Goal: Task Accomplishment & Management: Use online tool/utility

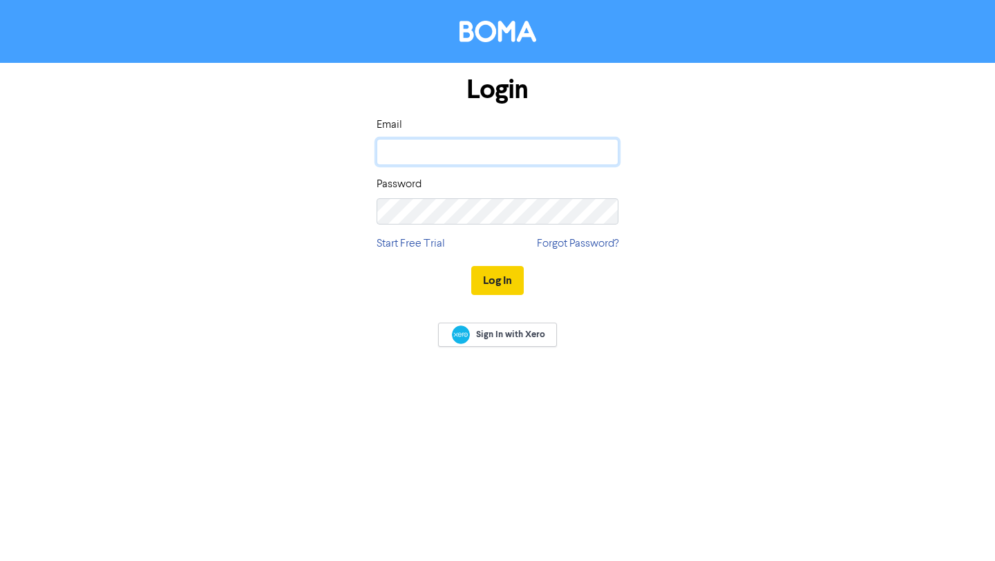
type input "[EMAIL_ADDRESS][DOMAIN_NAME]"
click at [502, 281] on button "Log In" at bounding box center [497, 280] width 53 height 29
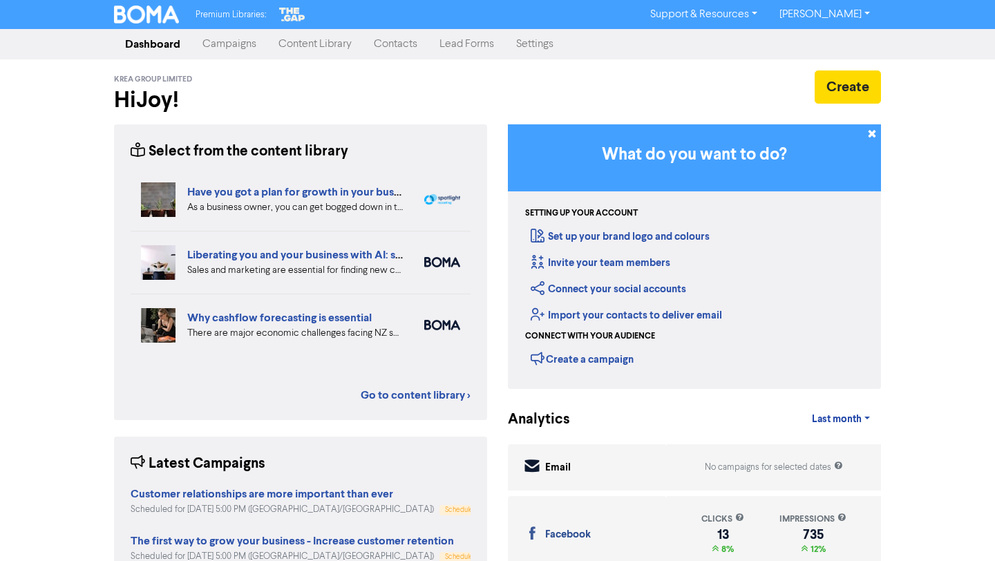
click at [241, 42] on link "Campaigns" at bounding box center [229, 44] width 76 height 28
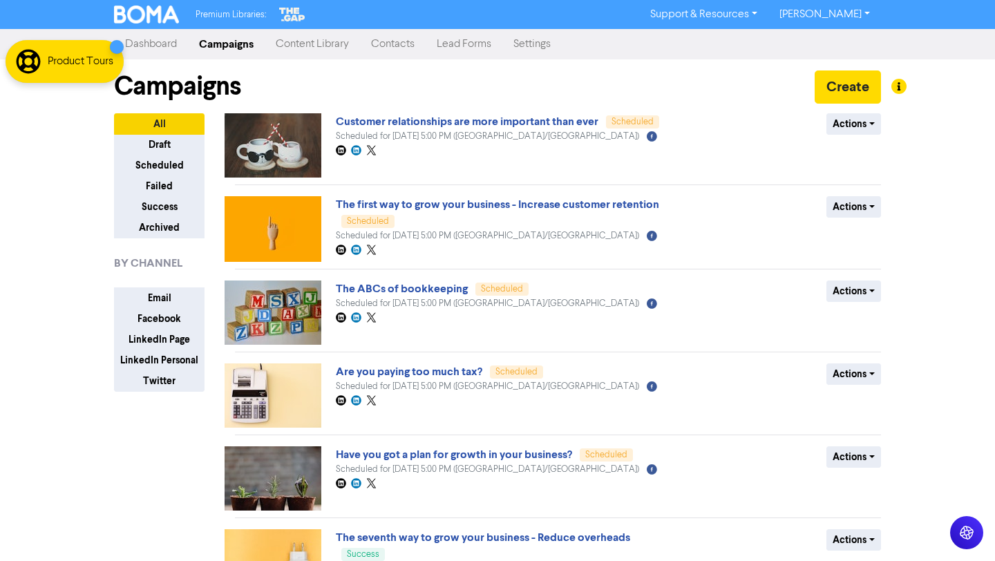
click at [339, 35] on link "Content Library" at bounding box center [312, 44] width 95 height 28
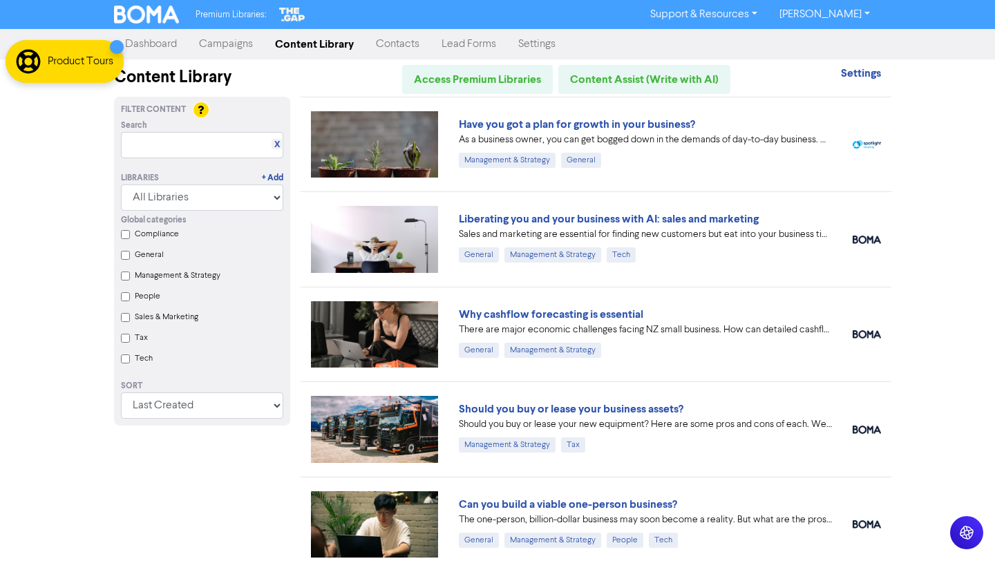
click at [214, 46] on link "Campaigns" at bounding box center [226, 44] width 76 height 28
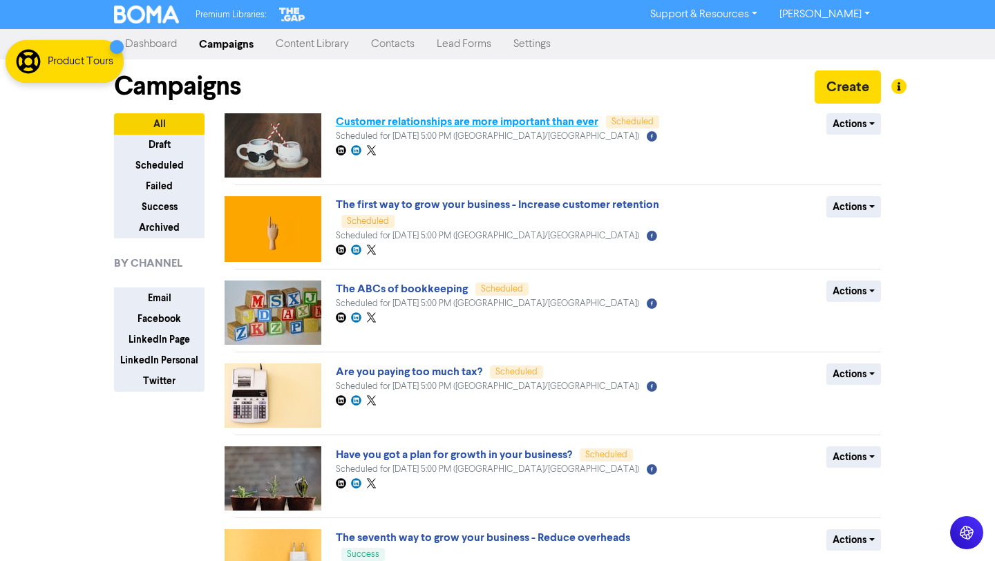
click at [574, 122] on link "Customer relationships are more important than ever" at bounding box center [467, 122] width 263 height 14
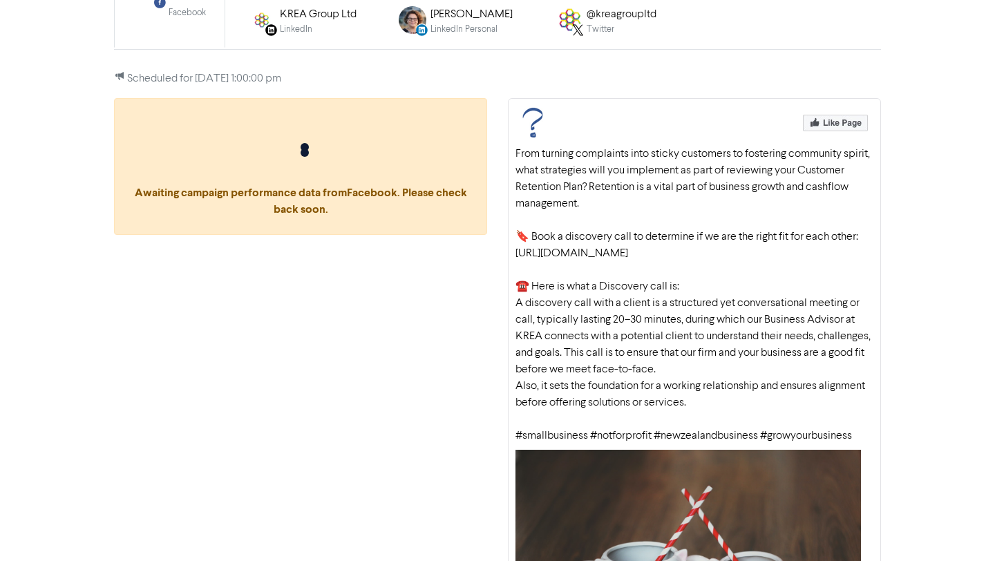
scroll to position [138, 0]
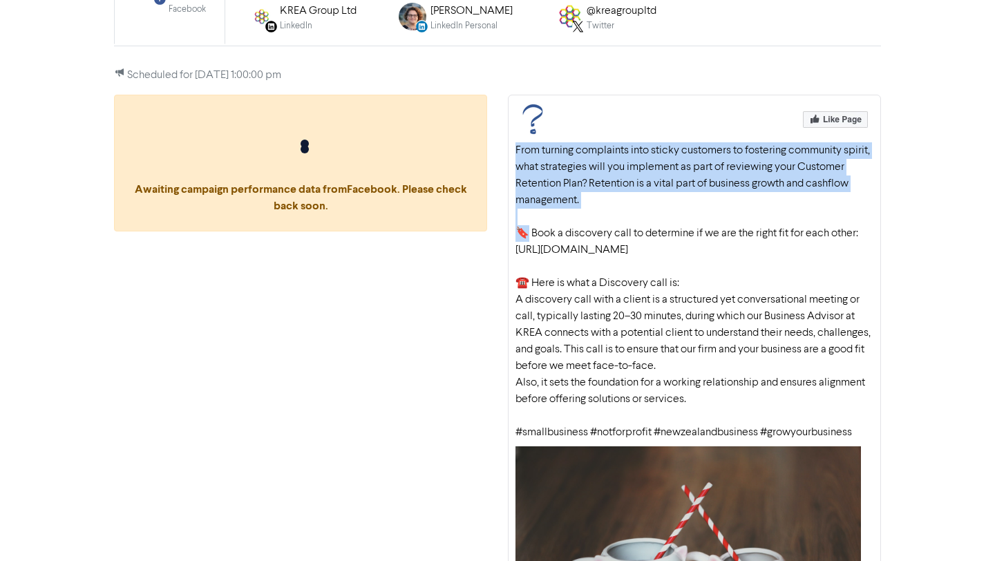
drag, startPoint x: 517, startPoint y: 232, endPoint x: 831, endPoint y: 444, distance: 378.7
click at [831, 444] on div "From turning complaints into sticky customers to fostering community spirit, wh…" at bounding box center [694, 427] width 373 height 665
copy div "From turning complaints into sticky customers to fostering community spirit, wh…"
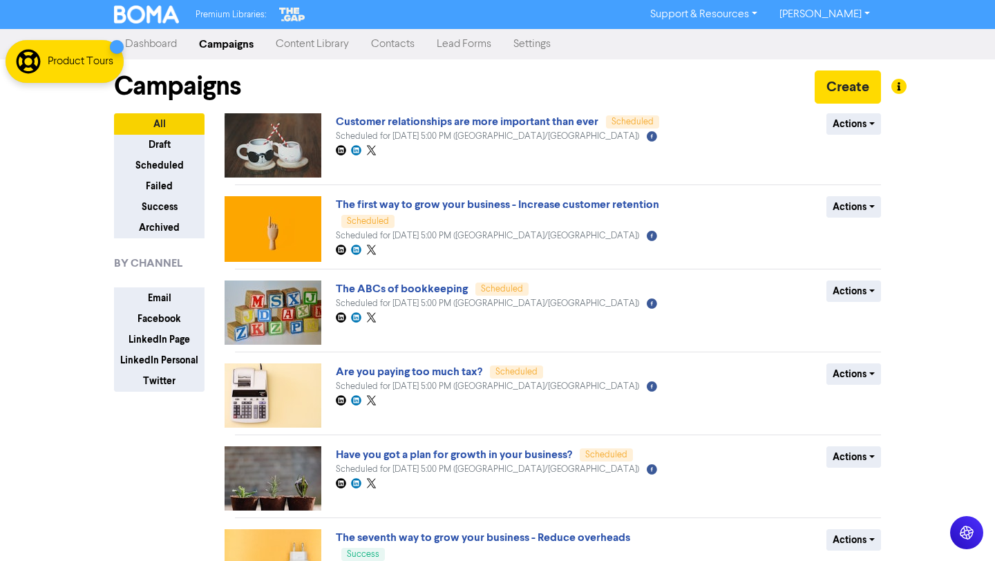
click at [327, 43] on link "Content Library" at bounding box center [312, 44] width 95 height 28
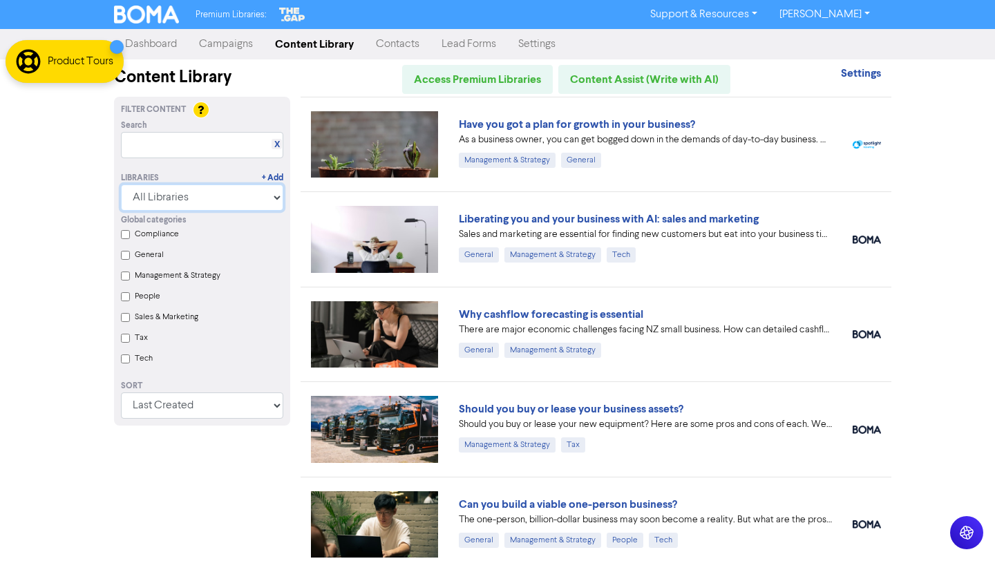
click at [232, 197] on select "All Libraries BOMA Other Partners The Gap Xero" at bounding box center [202, 198] width 162 height 26
select select "The Gap"
click at [121, 185] on select "All Libraries BOMA Other Partners The Gap Xero" at bounding box center [202, 198] width 162 height 26
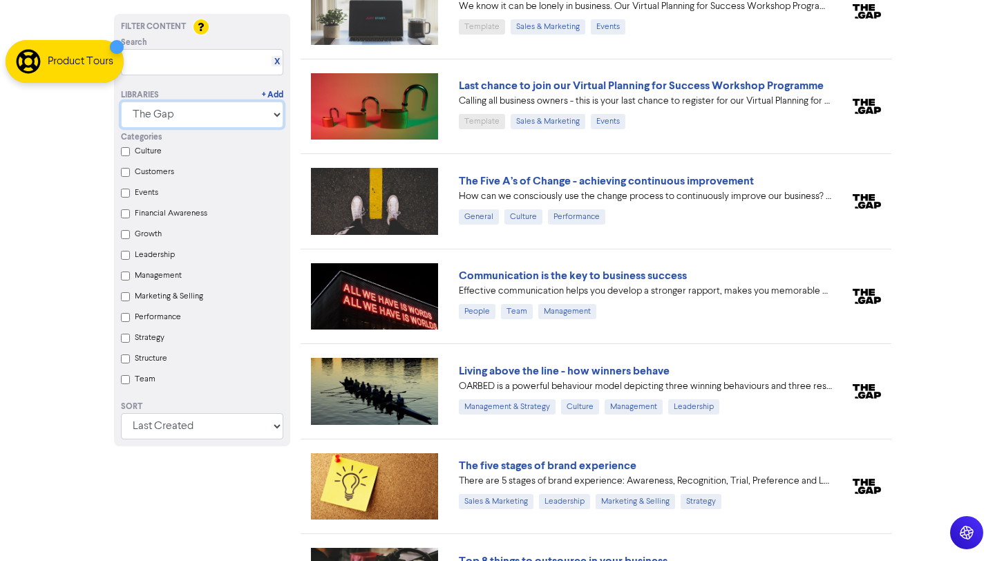
scroll to position [11640, 0]
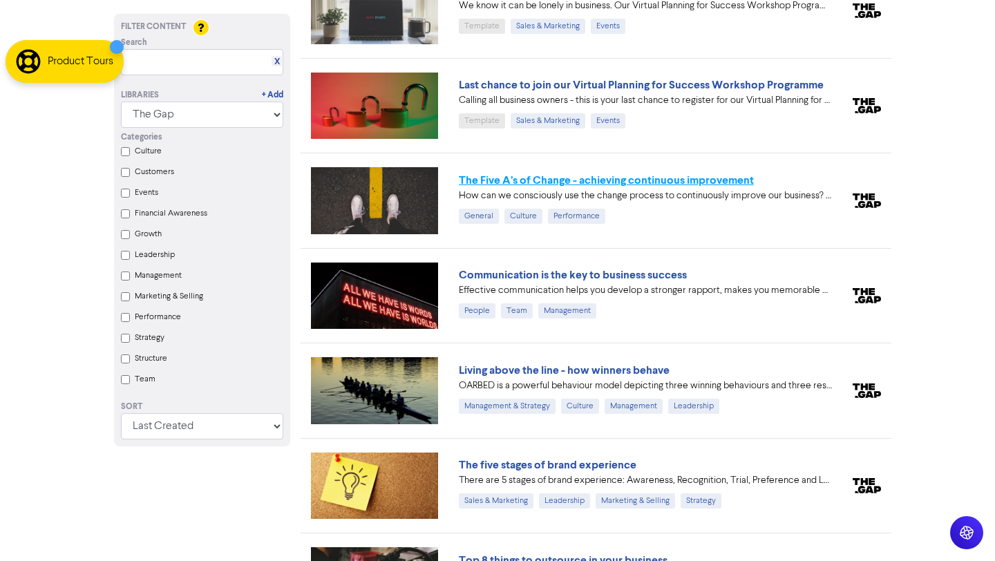
click at [672, 175] on link "The Five A’s of Change - achieving continuous improvement" at bounding box center [606, 180] width 295 height 14
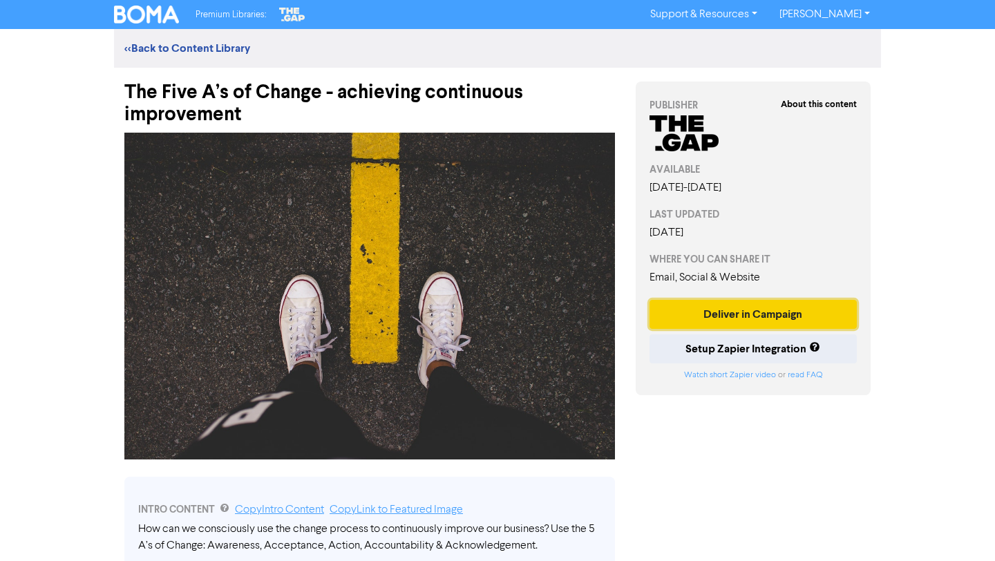
click at [773, 314] on button "Deliver in Campaign" at bounding box center [753, 314] width 207 height 29
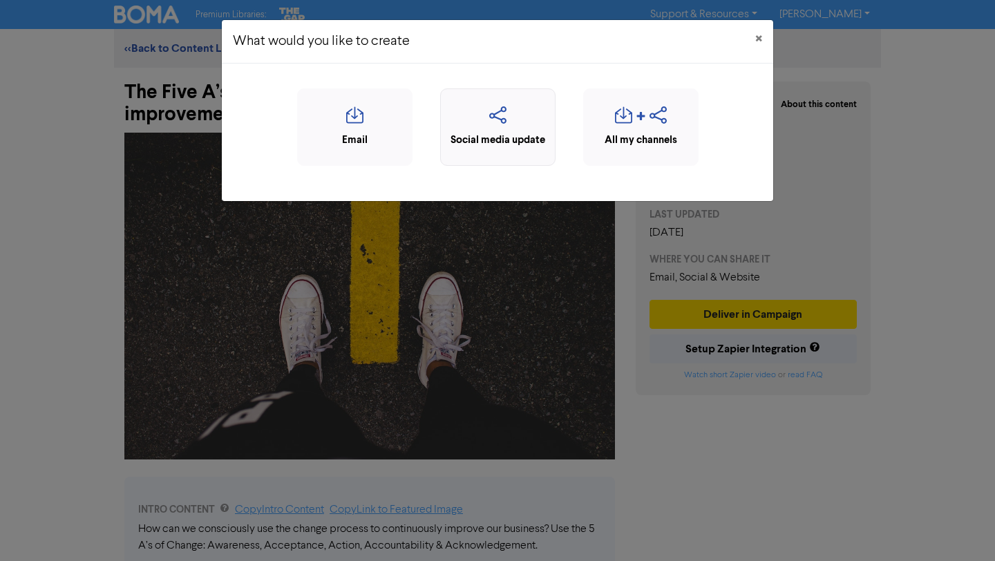
click at [500, 122] on icon "button" at bounding box center [498, 119] width 100 height 26
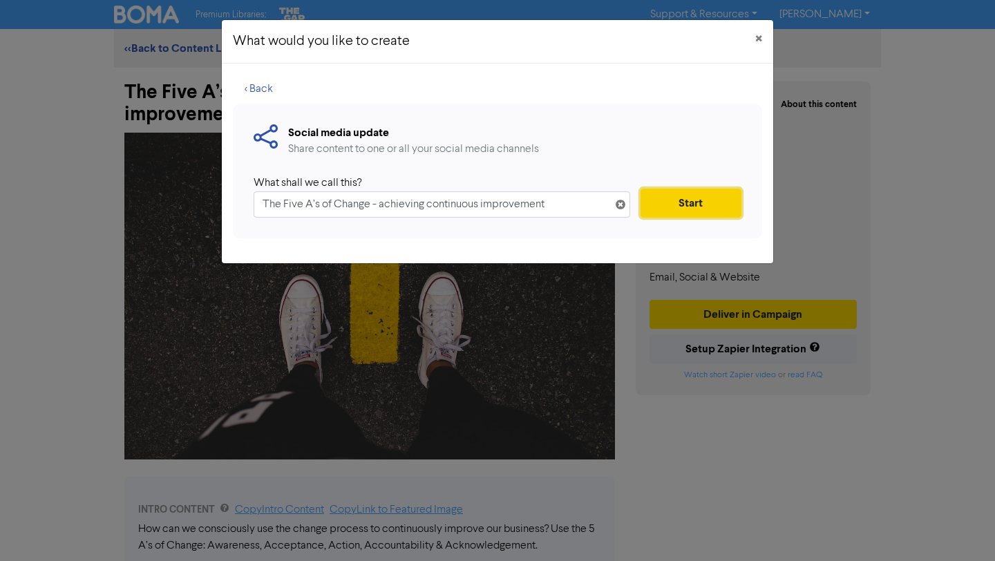
click at [678, 207] on button "Start" at bounding box center [691, 203] width 101 height 29
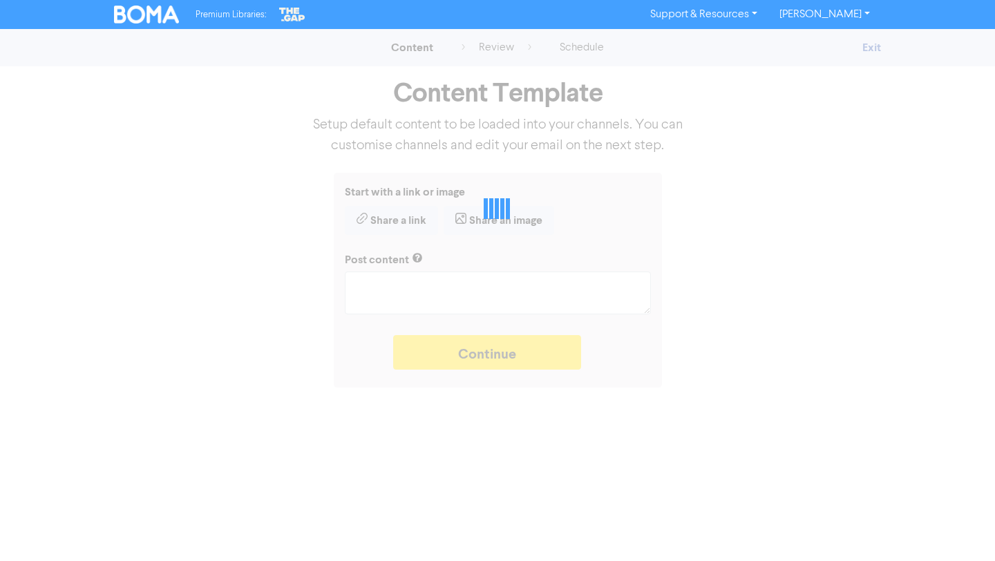
type textarea "x"
type textarea "How can we consciously use the change process to continuously improve our busin…"
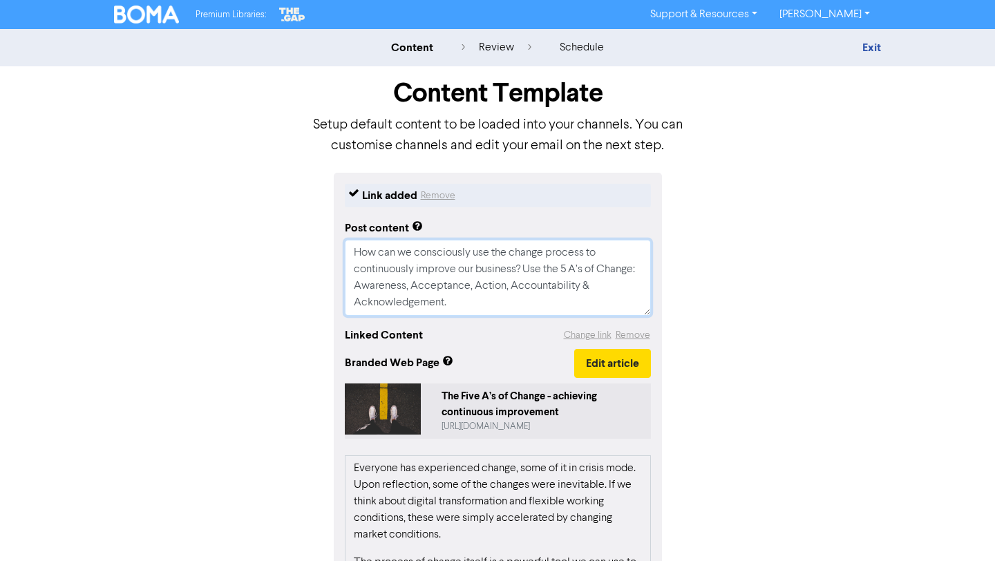
click at [490, 306] on textarea "How can we consciously use the change process to continuously improve our busin…" at bounding box center [498, 278] width 306 height 76
type textarea "x"
type textarea "How can we consciously use the change process to continuously improve our busin…"
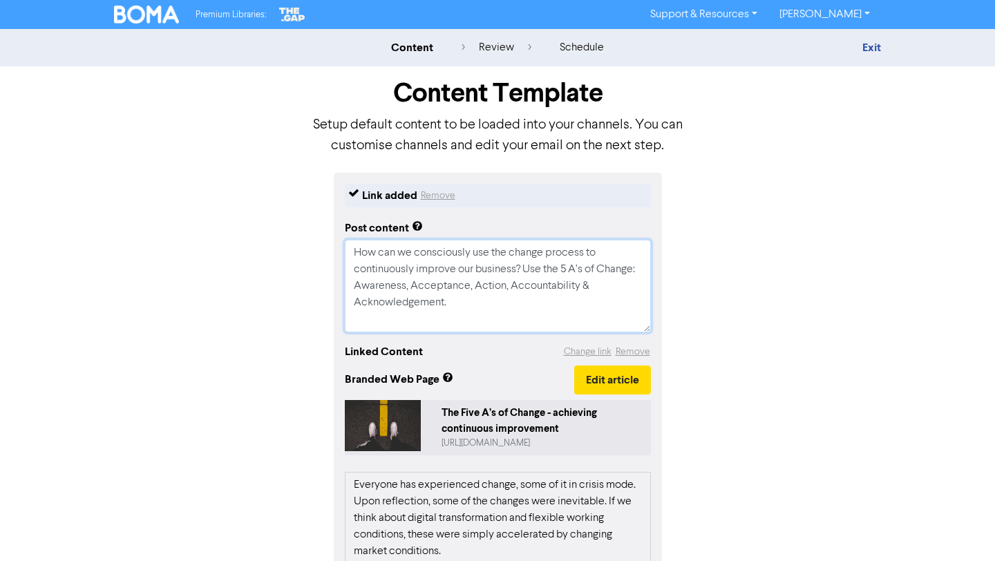
type textarea "x"
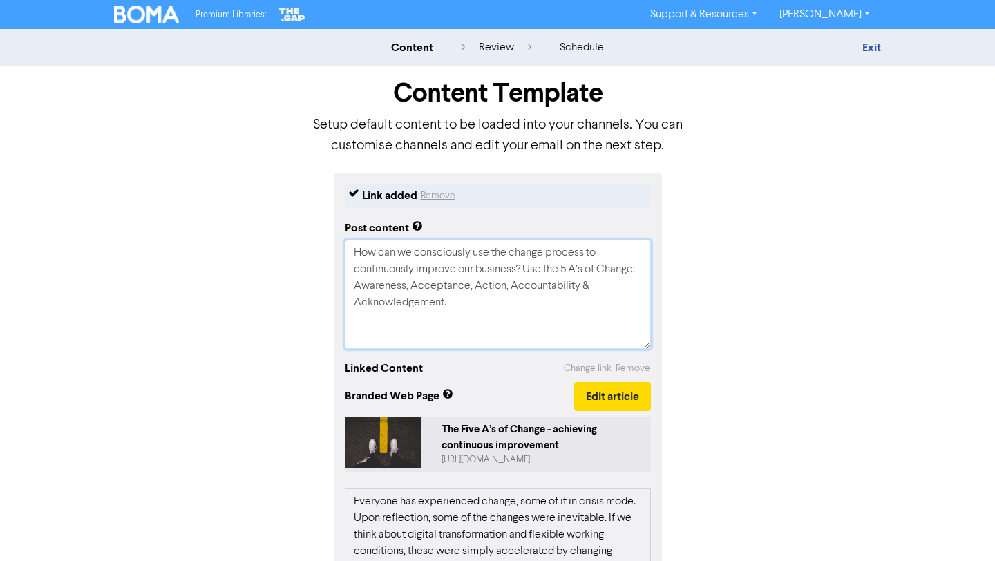
paste textarea "🔖 Book a discovery call to determine if we are the right fit for each other: [U…"
type textarea "How can we consciously use the change process to continuously improve our busin…"
type textarea "x"
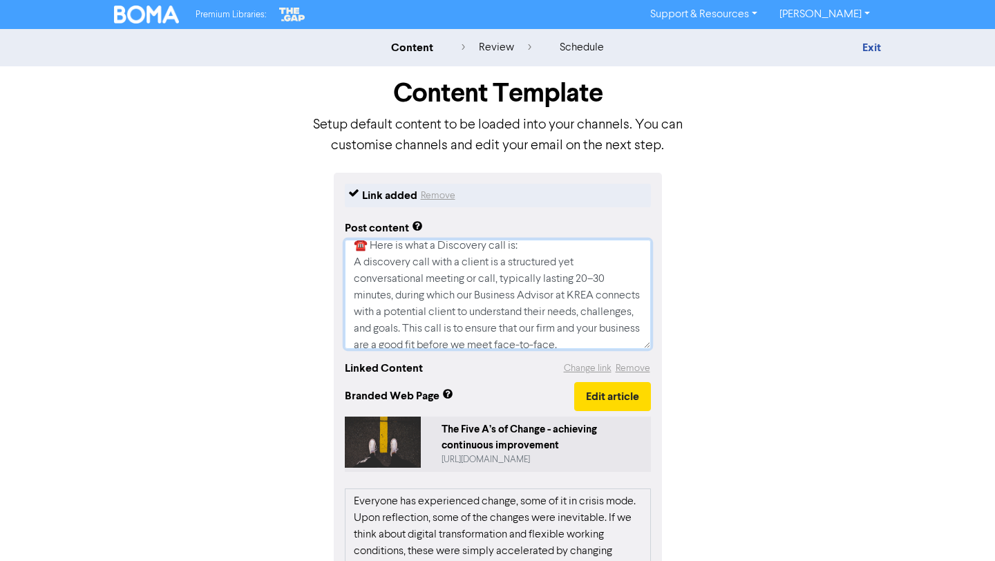
scroll to position [265, 0]
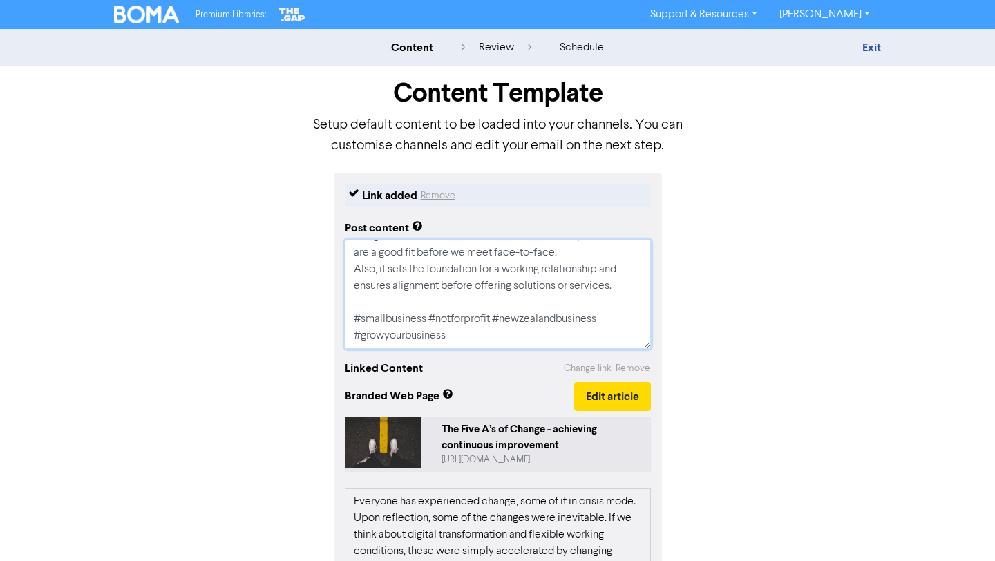
drag, startPoint x: 351, startPoint y: 253, endPoint x: 556, endPoint y: 426, distance: 268.2
click at [556, 426] on div "Link added Remove Post content How can we consciously use the change process to…" at bounding box center [498, 505] width 328 height 665
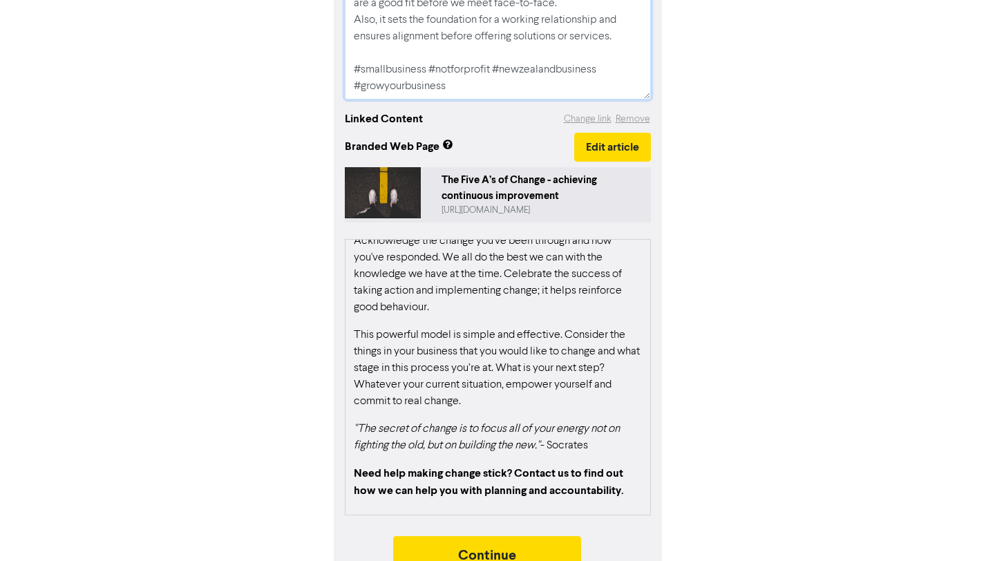
scroll to position [277, 0]
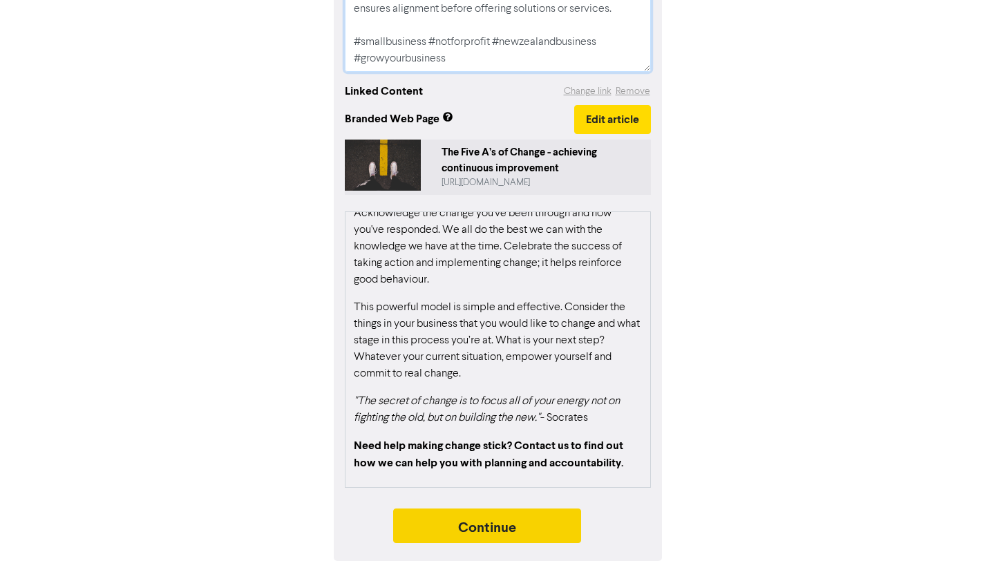
type textarea "How can we consciously use the change process to continuously improve our busin…"
click at [542, 533] on button "Continue" at bounding box center [487, 526] width 188 height 35
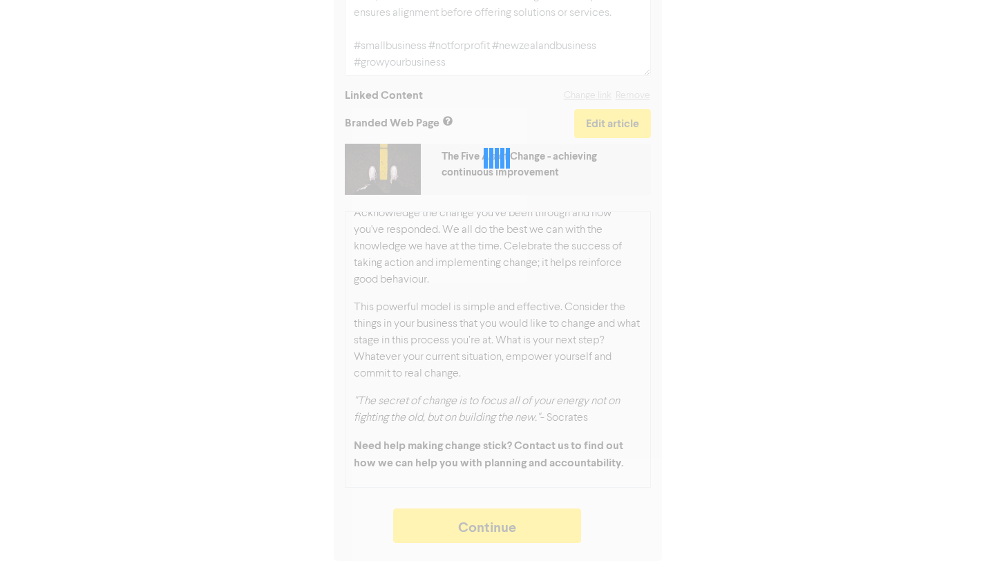
type textarea "x"
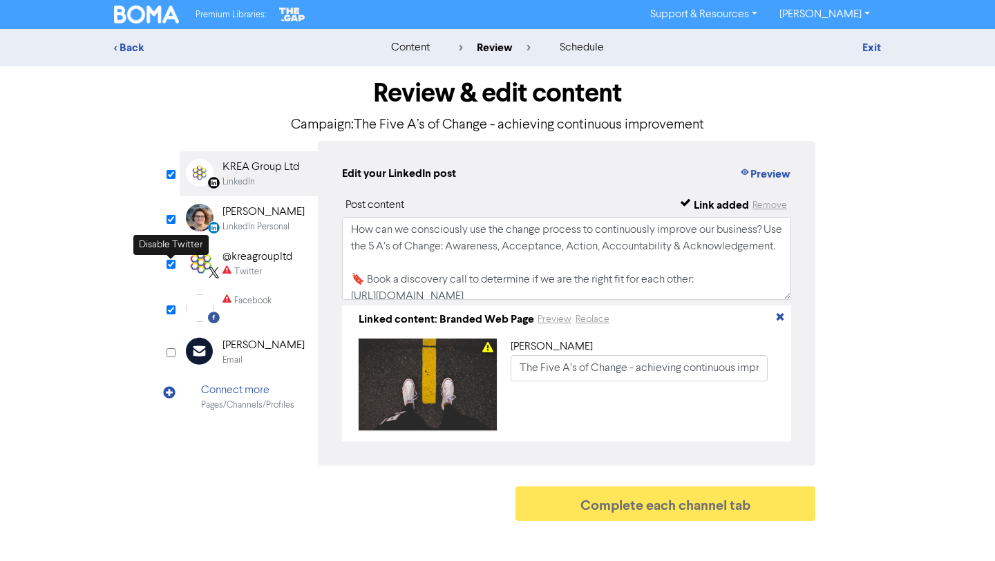
click at [171, 265] on input "checkbox" at bounding box center [171, 264] width 9 height 9
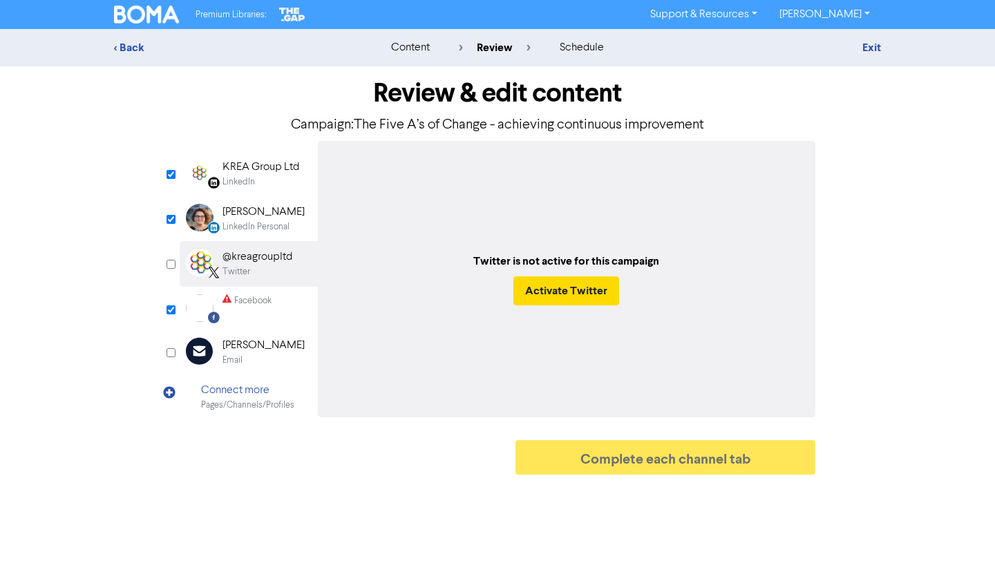
click at [171, 265] on input "checkbox" at bounding box center [171, 264] width 9 height 9
checkbox input "true"
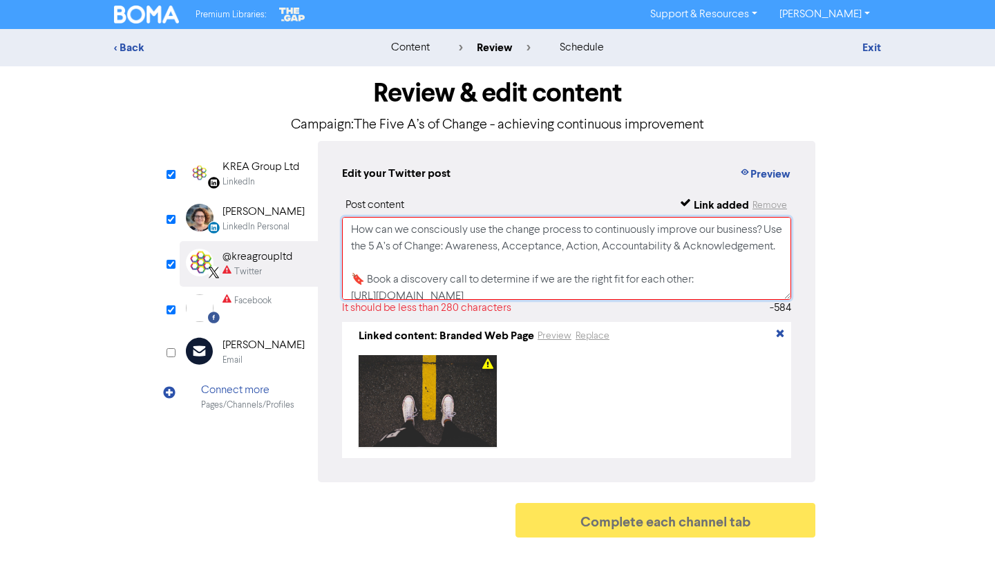
click at [462, 267] on textarea "How can we consciously use the change process to continuously improve our busin…" at bounding box center [566, 258] width 449 height 83
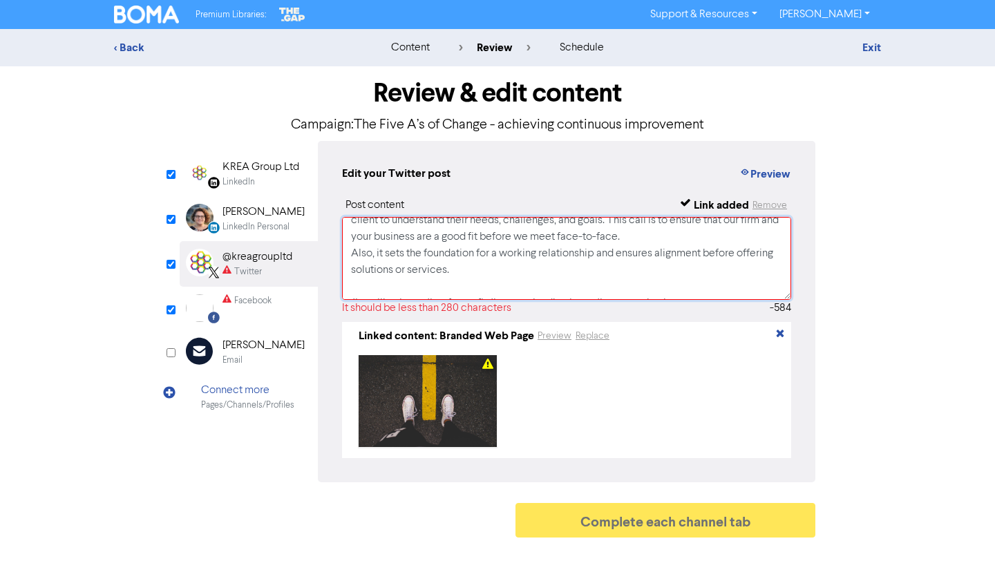
scroll to position [231, 0]
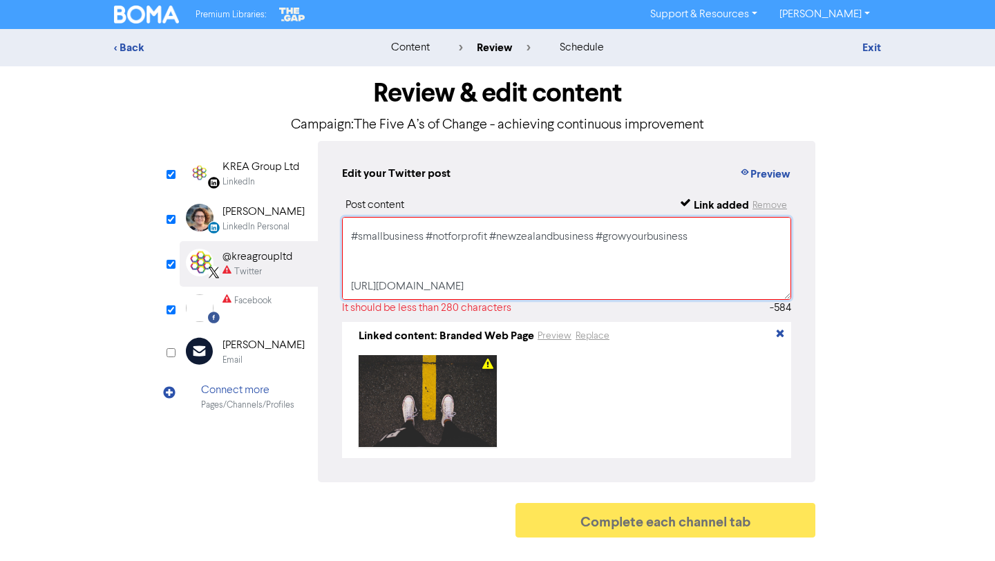
drag, startPoint x: 350, startPoint y: 249, endPoint x: 629, endPoint y: 246, distance: 279.2
click at [629, 246] on textarea "How can we consciously use the change process to continuously improve our busin…" at bounding box center [566, 258] width 449 height 83
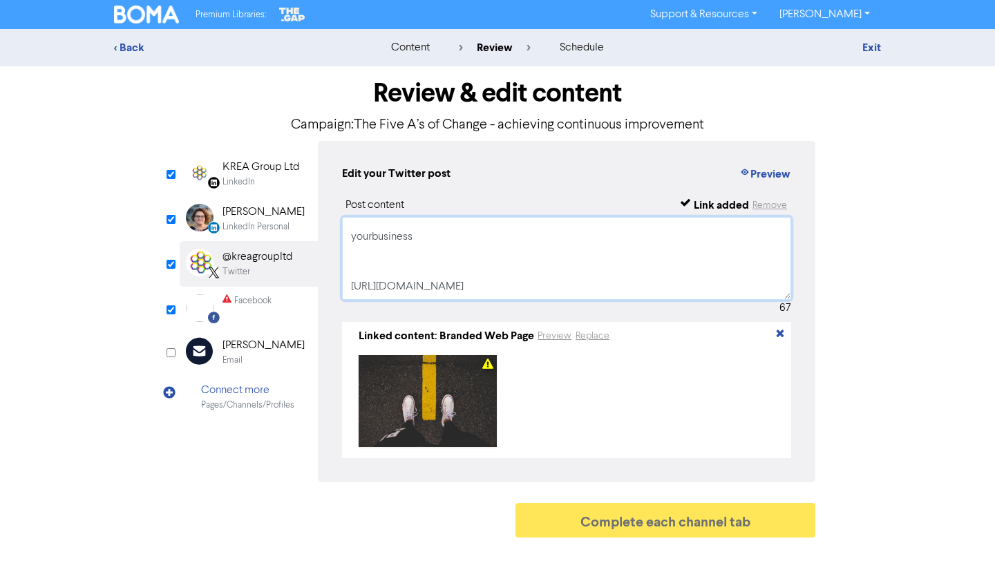
drag, startPoint x: 424, startPoint y: 247, endPoint x: 339, endPoint y: 244, distance: 85.0
click at [339, 244] on div "Edit your Twitter post Preview Post content Link added Remove How can we consci…" at bounding box center [567, 311] width 498 height 341
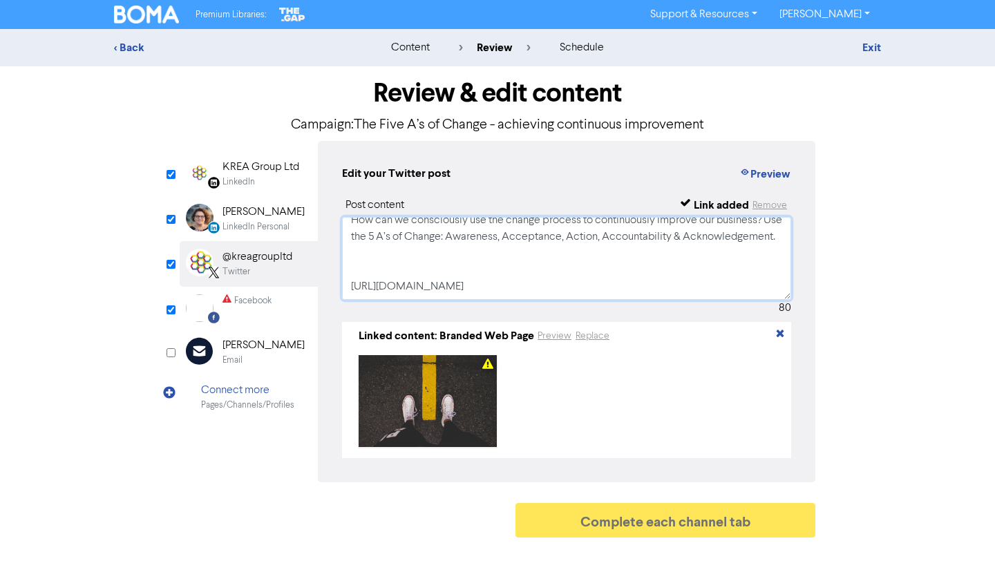
scroll to position [26, 0]
click at [368, 265] on textarea "How can we consciously use the change process to continuously improve our busin…" at bounding box center [566, 258] width 449 height 83
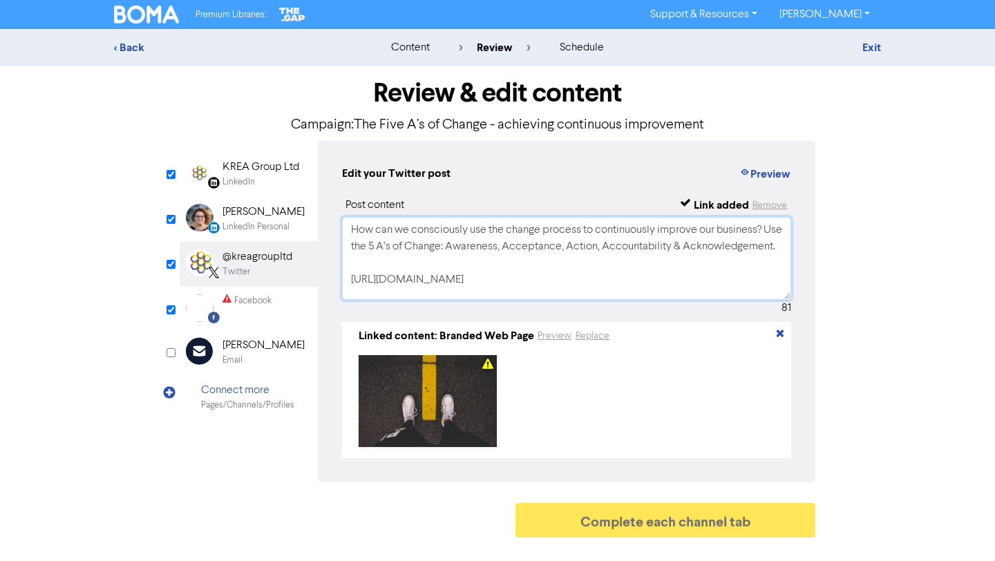
scroll to position [10, 0]
type textarea "How can we consciously use the change process to continuously improve our busin…"
click at [168, 312] on input "checkbox" at bounding box center [171, 309] width 9 height 9
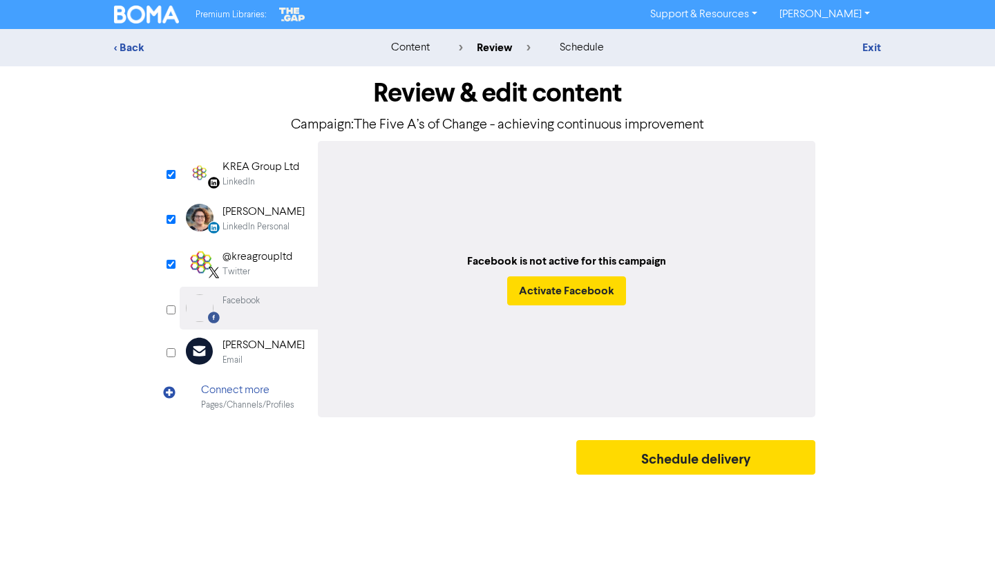
click at [168, 312] on input "checkbox" at bounding box center [171, 309] width 9 height 9
checkbox input "true"
select select "LEARN_MORE"
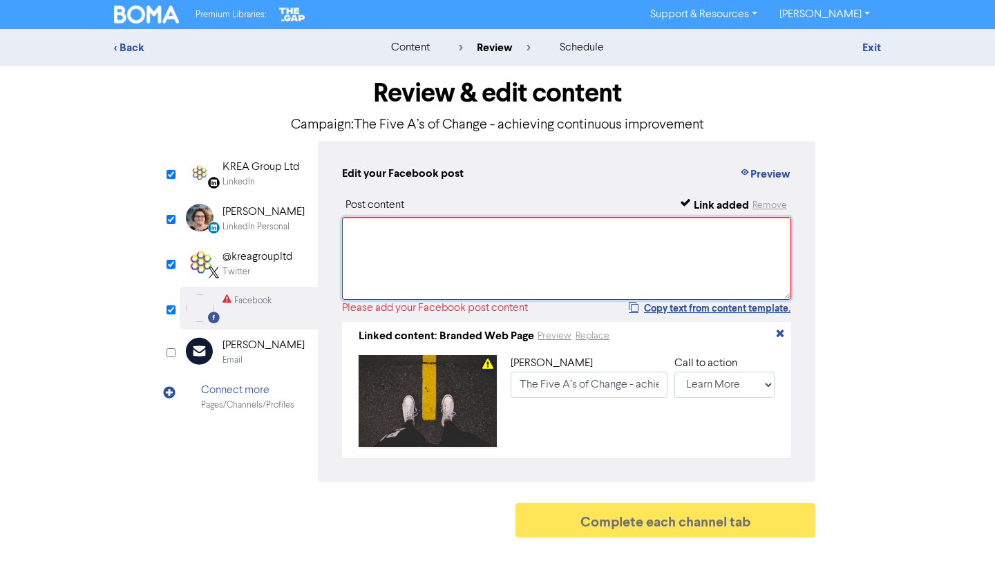
click at [408, 252] on textarea at bounding box center [566, 258] width 449 height 83
paste textarea "How can we consciously use the change process to continuously improve our busin…"
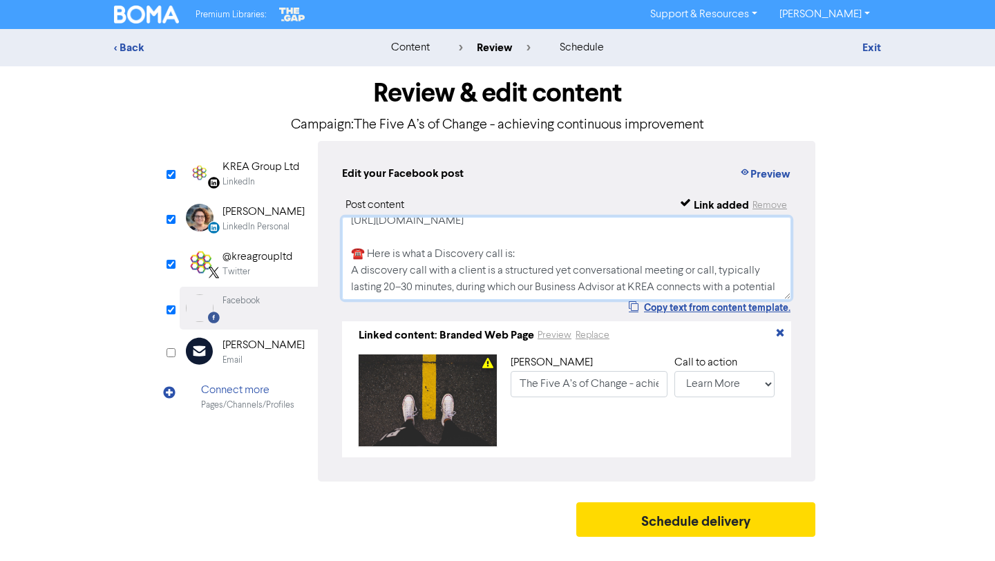
scroll to position [209, 0]
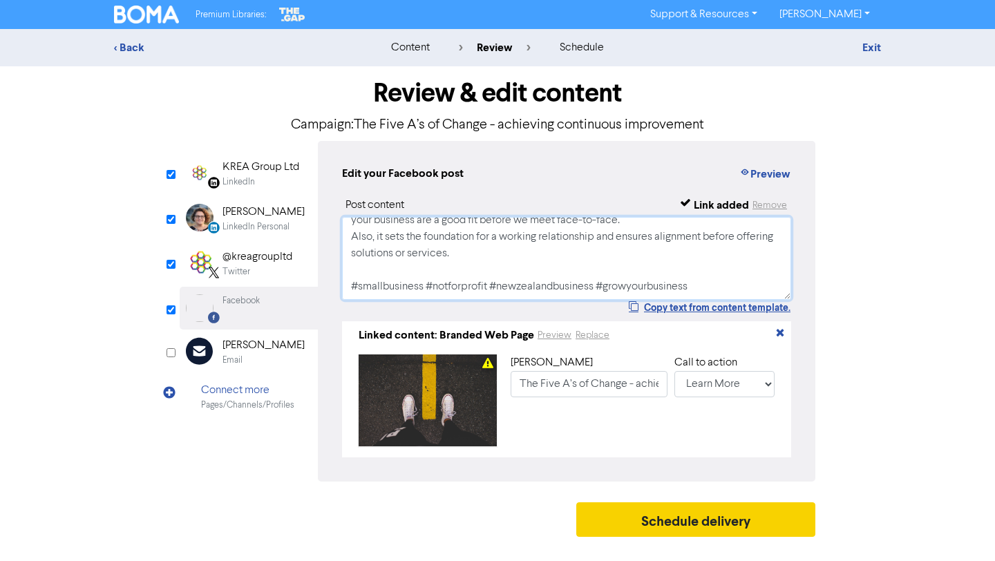
type textarea "How can we consciously use the change process to continuously improve our busin…"
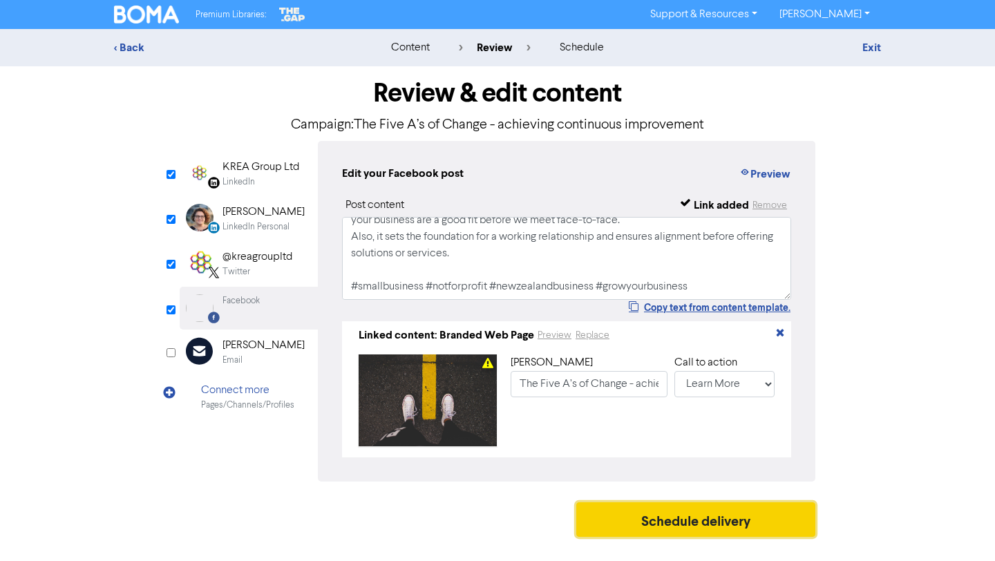
click at [677, 533] on button "Schedule delivery" at bounding box center [695, 519] width 239 height 35
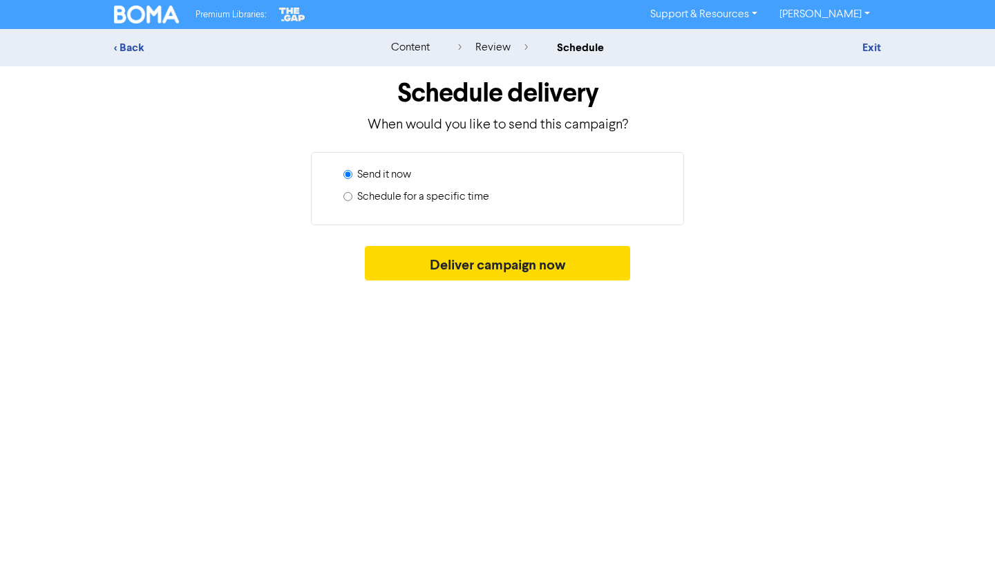
click at [416, 198] on label "Schedule for a specific time" at bounding box center [423, 197] width 132 height 17
click at [352, 198] on input "Schedule for a specific time" at bounding box center [347, 196] width 9 height 9
radio input "true"
radio input "false"
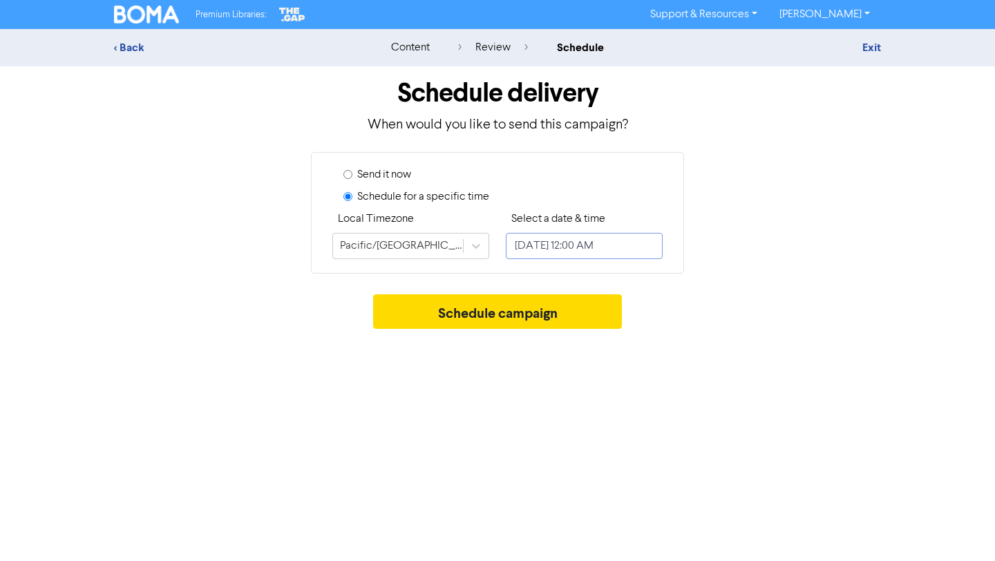
click at [546, 247] on input "[DATE] 12:00 AM" at bounding box center [584, 246] width 157 height 26
select select "8"
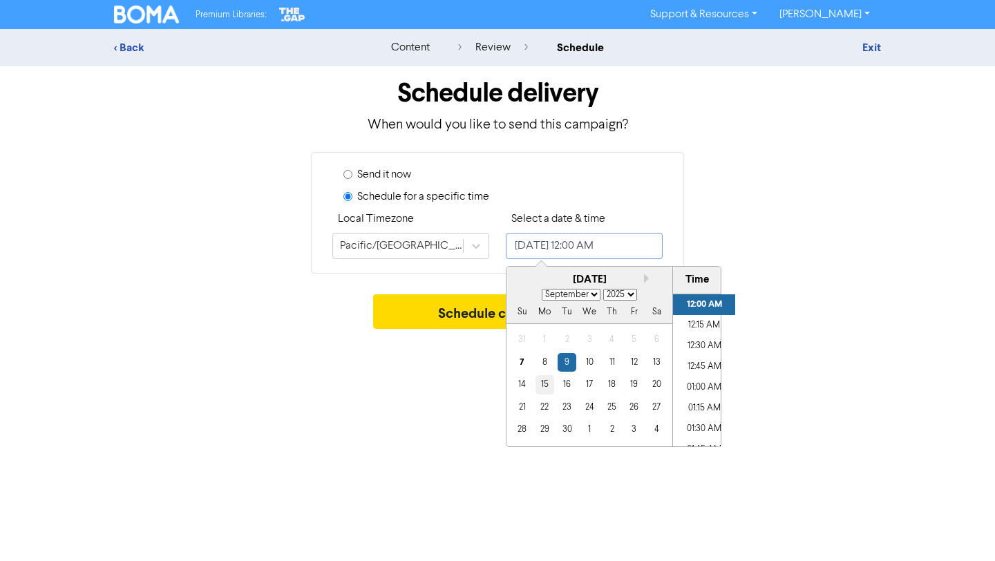
click at [547, 386] on div "15" at bounding box center [545, 384] width 19 height 19
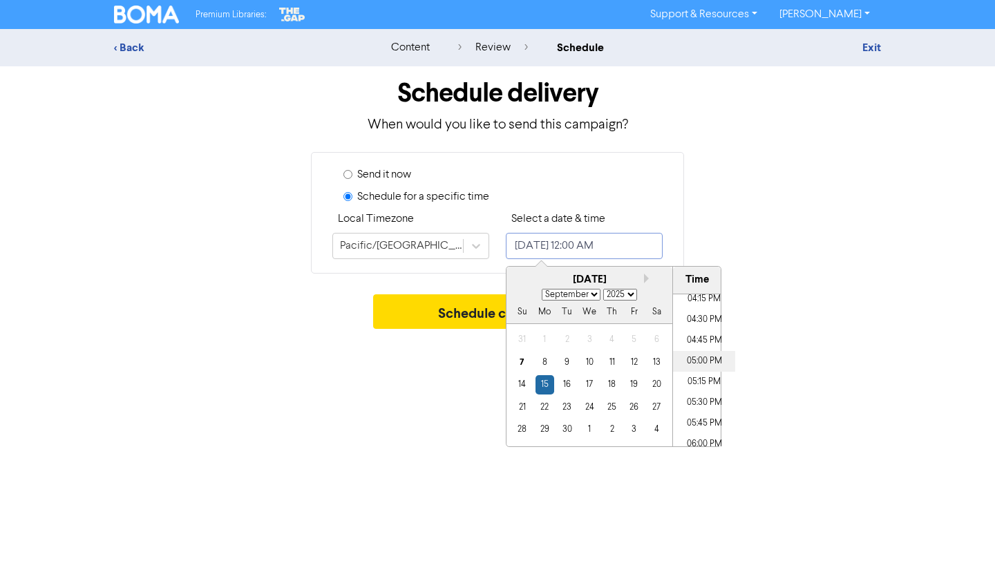
click at [701, 357] on li "05:00 PM" at bounding box center [704, 361] width 62 height 21
type input "[DATE] 5:00 PM"
click at [813, 350] on div "Premium Libraries: Support & Resources Video Tutorials FAQ & Guides Marketing E…" at bounding box center [497, 280] width 995 height 561
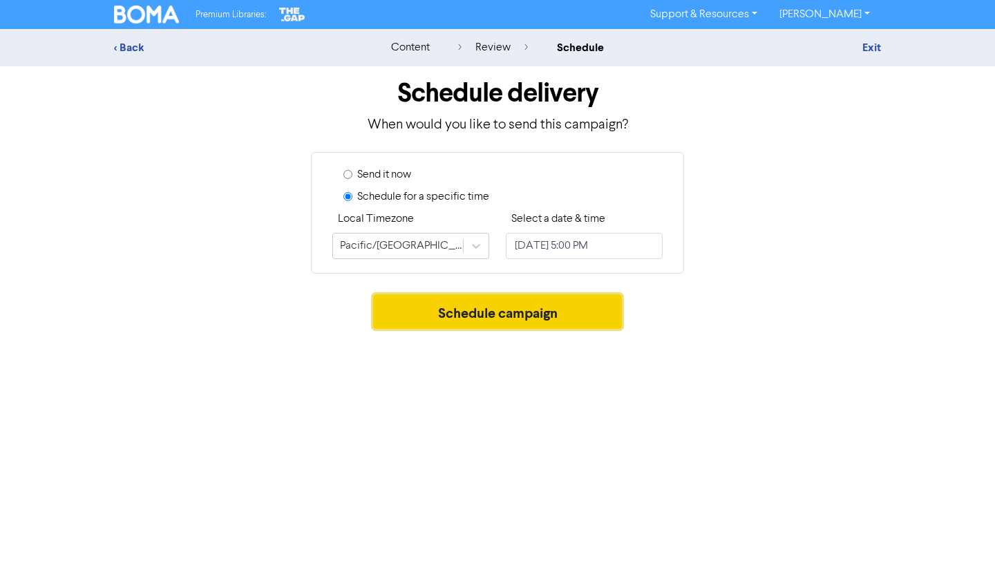
click at [582, 306] on button "Schedule campaign" at bounding box center [497, 311] width 249 height 35
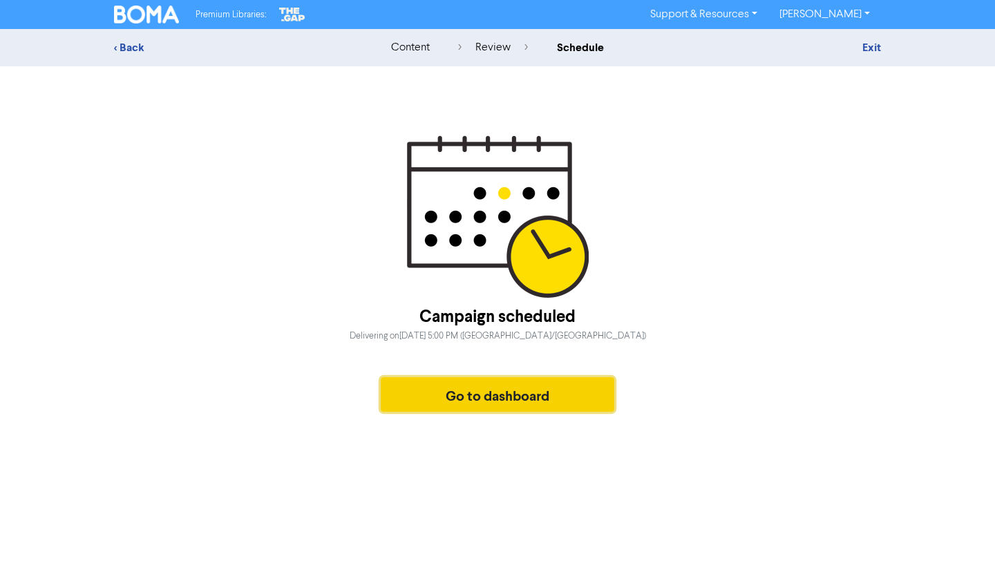
click at [417, 399] on button "Go to dashboard" at bounding box center [498, 394] width 234 height 35
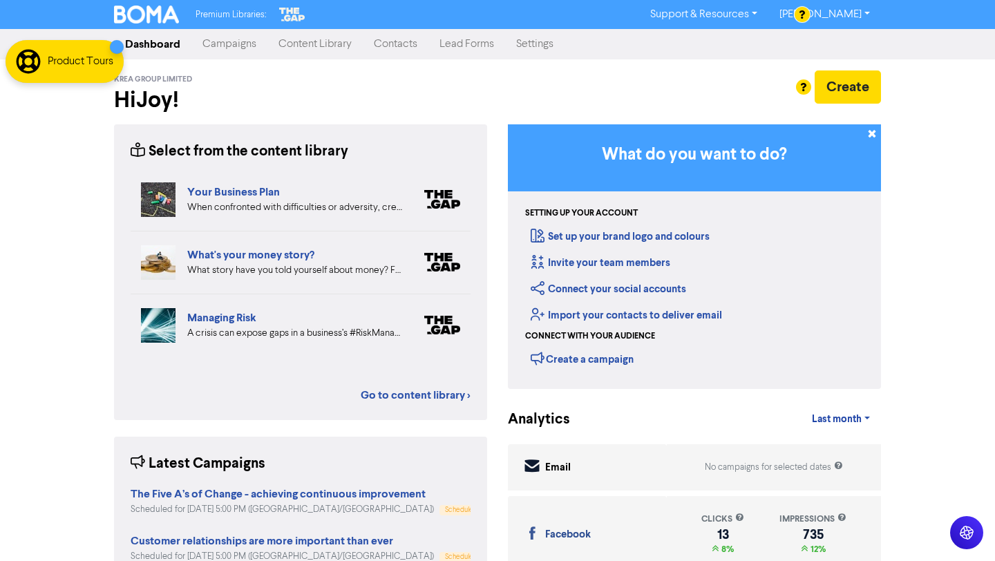
click at [243, 44] on link "Campaigns" at bounding box center [229, 44] width 76 height 28
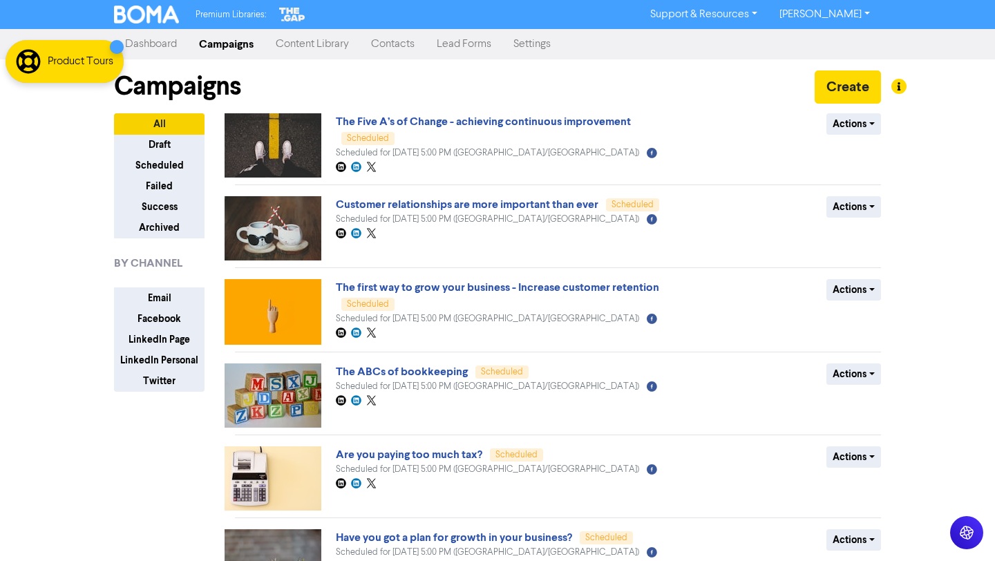
click at [317, 45] on link "Content Library" at bounding box center [312, 44] width 95 height 28
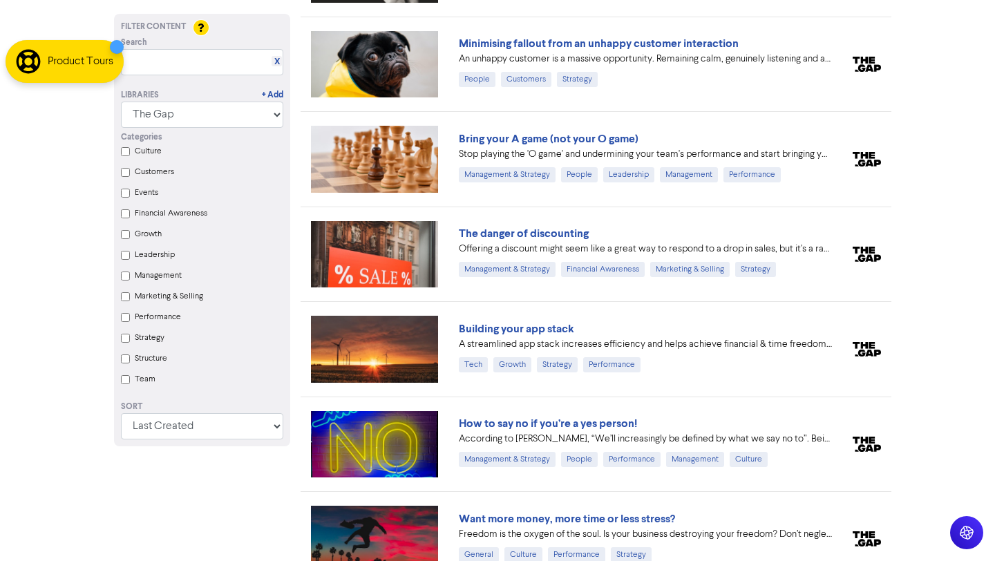
scroll to position [13297, 0]
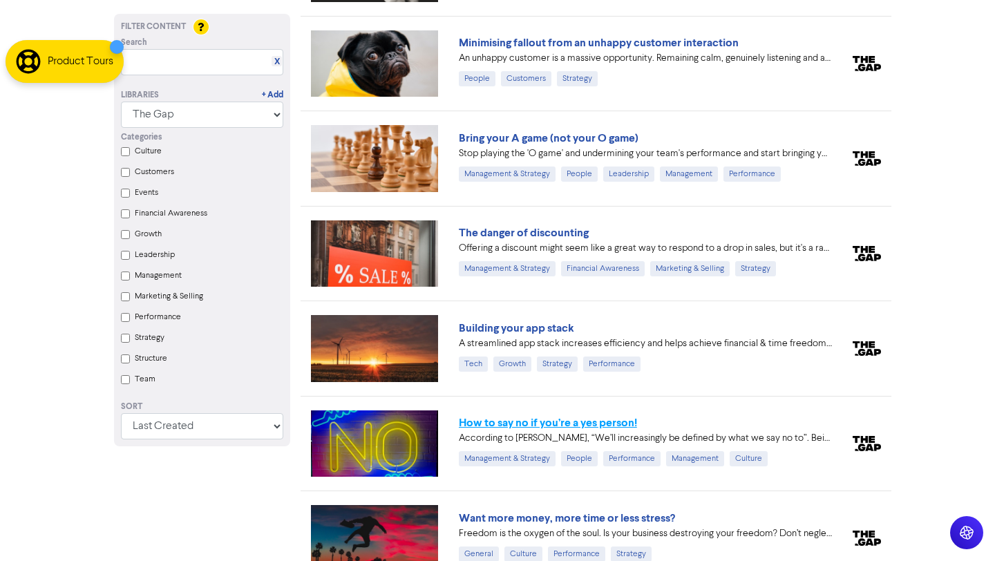
click at [580, 416] on link "How to say no if you’re a yes person!" at bounding box center [548, 423] width 178 height 14
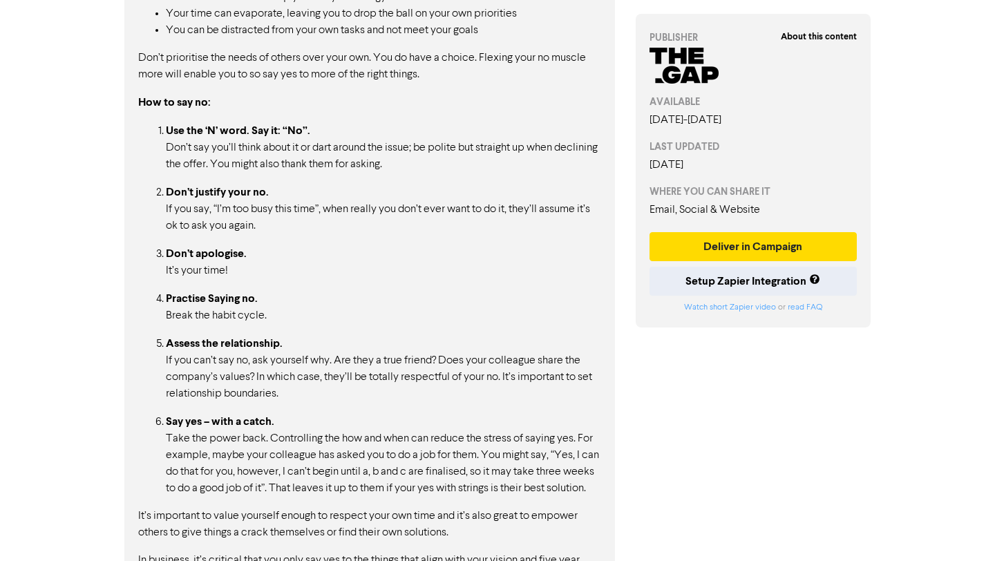
scroll to position [1256, 0]
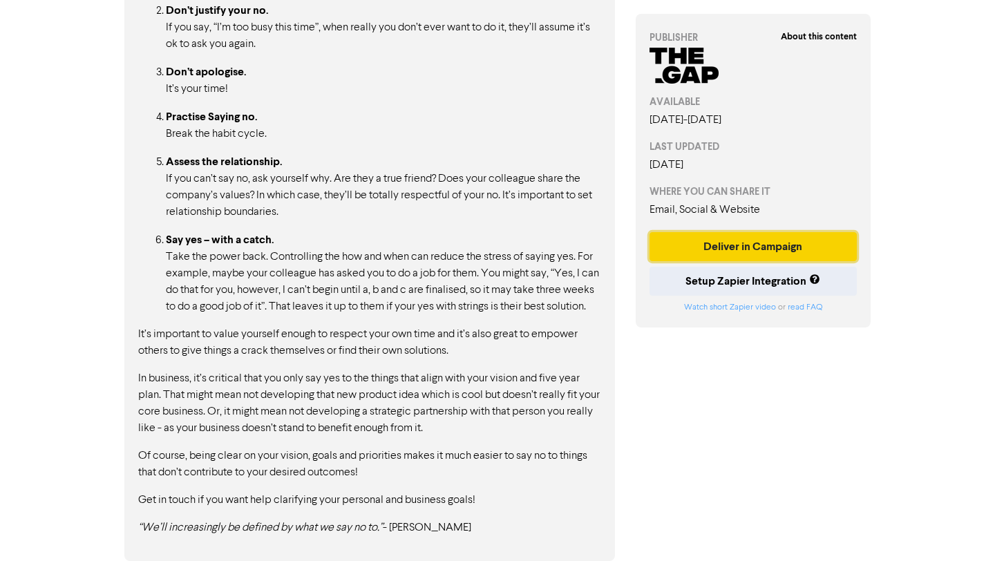
click at [784, 261] on button "Deliver in Campaign" at bounding box center [753, 246] width 207 height 29
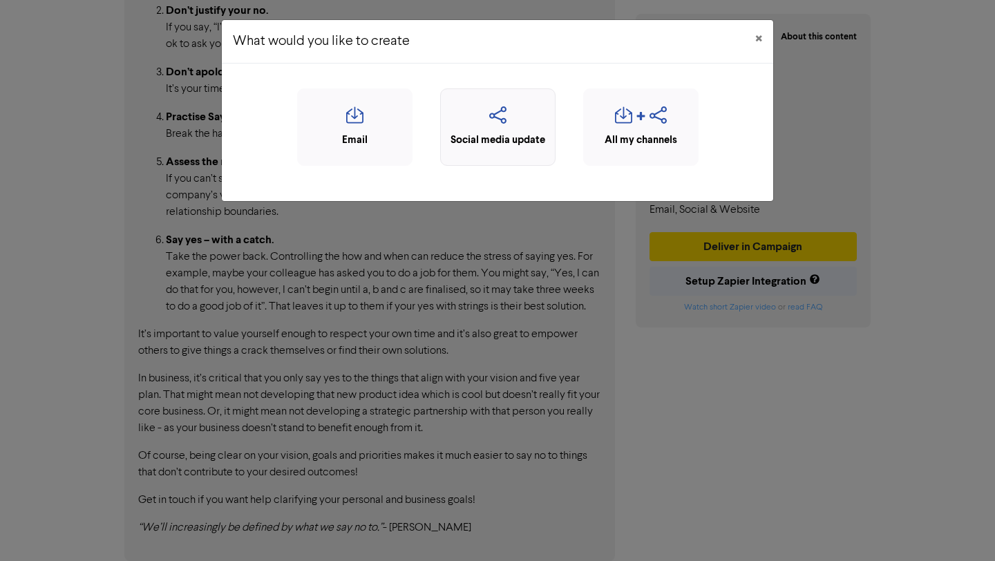
click at [486, 115] on icon "button" at bounding box center [498, 119] width 100 height 26
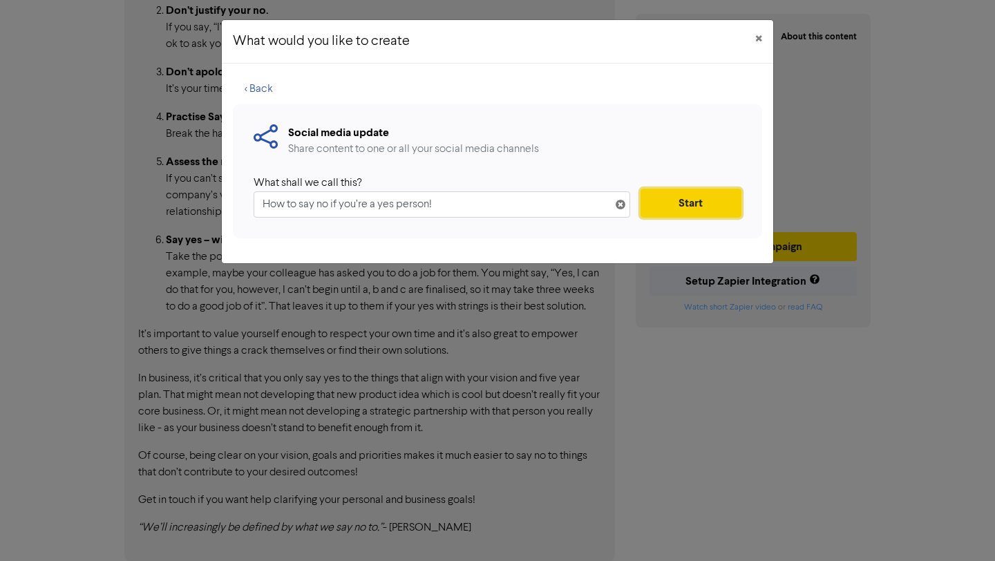
click at [695, 199] on button "Start" at bounding box center [691, 203] width 101 height 29
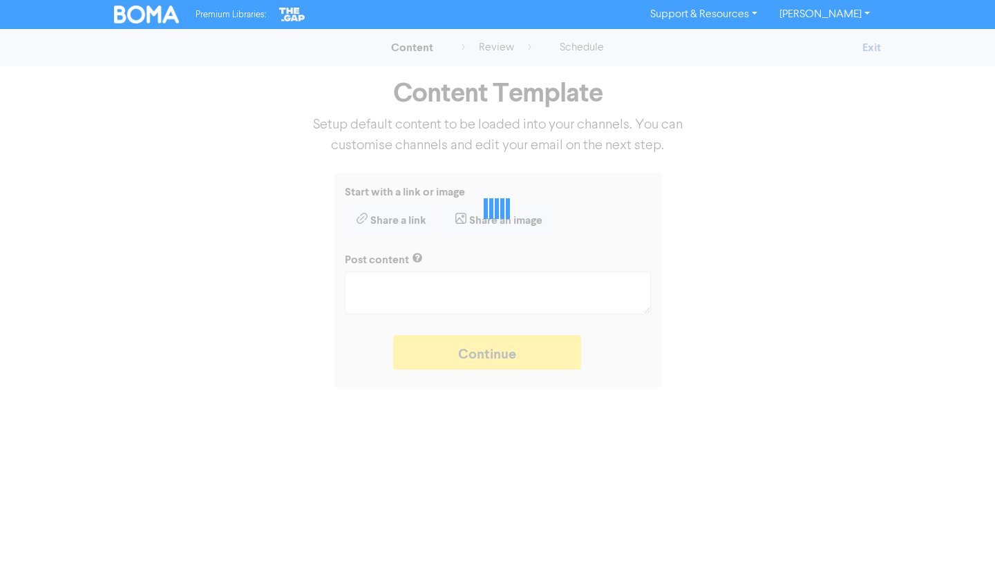
type textarea "x"
type textarea "According to [PERSON_NAME], “We’ll increasingly be defined by what we say no to…"
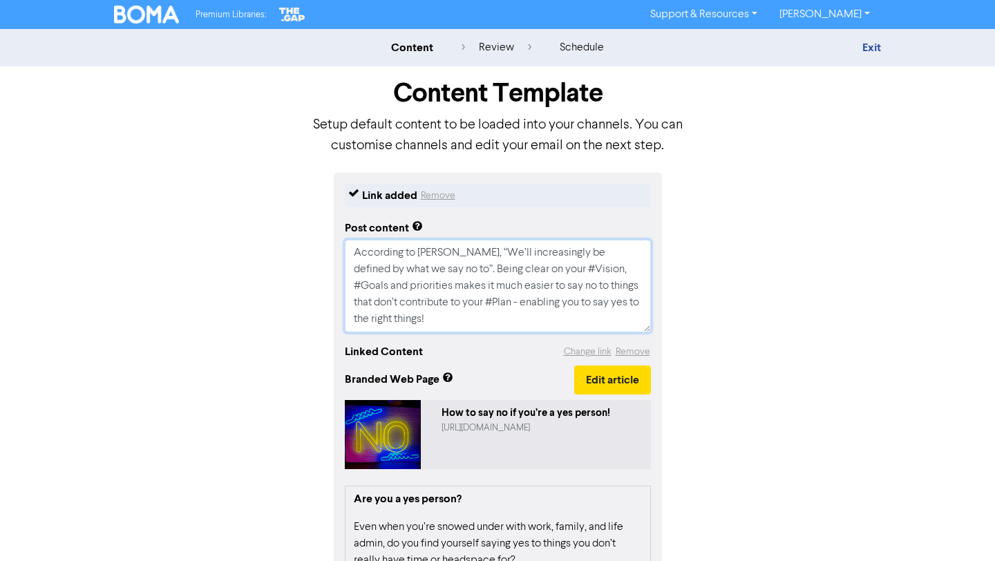
click at [549, 270] on textarea "According to [PERSON_NAME], “We’ll increasingly be defined by what we say no to…" at bounding box center [498, 286] width 306 height 93
click at [529, 320] on textarea "According to [PERSON_NAME], “We’ll increasingly be defined by what we say no to…" at bounding box center [498, 286] width 306 height 93
type textarea "x"
type textarea "According to [PERSON_NAME], “We’ll increasingly be defined by what we say no to…"
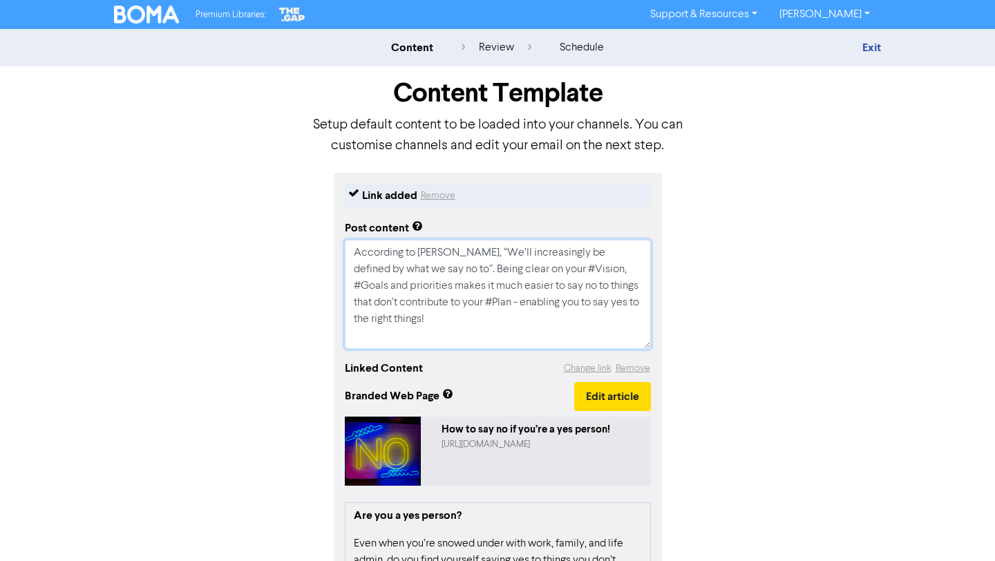
type textarea "x"
type textarea "According to [PERSON_NAME], “We’ll increasingly be defined by what we say no to…"
paste textarea "How can we consciously use the change process to continuously improve our busin…"
type textarea "x"
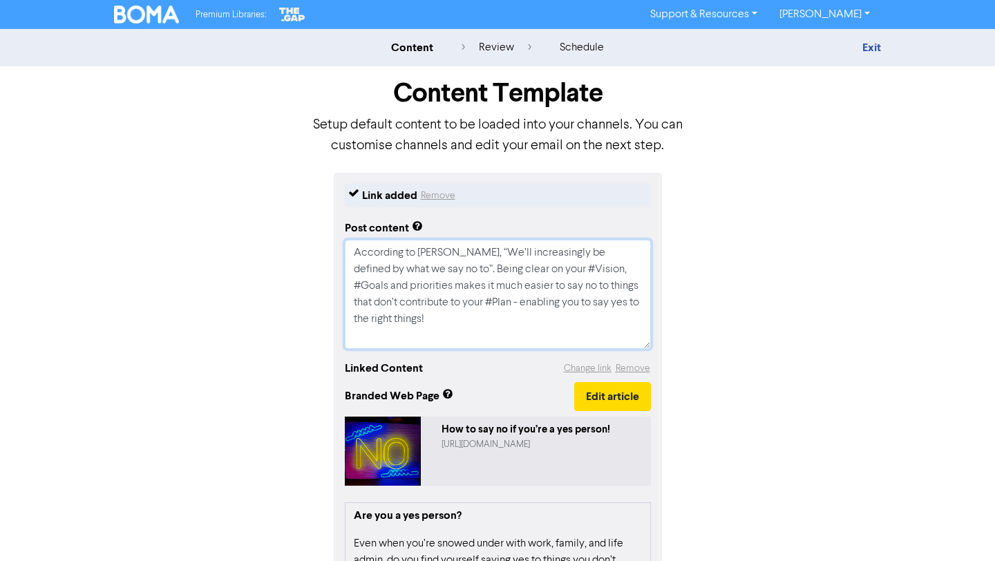
type textarea "Loremipsu do Sita Consec, “Ad’el seddoeiusmod te incidid ut labo et dol ma al”.…"
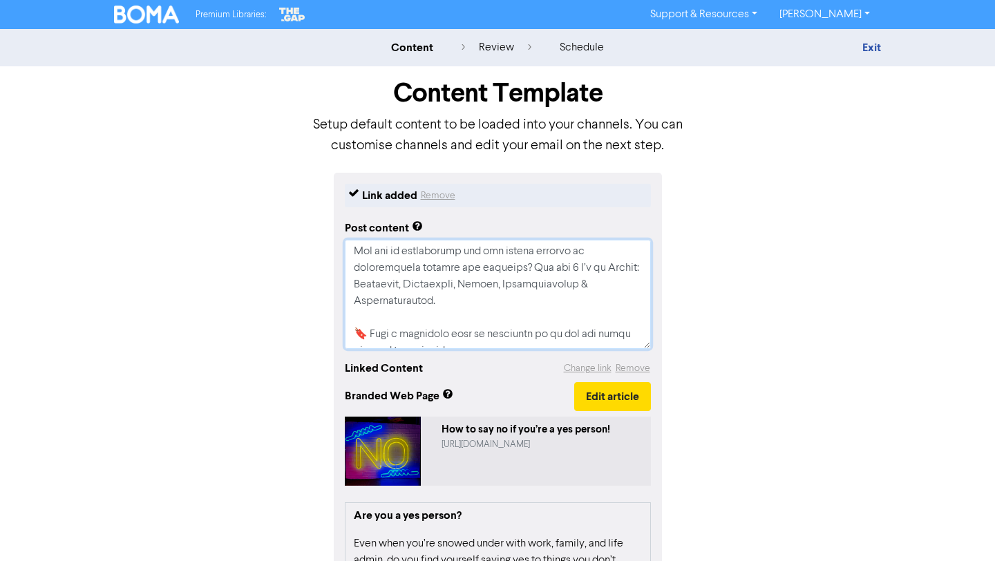
drag, startPoint x: 453, startPoint y: 299, endPoint x: 351, endPoint y: 247, distance: 113.7
click at [351, 247] on textarea at bounding box center [498, 294] width 306 height 109
type textarea "x"
type textarea "According to [PERSON_NAME], “We’ll increasingly be defined by what we say no to…"
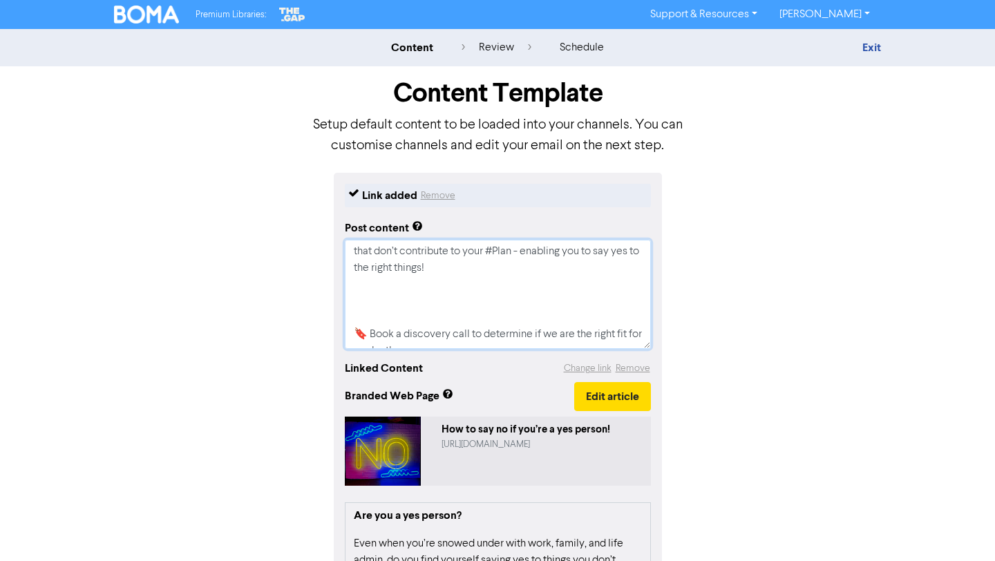
type textarea "x"
type textarea "According to [PERSON_NAME], “We’ll increasingly be defined by what we say no to…"
type textarea "x"
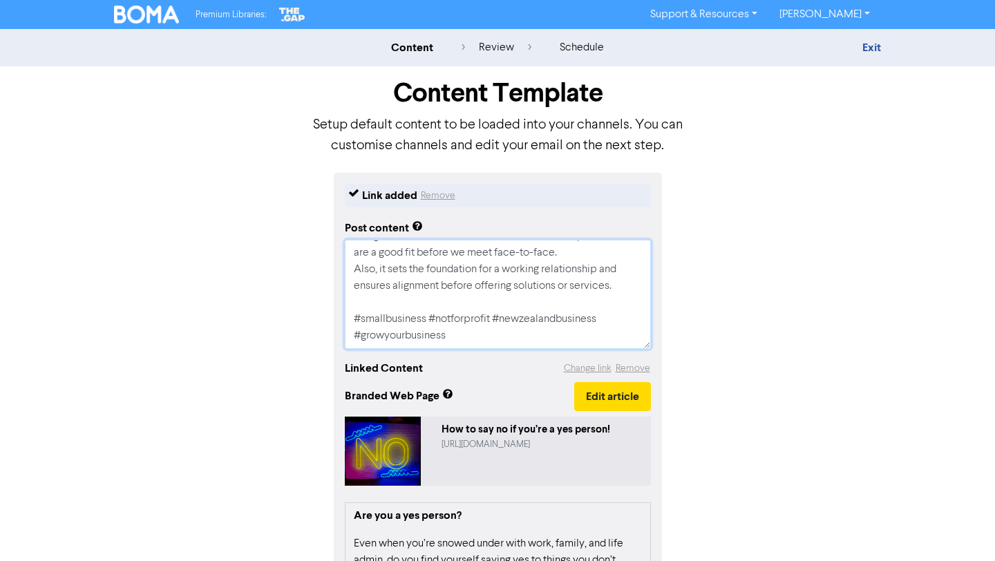
scroll to position [282, 0]
drag, startPoint x: 352, startPoint y: 252, endPoint x: 525, endPoint y: 440, distance: 255.8
click at [525, 440] on div "Link added Remove Post content According to [PERSON_NAME], “We’ll increasingly …" at bounding box center [498, 512] width 328 height 679
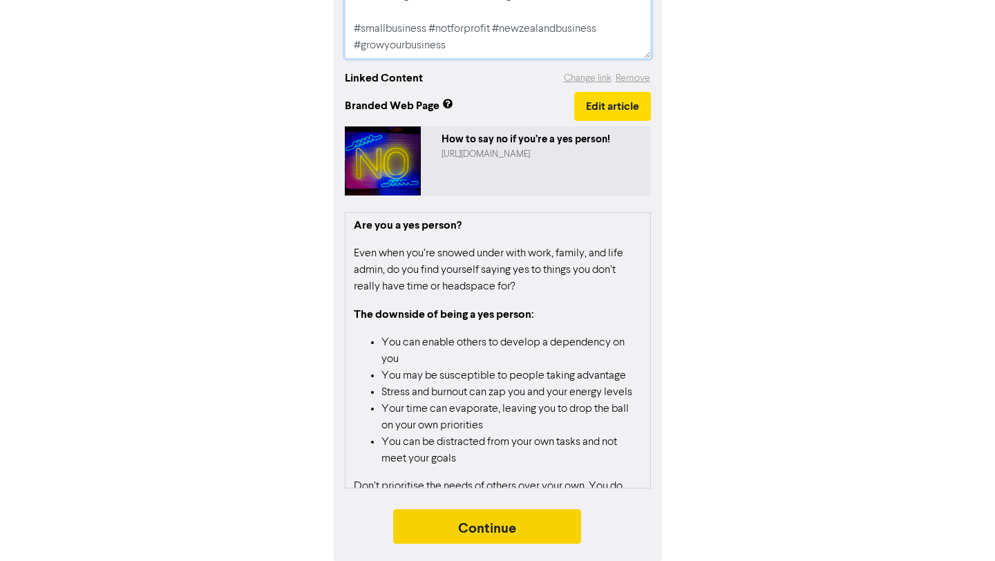
type textarea "According to [PERSON_NAME], “We’ll increasingly be defined by what we say no to…"
click at [569, 518] on button "Continue" at bounding box center [487, 526] width 188 height 35
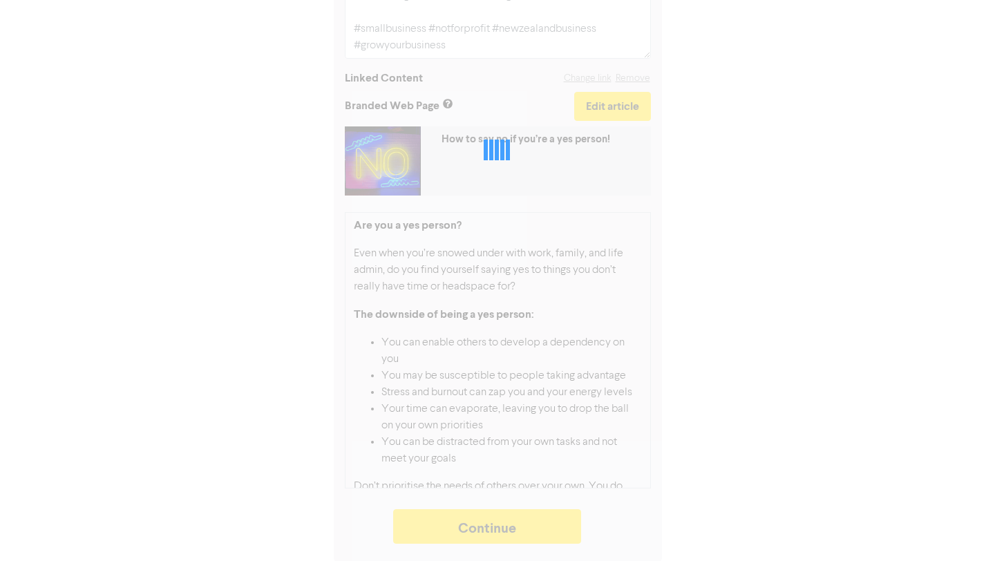
type textarea "x"
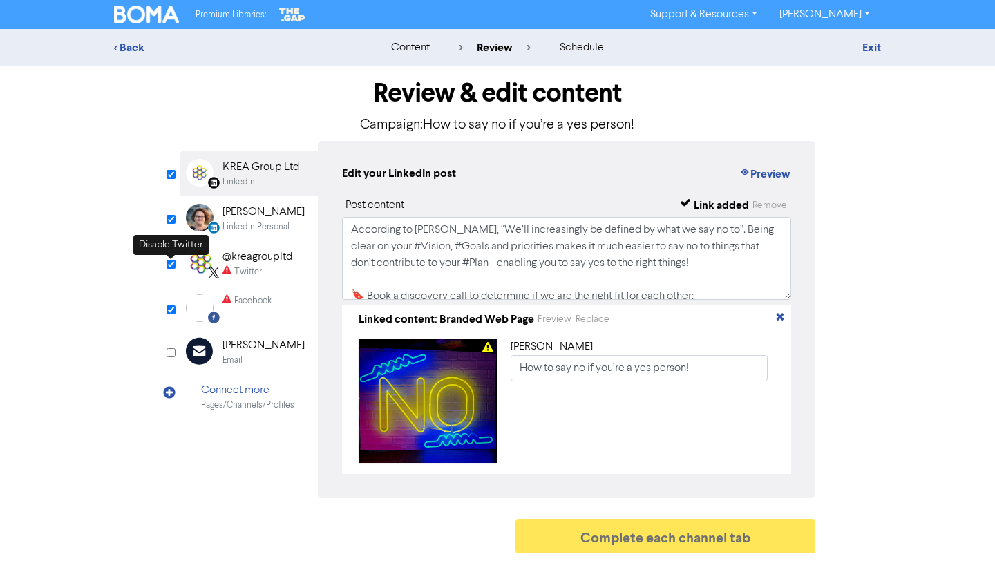
click at [173, 267] on input "checkbox" at bounding box center [171, 264] width 9 height 9
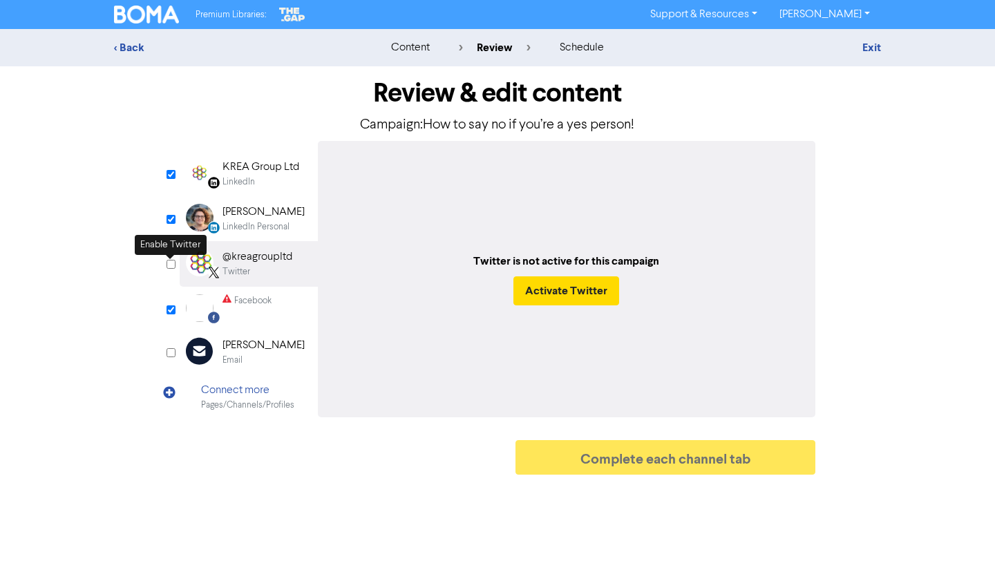
click at [173, 267] on input "checkbox" at bounding box center [171, 264] width 9 height 9
checkbox input "true"
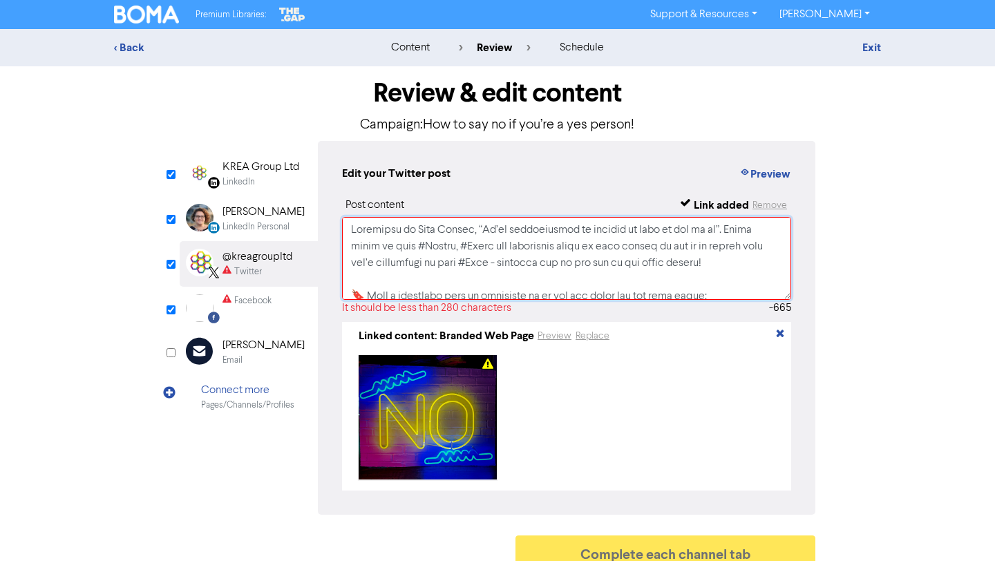
click at [556, 282] on textarea at bounding box center [566, 258] width 449 height 83
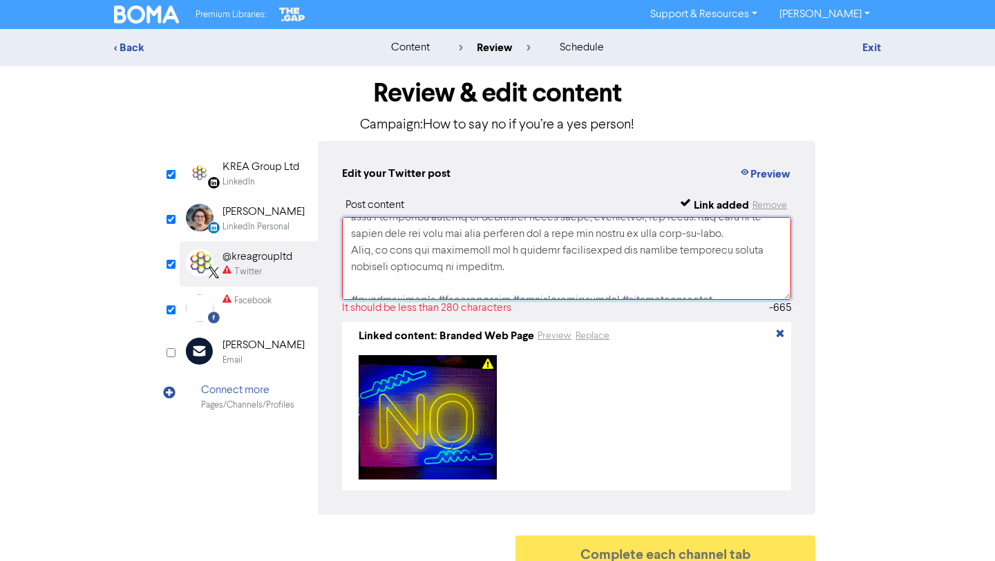
scroll to position [242, 0]
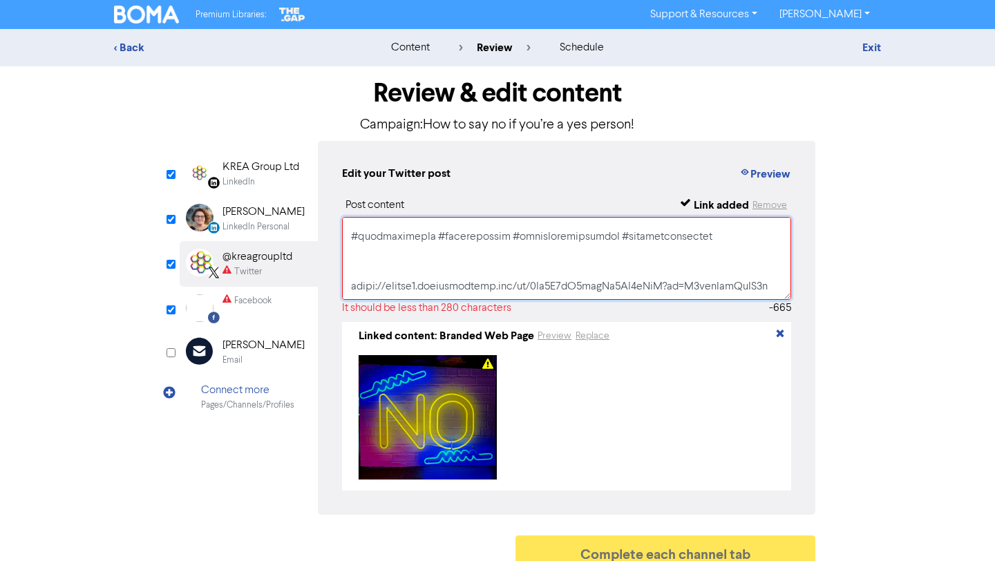
drag, startPoint x: 349, startPoint y: 229, endPoint x: 528, endPoint y: 248, distance: 180.0
click at [528, 248] on textarea at bounding box center [566, 258] width 449 height 83
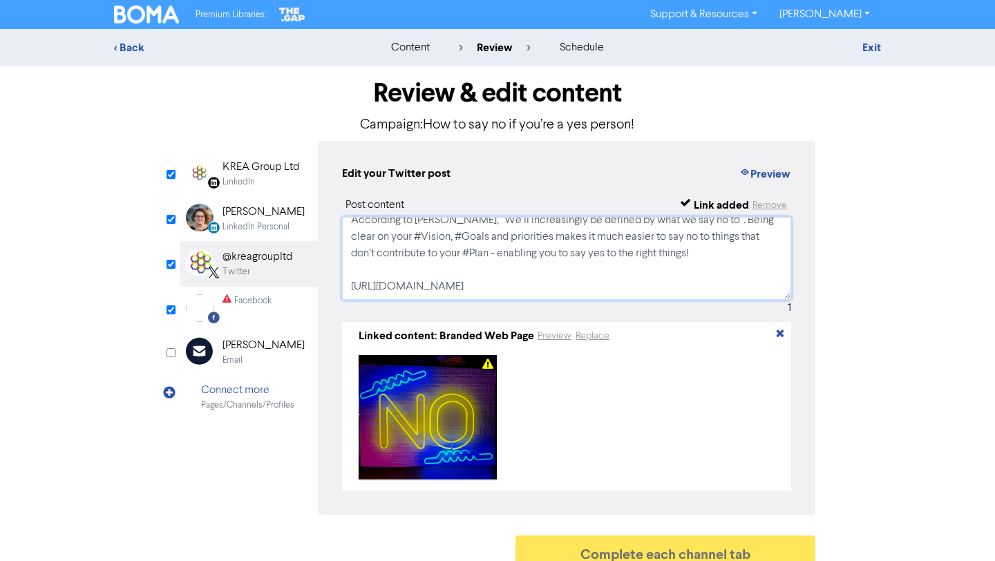
scroll to position [10, 0]
type textarea "According to [PERSON_NAME], “We’ll increasingly be defined by what we say no to…"
click at [169, 310] on input "checkbox" at bounding box center [171, 309] width 9 height 9
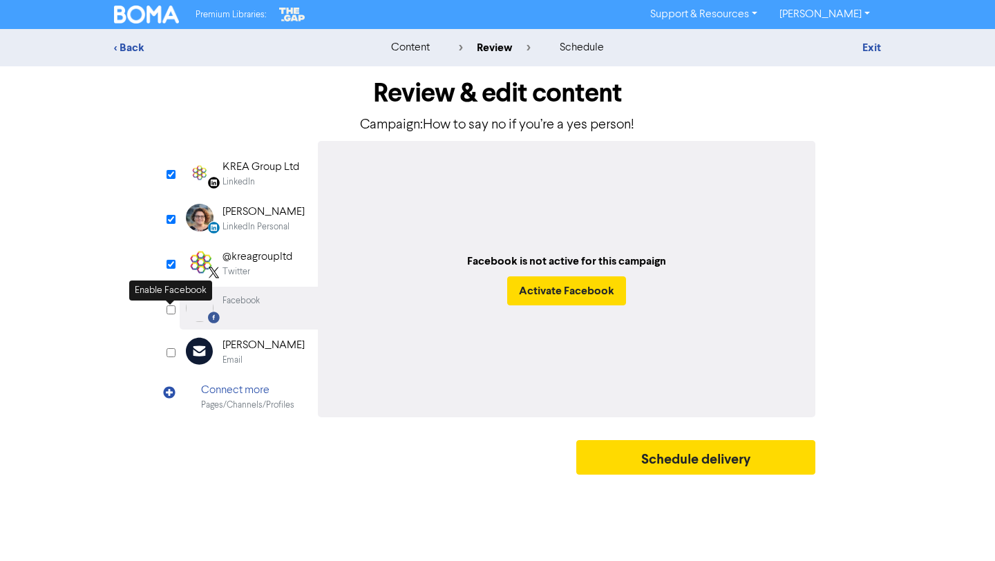
click at [169, 310] on input "checkbox" at bounding box center [171, 309] width 9 height 9
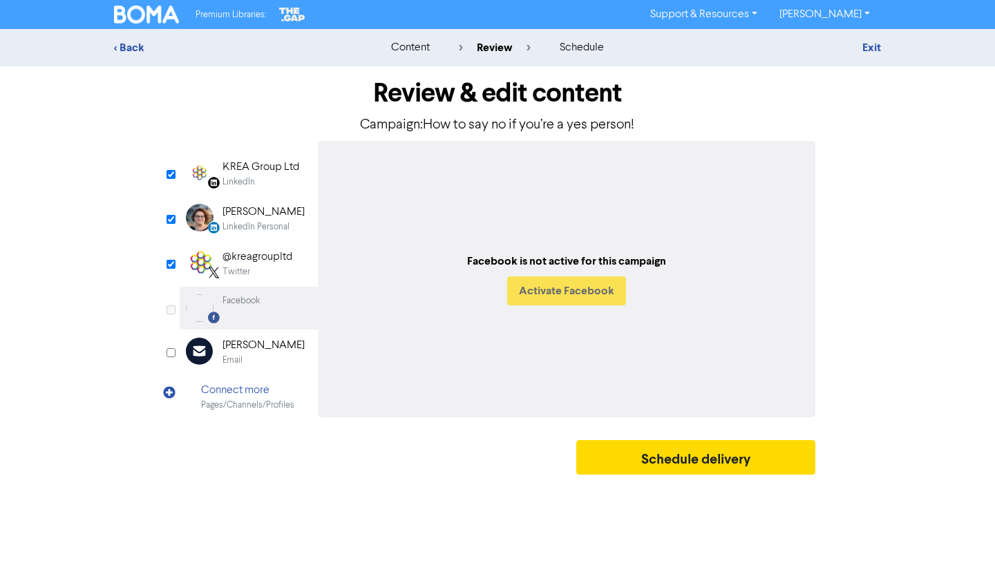
checkbox input "true"
select select "LEARN_MORE"
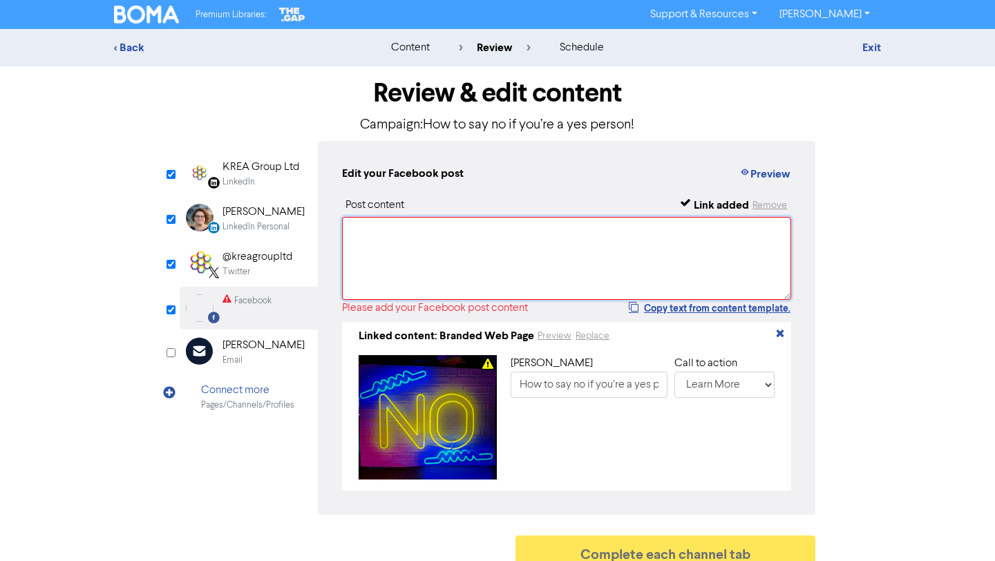
click at [390, 248] on textarea at bounding box center [566, 258] width 449 height 83
paste textarea "According to [PERSON_NAME], “We’ll increasingly be defined by what we say no to…"
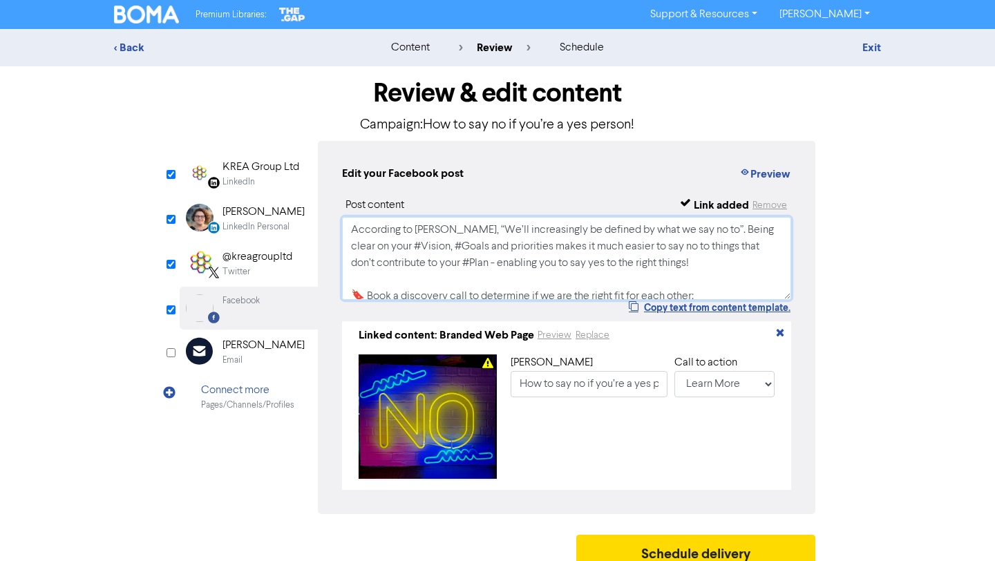
scroll to position [21, 0]
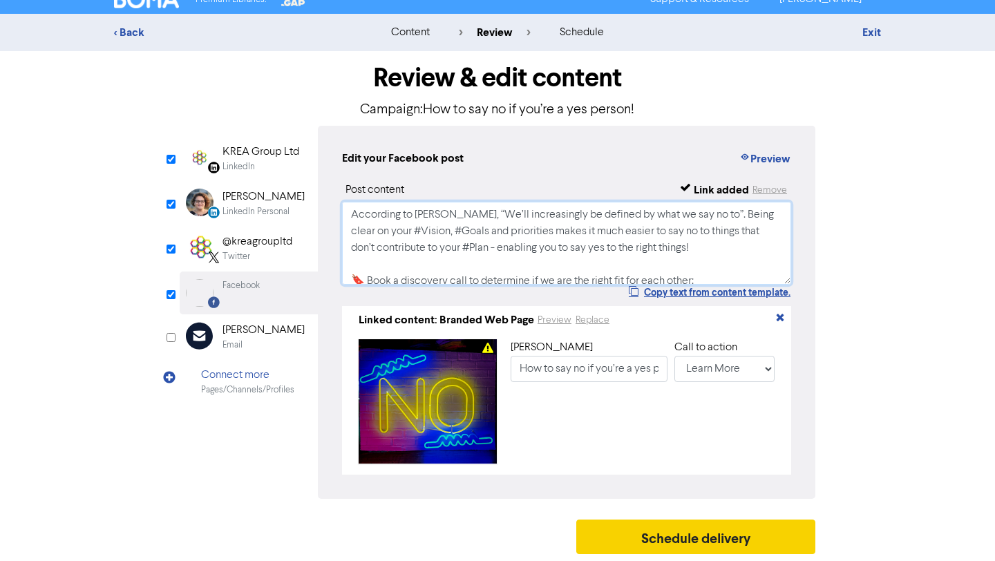
type textarea "According to [PERSON_NAME], “We’ll increasingly be defined by what we say no to…"
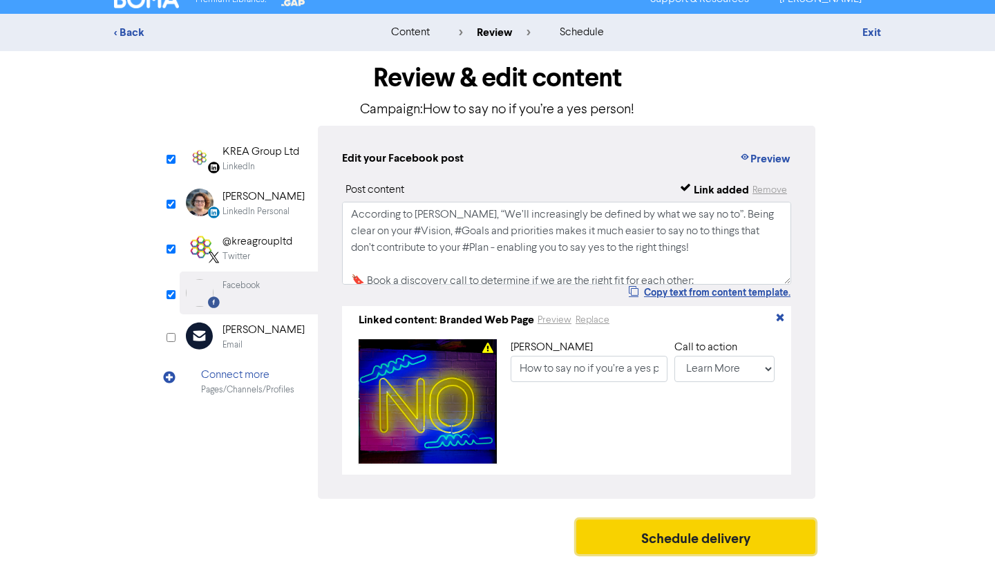
click at [669, 541] on button "Schedule delivery" at bounding box center [695, 537] width 239 height 35
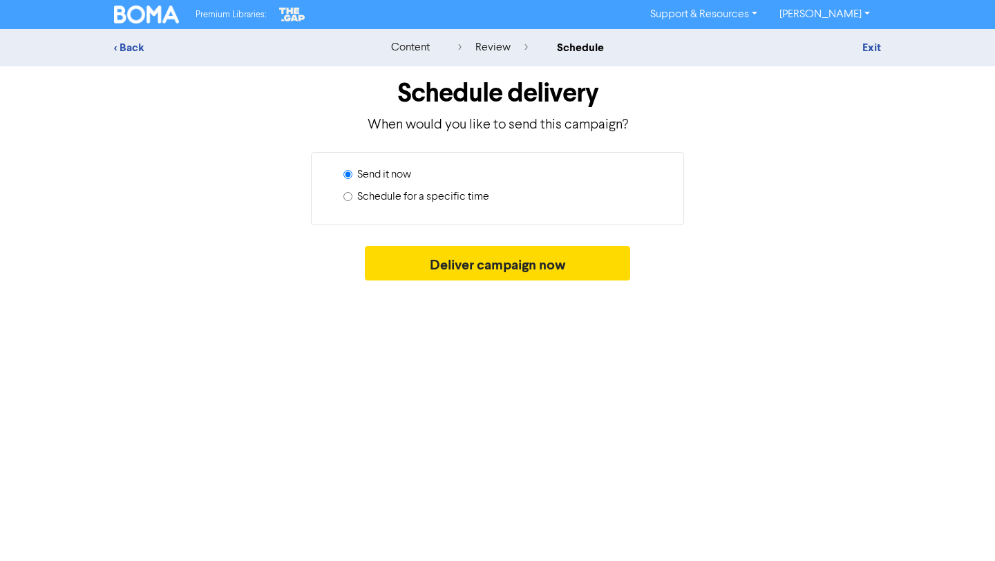
click at [434, 199] on label "Schedule for a specific time" at bounding box center [423, 197] width 132 height 17
click at [352, 199] on input "Schedule for a specific time" at bounding box center [347, 196] width 9 height 9
radio input "true"
radio input "false"
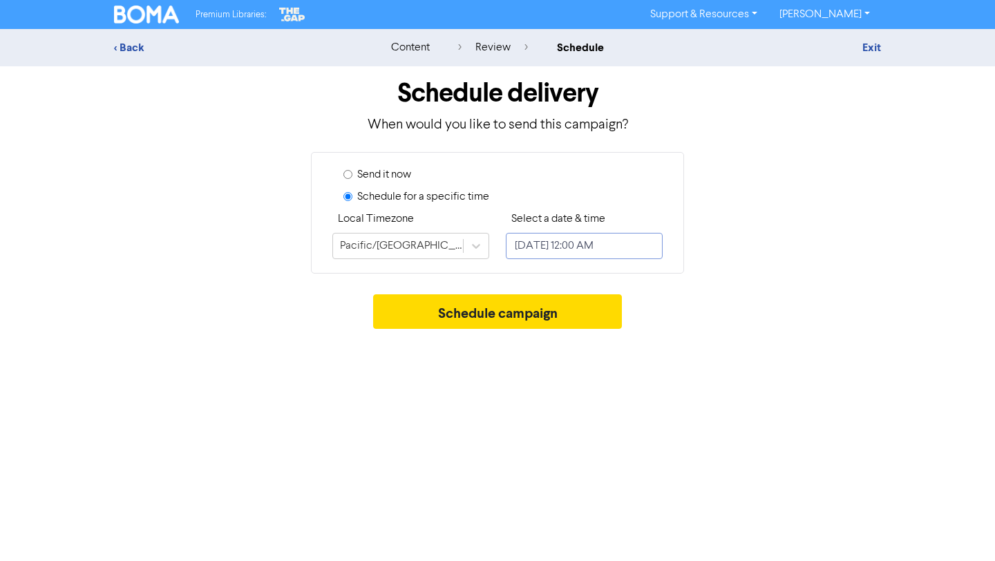
select select "8"
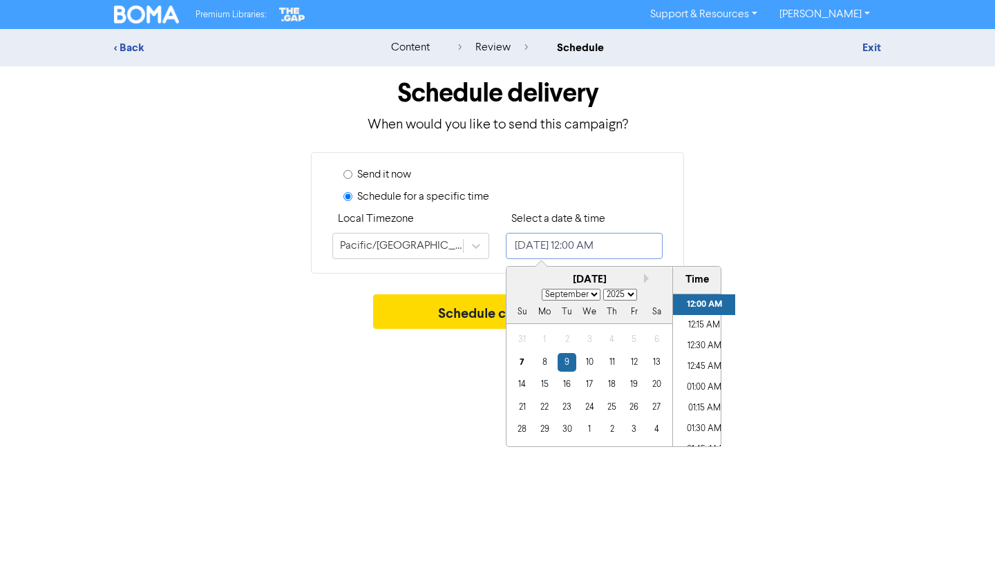
click at [569, 241] on input "[DATE] 12:00 AM" at bounding box center [584, 246] width 157 height 26
click at [570, 385] on div "16" at bounding box center [567, 384] width 19 height 19
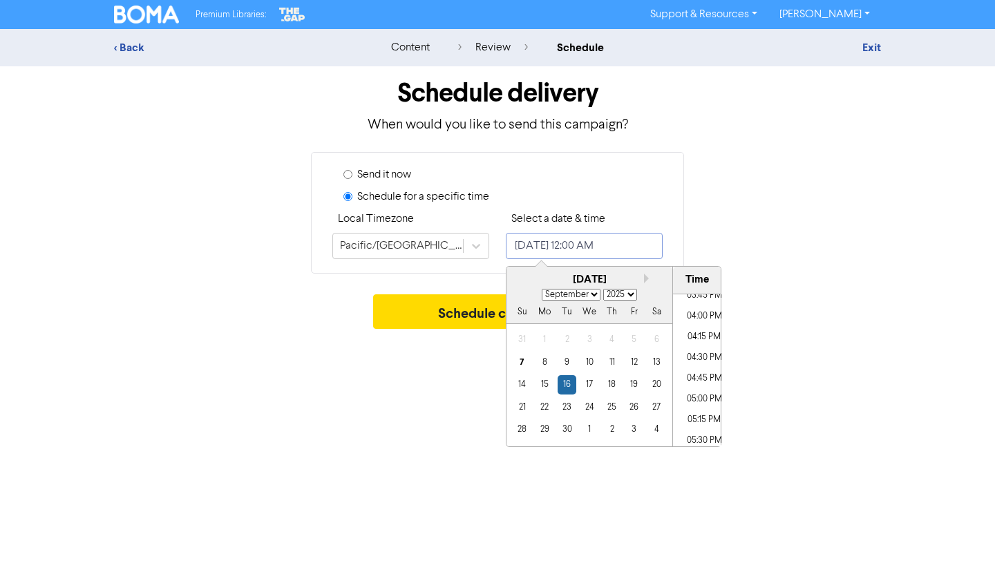
scroll to position [1319, 0]
click at [698, 395] on li "05:00 PM" at bounding box center [704, 396] width 62 height 21
type input "[DATE] 5:00 PM"
click at [807, 366] on div "Premium Libraries: Support & Resources Video Tutorials FAQ & Guides Marketing E…" at bounding box center [497, 280] width 995 height 561
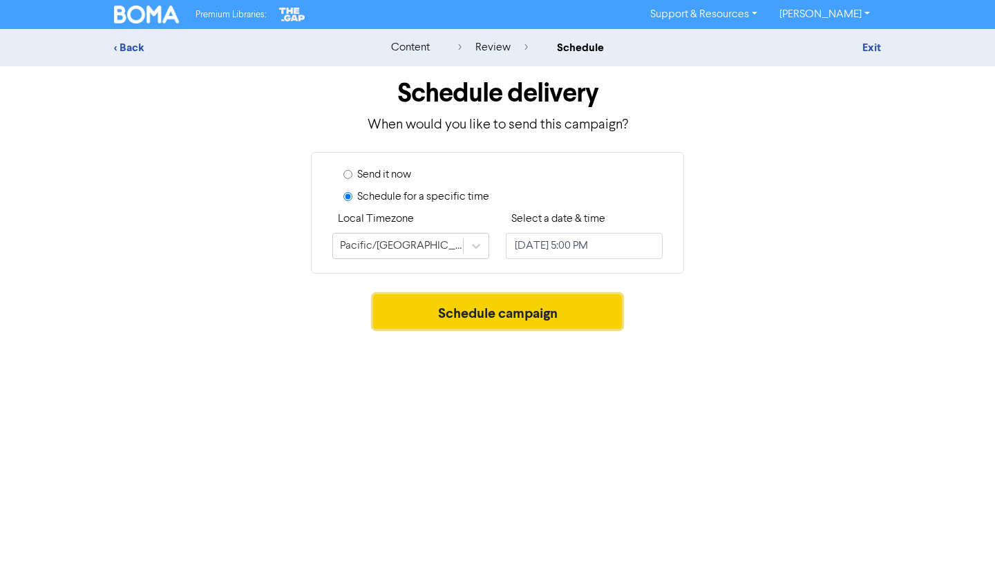
click at [584, 317] on button "Schedule campaign" at bounding box center [497, 311] width 249 height 35
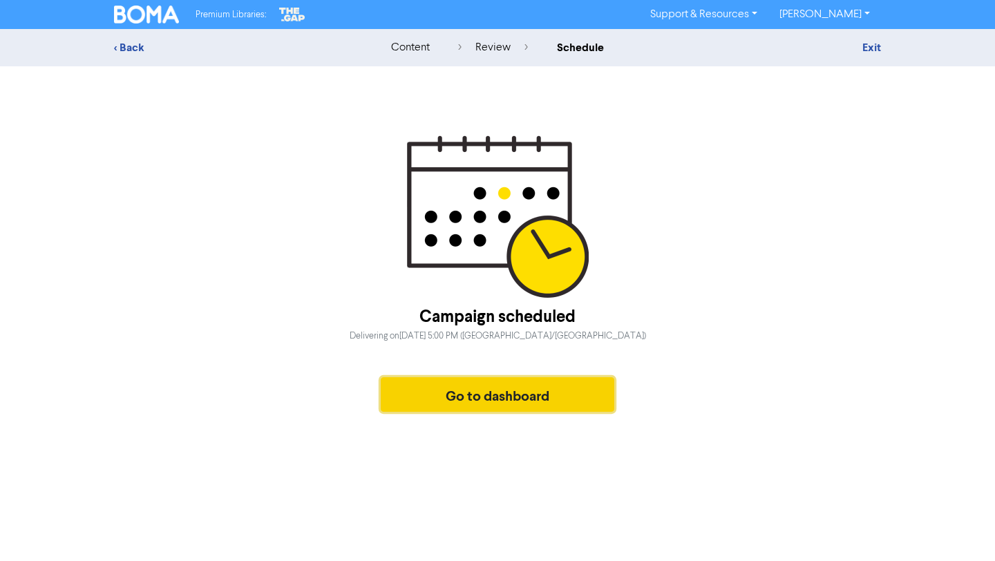
click at [404, 398] on button "Go to dashboard" at bounding box center [498, 394] width 234 height 35
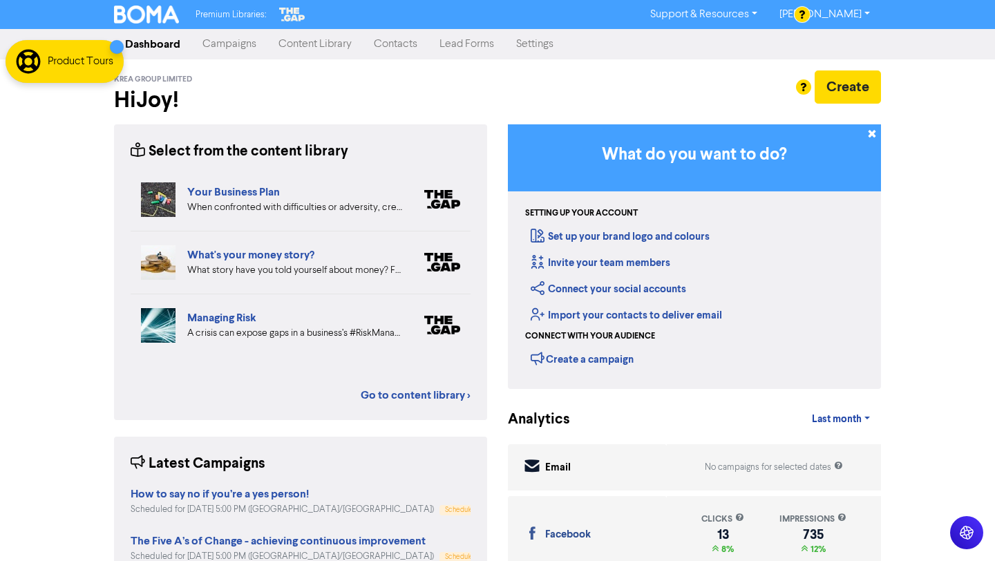
click at [244, 44] on link "Campaigns" at bounding box center [229, 44] width 76 height 28
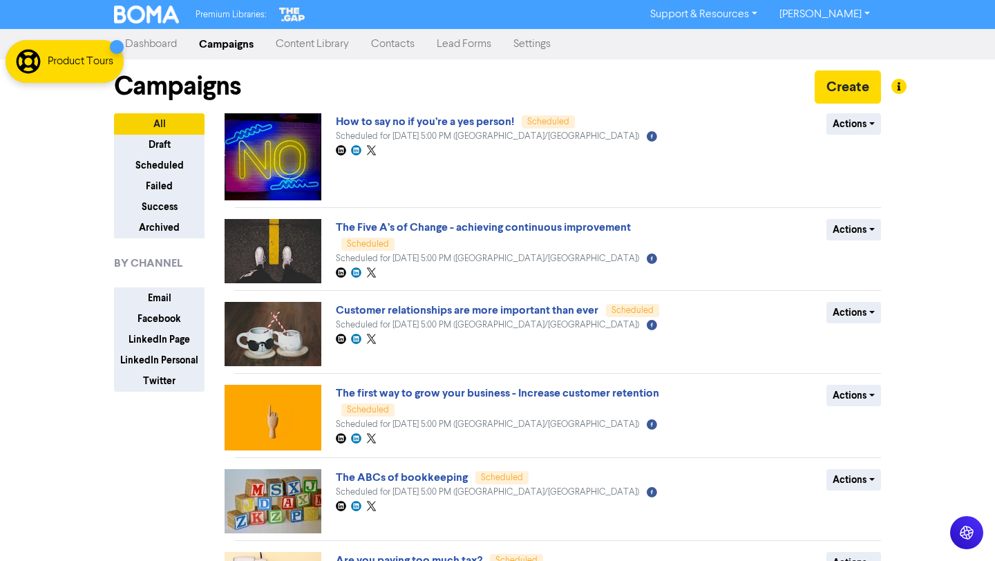
click at [334, 47] on link "Content Library" at bounding box center [312, 44] width 95 height 28
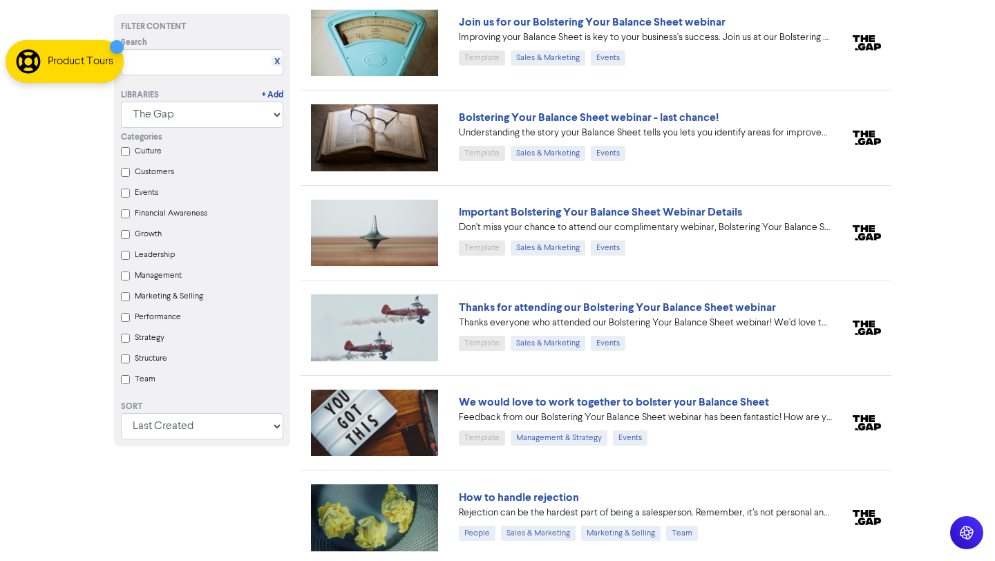
scroll to position [19554, 0]
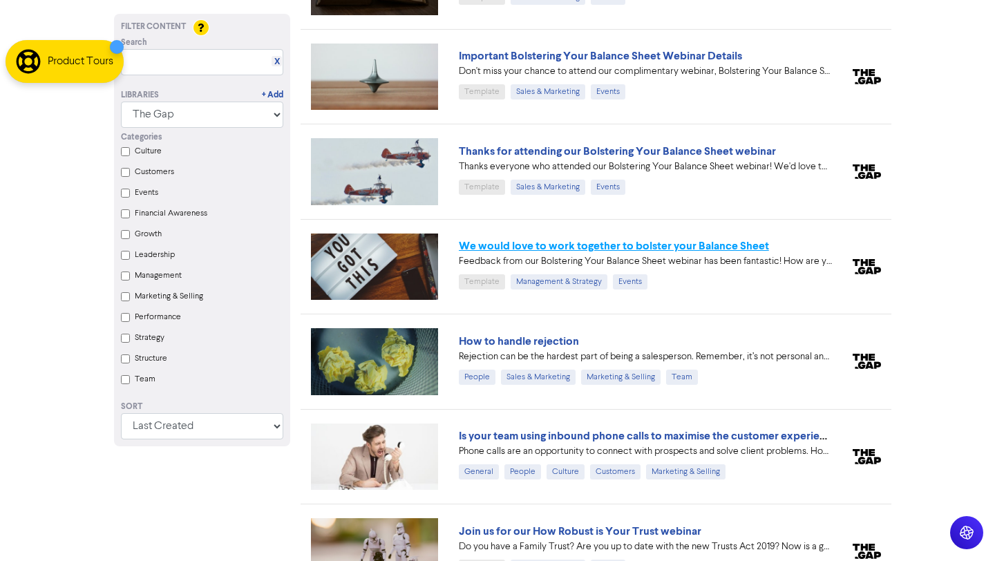
click at [722, 239] on link "We would love to work together to bolster your Balance Sheet" at bounding box center [614, 246] width 310 height 14
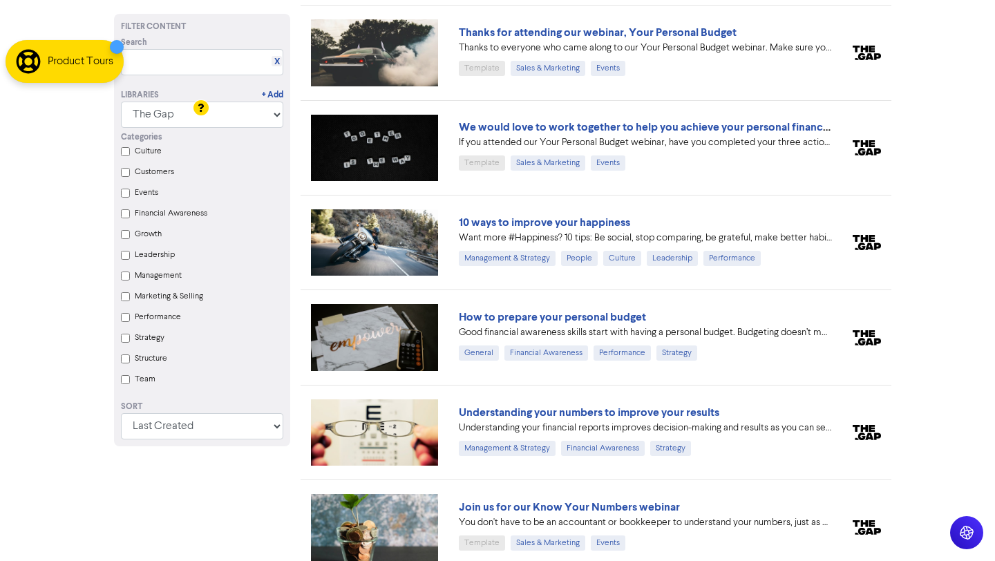
scroll to position [21401, 0]
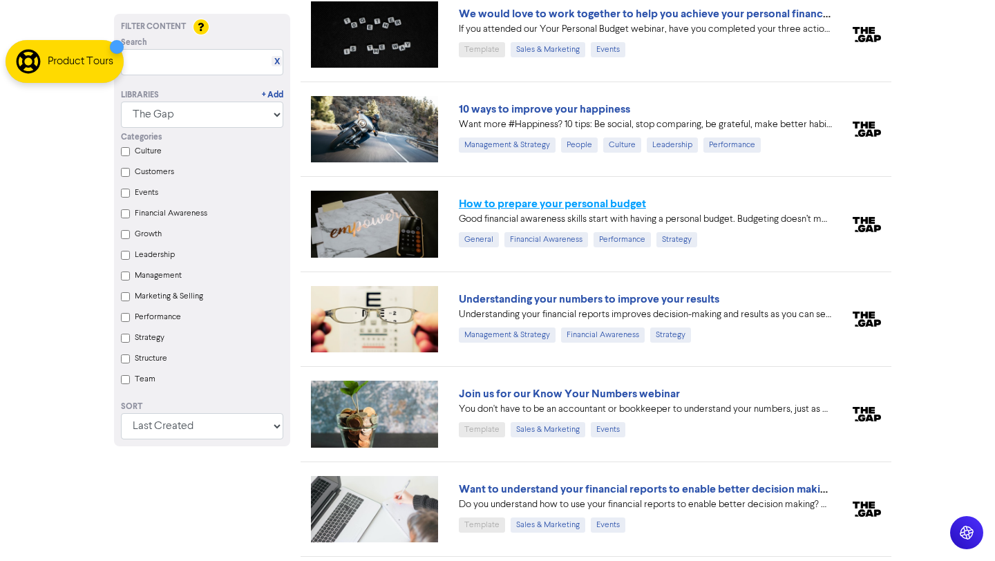
click at [575, 197] on link "How to prepare your personal budget" at bounding box center [552, 204] width 187 height 14
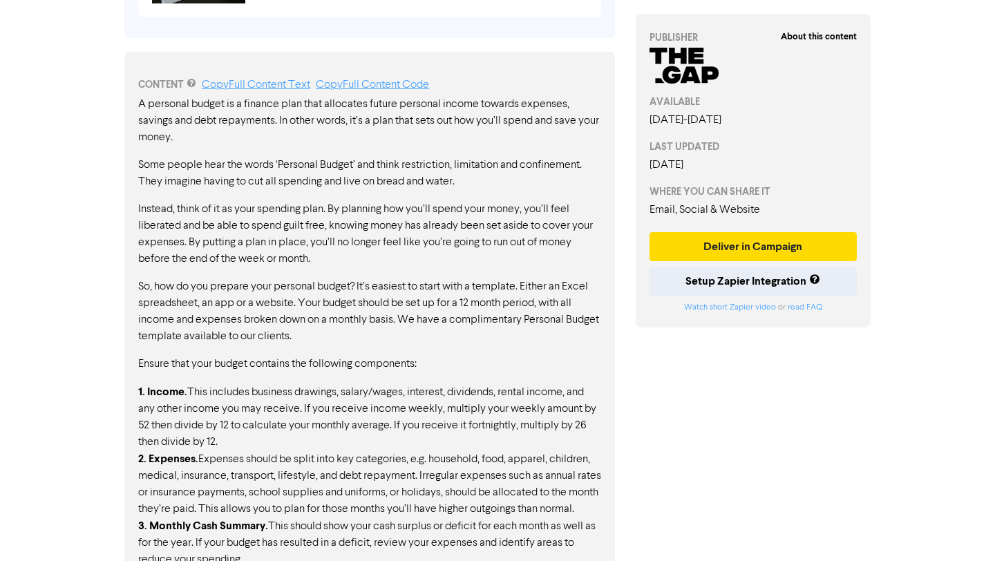
scroll to position [661, 0]
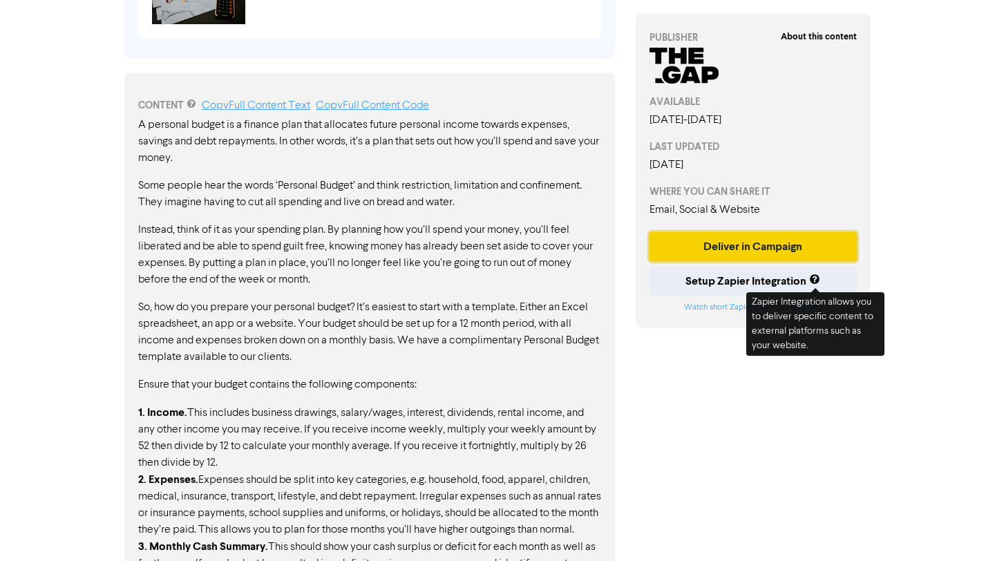
click at [806, 250] on button "Deliver in Campaign" at bounding box center [753, 246] width 207 height 29
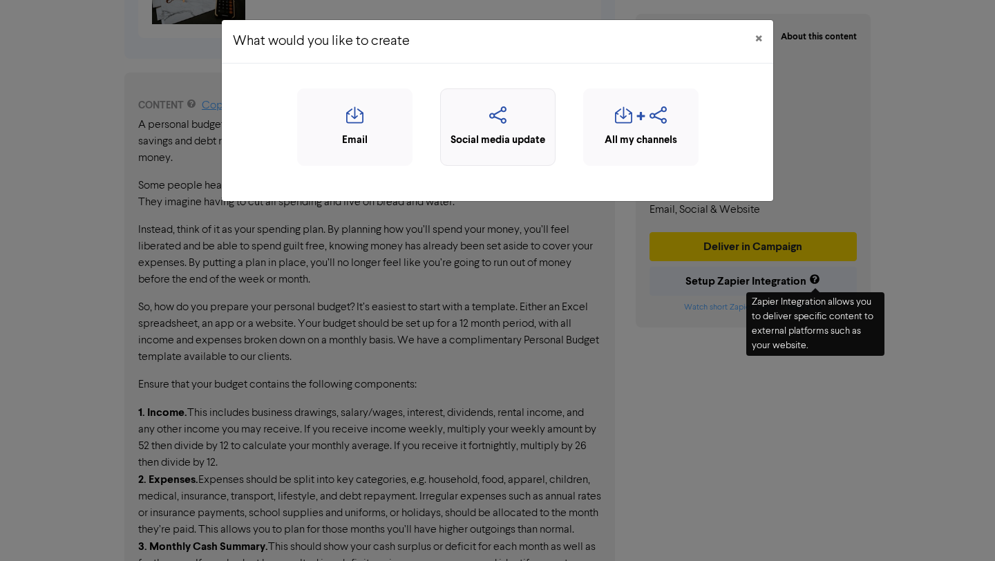
click at [513, 131] on icon "button" at bounding box center [498, 119] width 100 height 26
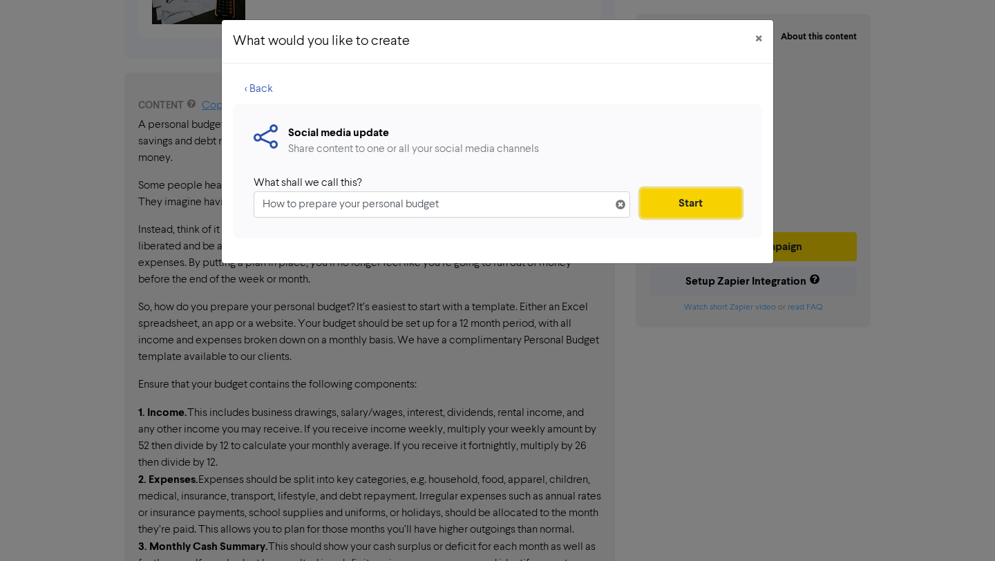
click at [687, 200] on button "Start" at bounding box center [691, 203] width 101 height 29
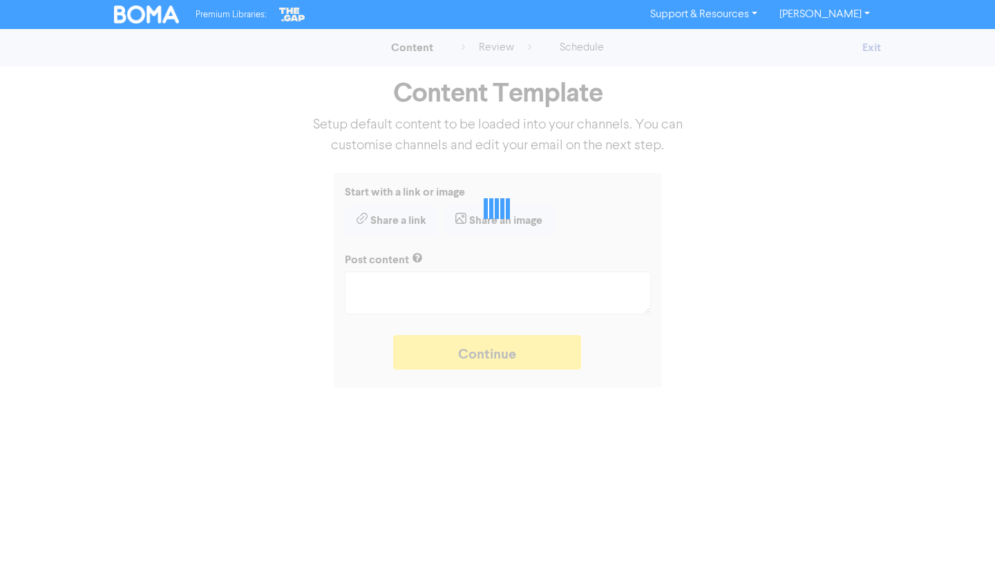
type textarea "x"
type textarea "Good financial awareness skills start with having a personal budget. Budgeting …"
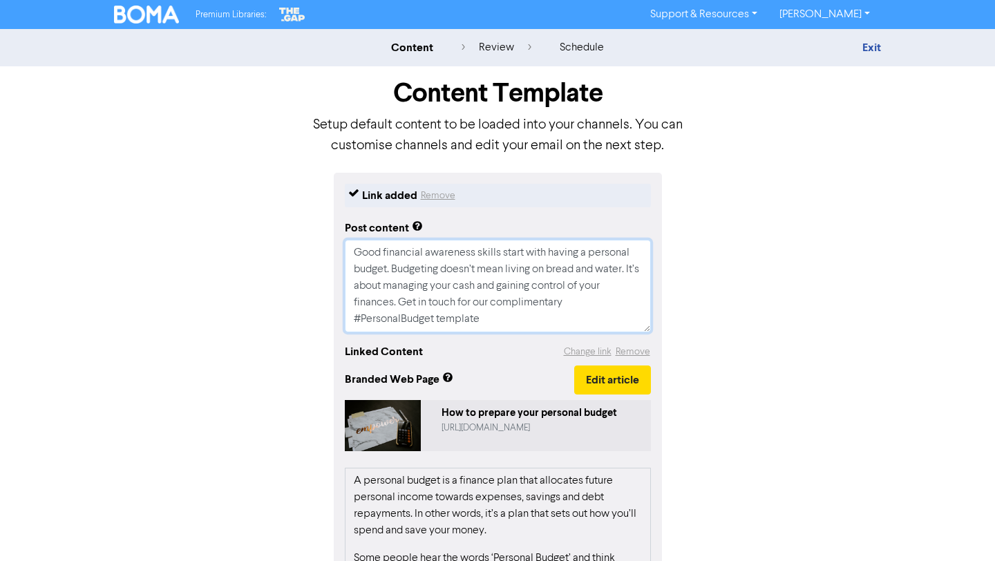
click at [494, 321] on textarea "Good financial awareness skills start with having a personal budget. Budgeting …" at bounding box center [498, 286] width 306 height 93
type textarea "x"
type textarea "Good financial awareness skills start with having a personal budget. Budgeting …"
type textarea "x"
type textarea "Good financial awareness skills start with having a personal budget. Budgeting …"
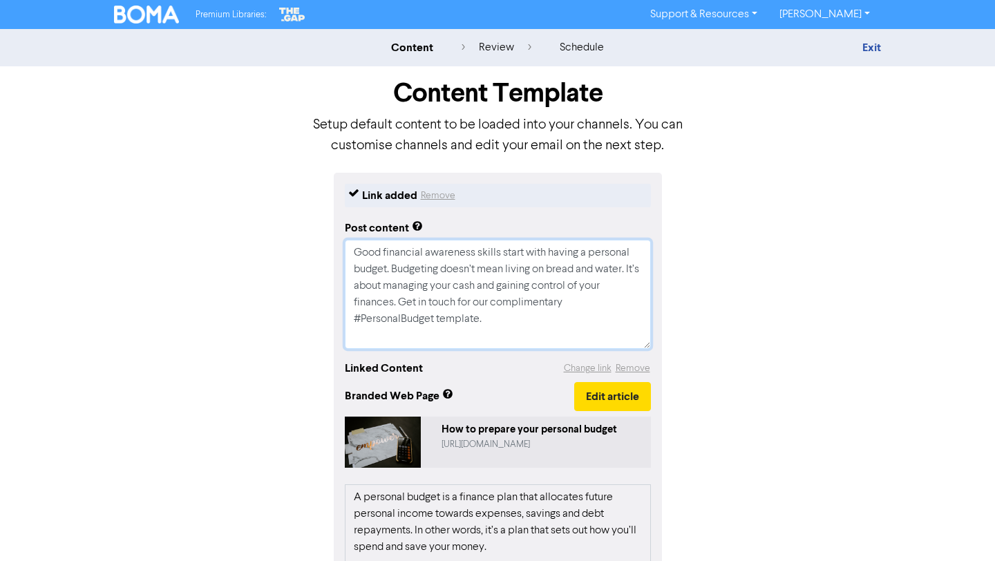
type textarea "x"
type textarea "Good financial awareness skills start with having a personal budget. Budgeting …"
paste textarea "According to [PERSON_NAME], “We’ll increasingly be defined by what we say no to…"
type textarea "x"
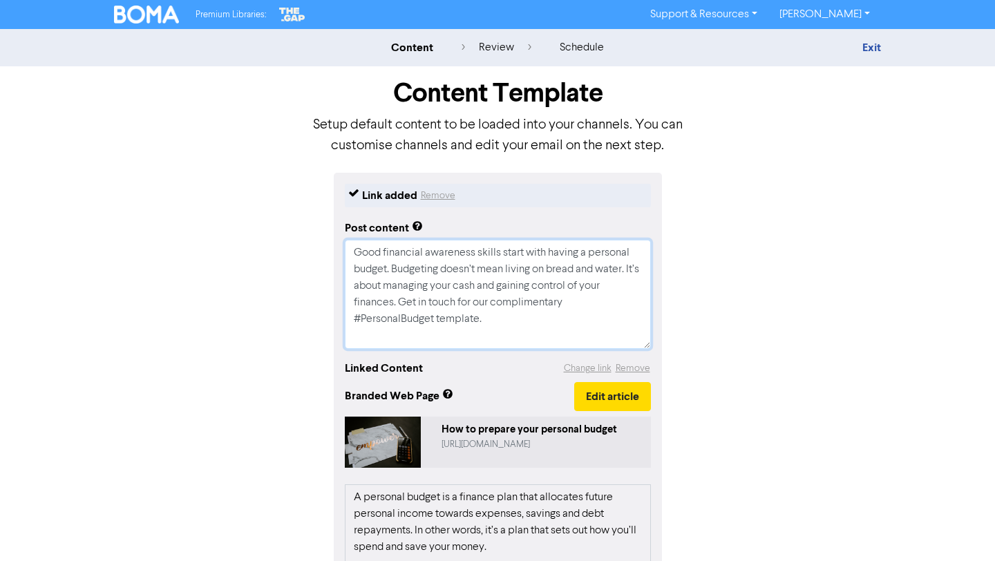
type textarea "Lore ipsumdolo sitametco adipis elits doei tempor i utlabore etdolo. Magnaaliq …"
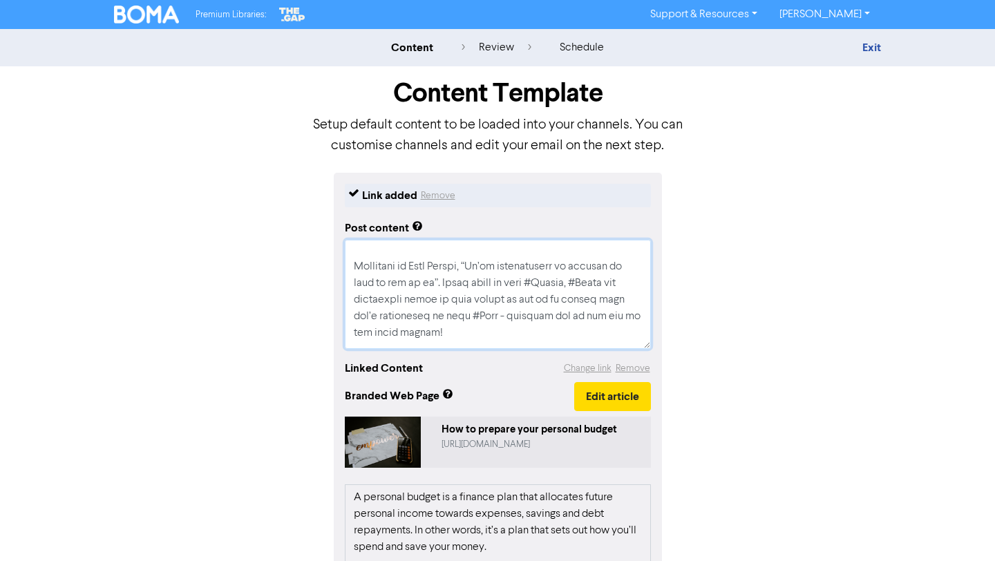
scroll to position [82, 0]
drag, startPoint x: 388, startPoint y: 337, endPoint x: 352, endPoint y: 272, distance: 74.6
click at [352, 272] on textarea at bounding box center [498, 294] width 306 height 109
type textarea "x"
type textarea "Good financial awareness skills start with having a personal budget. Budgeting …"
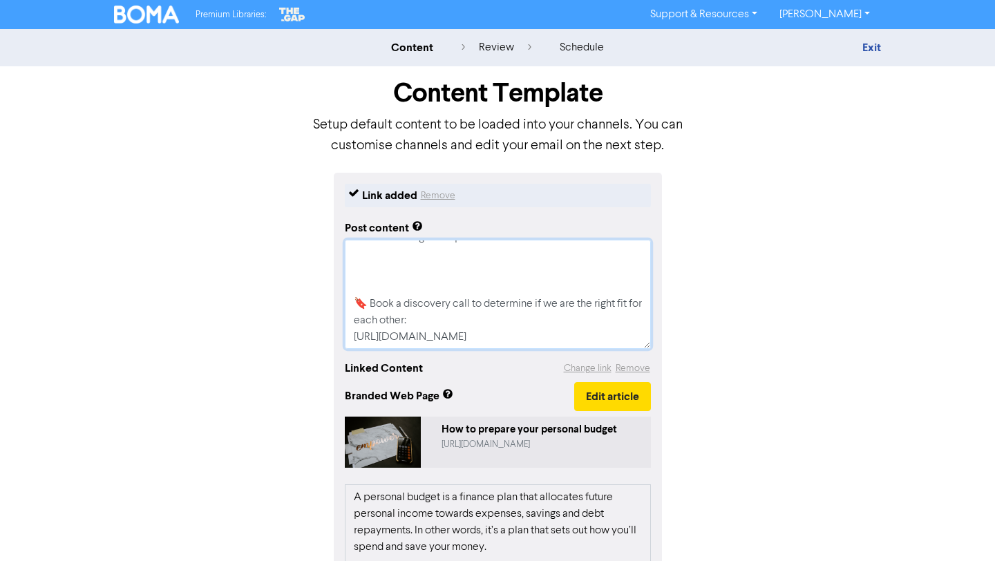
type textarea "x"
type textarea "Good financial awareness skills start with having a personal budget. Budgeting …"
type textarea "x"
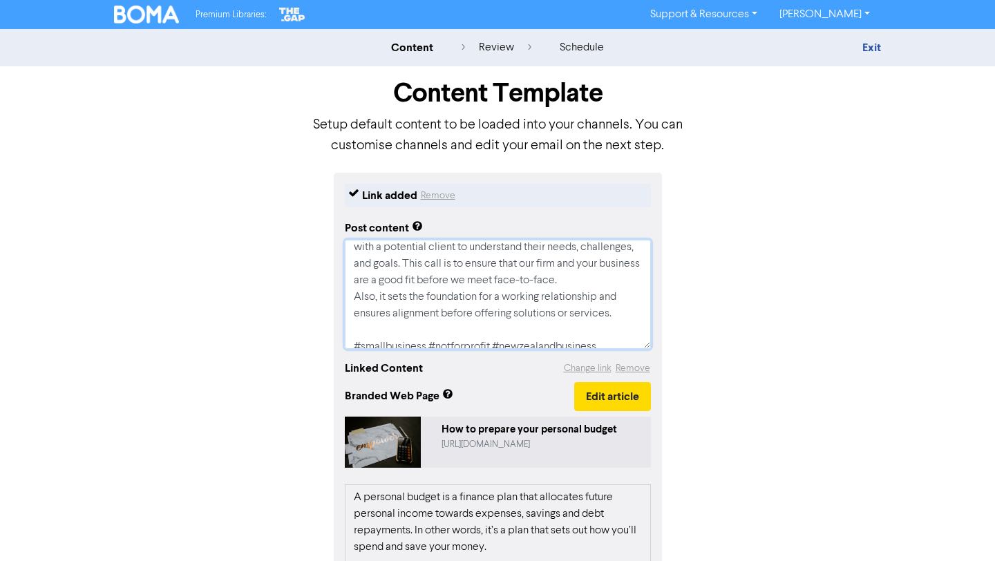
scroll to position [282, 0]
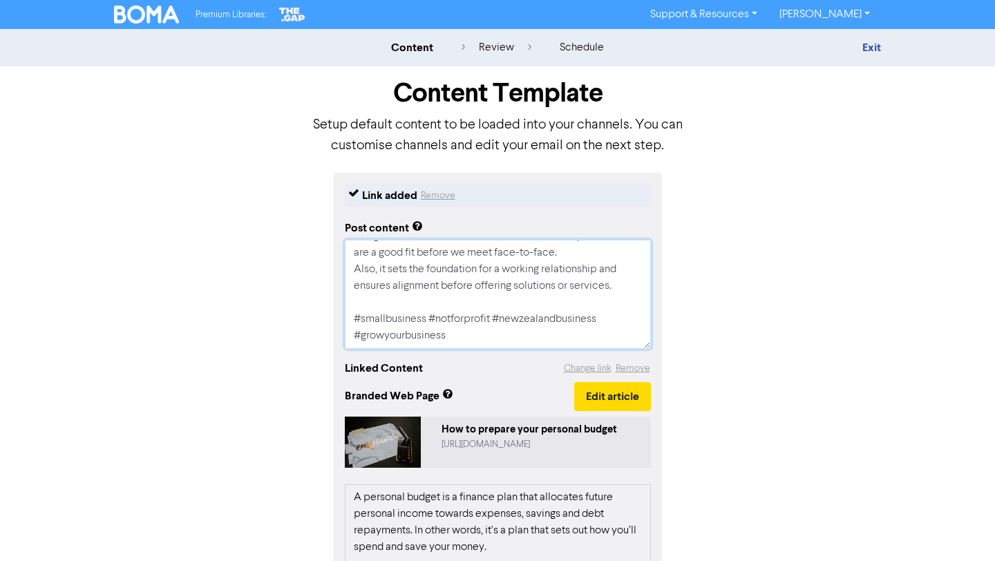
drag, startPoint x: 354, startPoint y: 252, endPoint x: 509, endPoint y: 426, distance: 233.0
click at [509, 426] on div "Link added Remove Post content Good financial awareness skills start with havin…" at bounding box center [498, 503] width 328 height 661
click at [546, 323] on textarea "Good financial awareness skills start with having a personal budget. Budgeting …" at bounding box center [498, 294] width 306 height 109
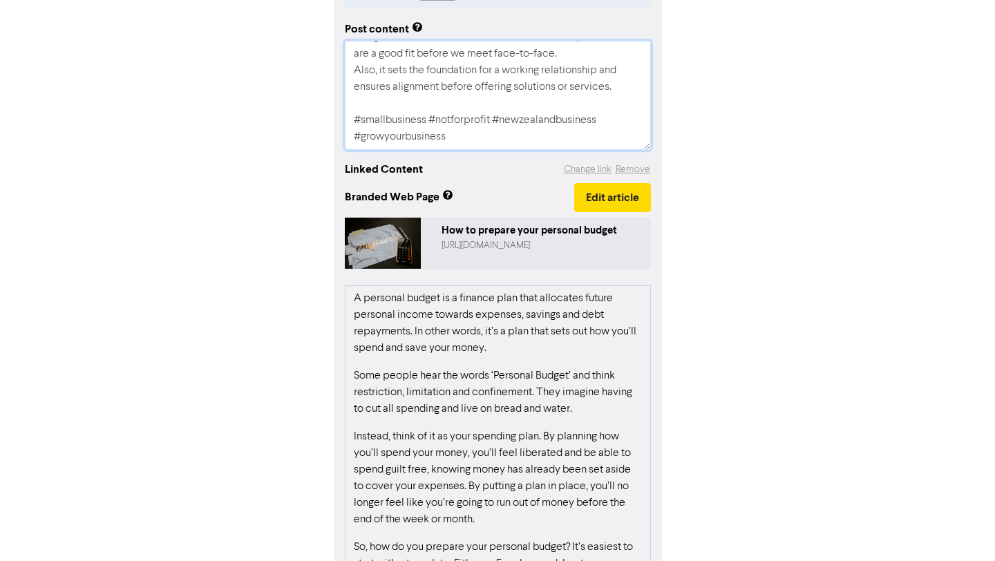
scroll to position [273, 0]
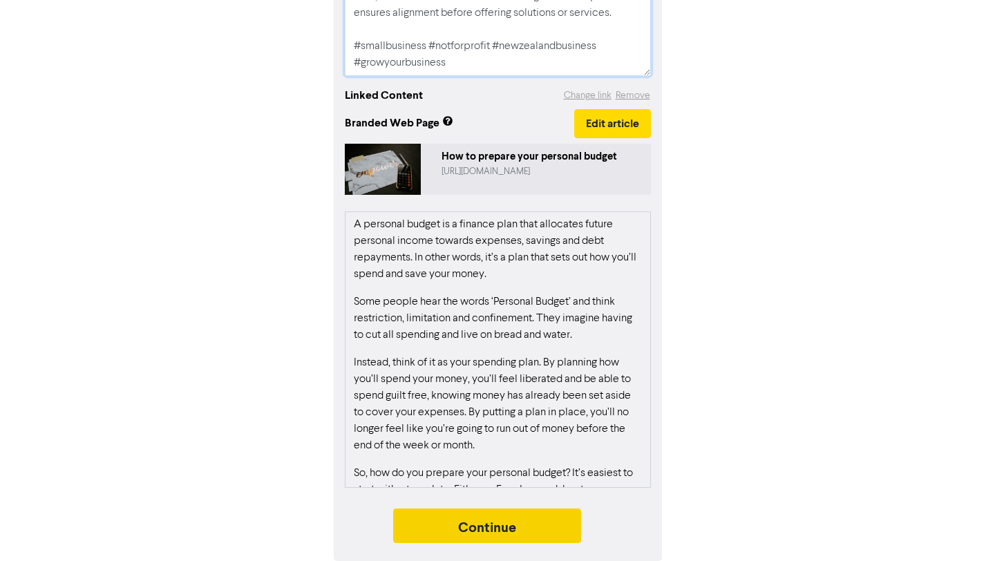
type textarea "Good financial awareness skills start with having a personal budget. Budgeting …"
click at [558, 531] on button "Continue" at bounding box center [487, 526] width 188 height 35
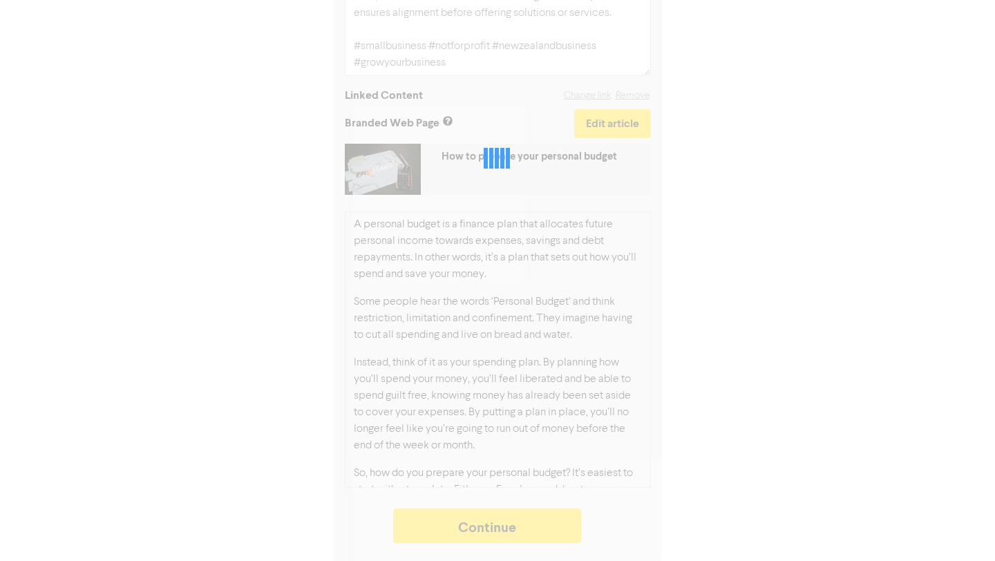
type textarea "x"
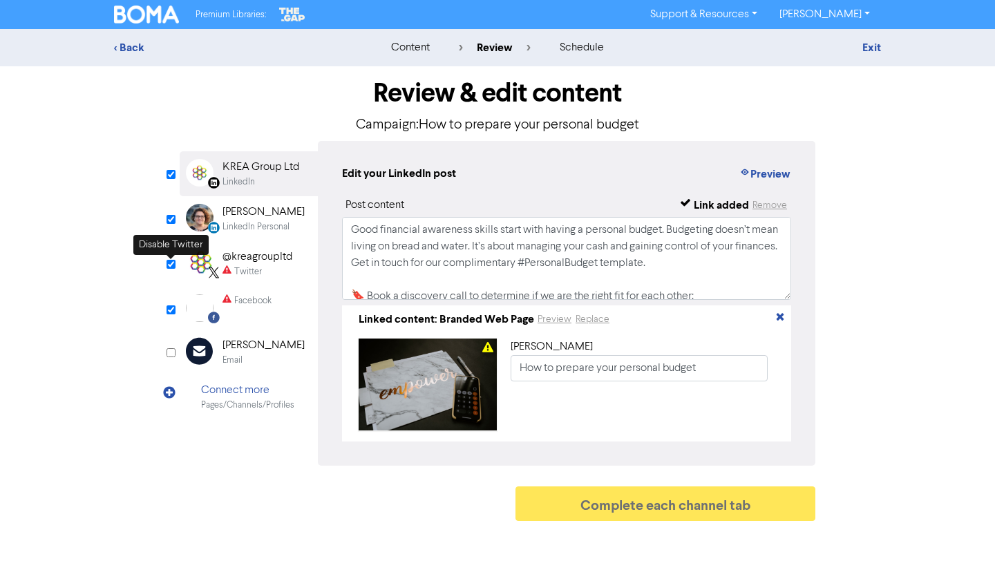
click at [171, 264] on input "checkbox" at bounding box center [171, 264] width 9 height 9
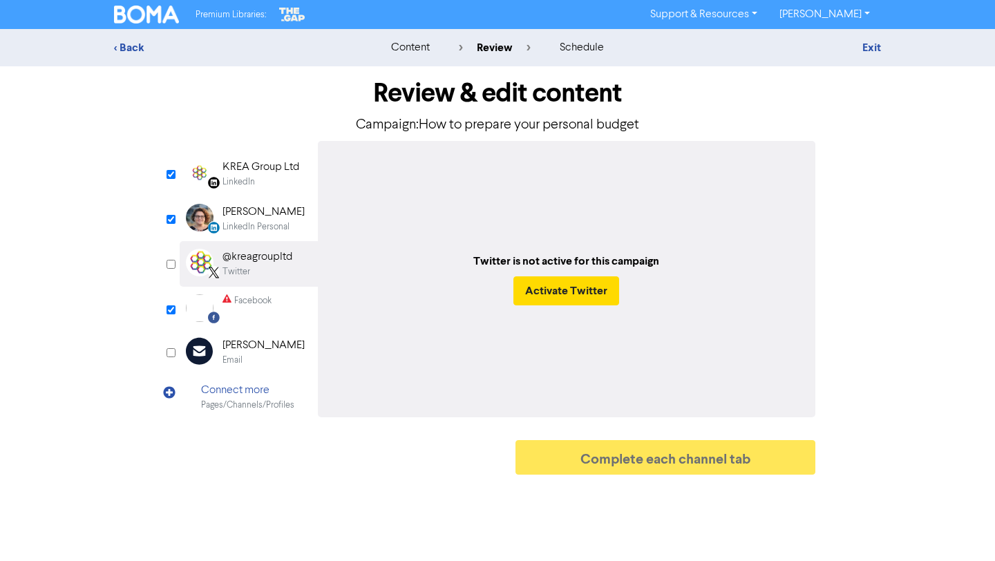
click at [173, 267] on input "checkbox" at bounding box center [171, 264] width 9 height 9
checkbox input "true"
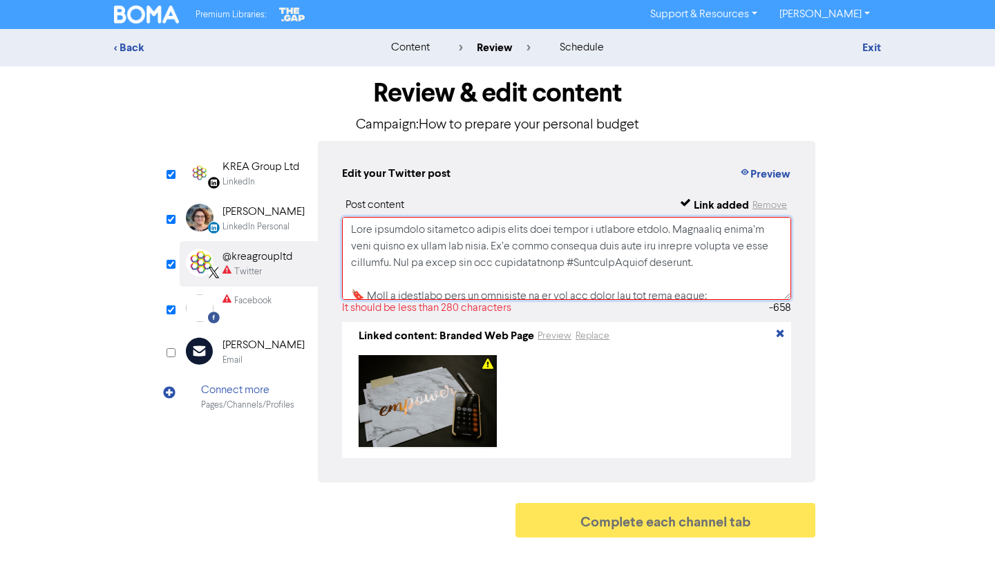
click at [482, 287] on textarea at bounding box center [566, 258] width 449 height 83
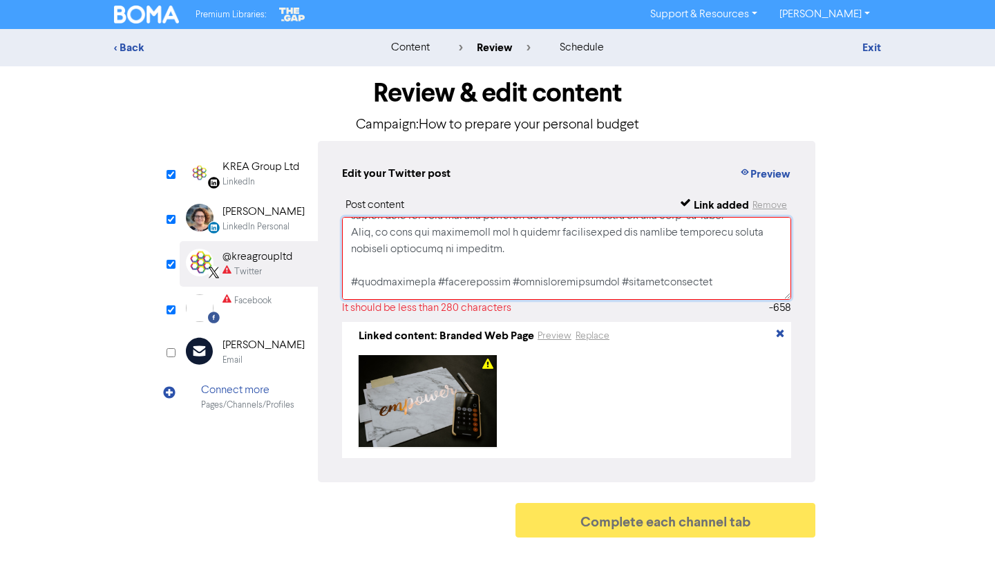
scroll to position [241, 0]
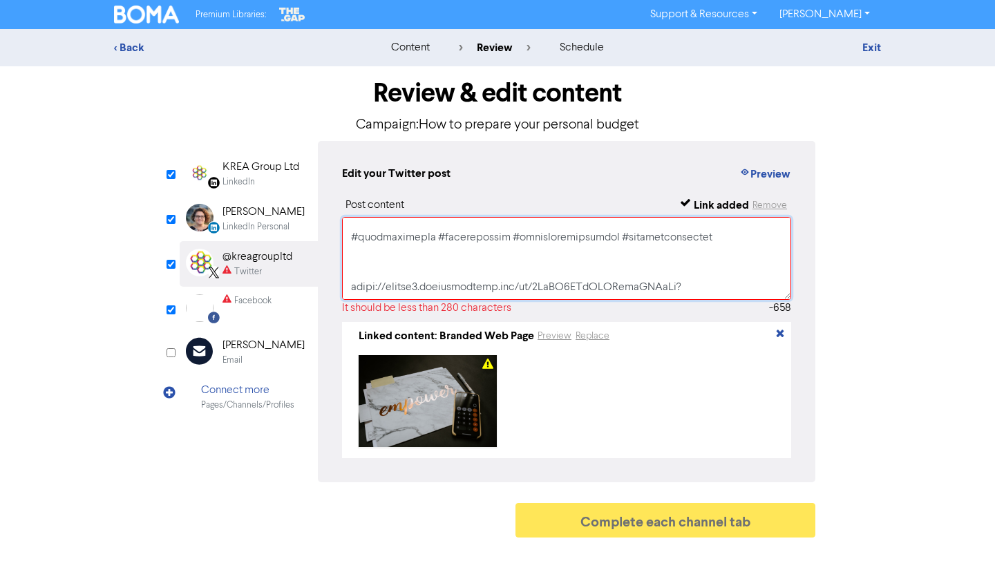
drag, startPoint x: 350, startPoint y: 235, endPoint x: 540, endPoint y: 256, distance: 190.5
click at [540, 256] on textarea at bounding box center [566, 258] width 449 height 83
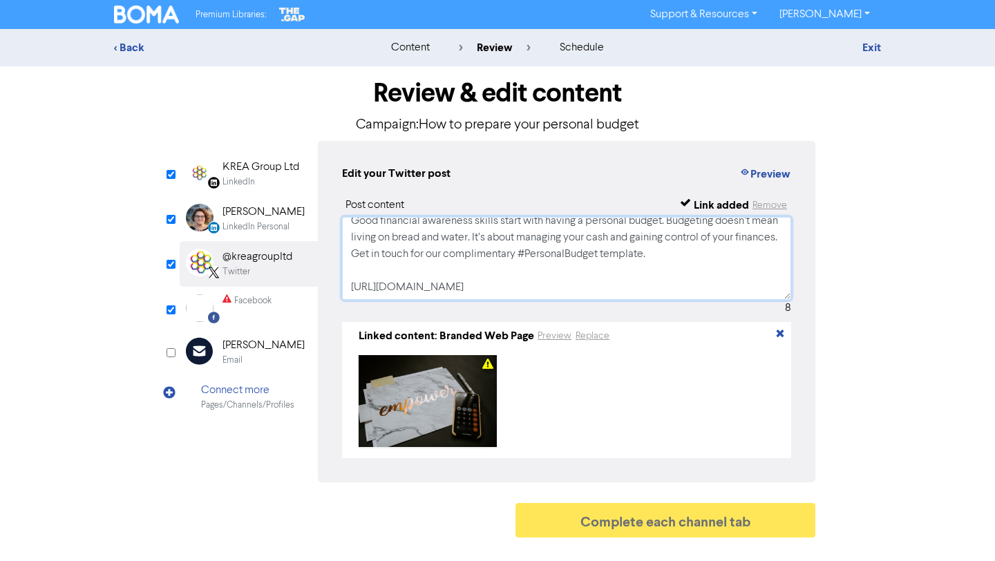
scroll to position [26, 0]
type textarea "Good financial awareness skills start with having a personal budget. Budgeting …"
click at [169, 308] on input "checkbox" at bounding box center [171, 309] width 9 height 9
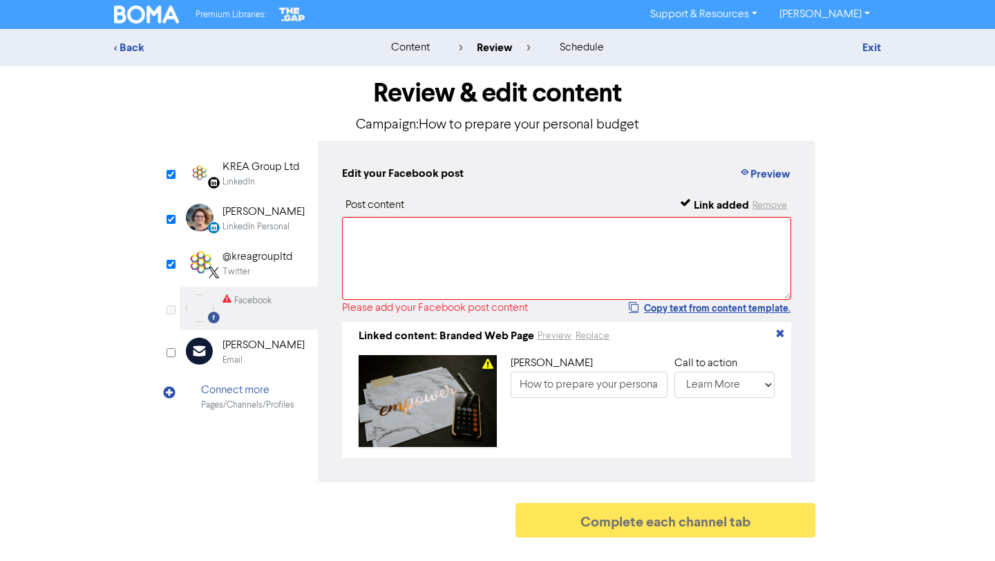
click at [169, 308] on input "checkbox" at bounding box center [171, 309] width 9 height 9
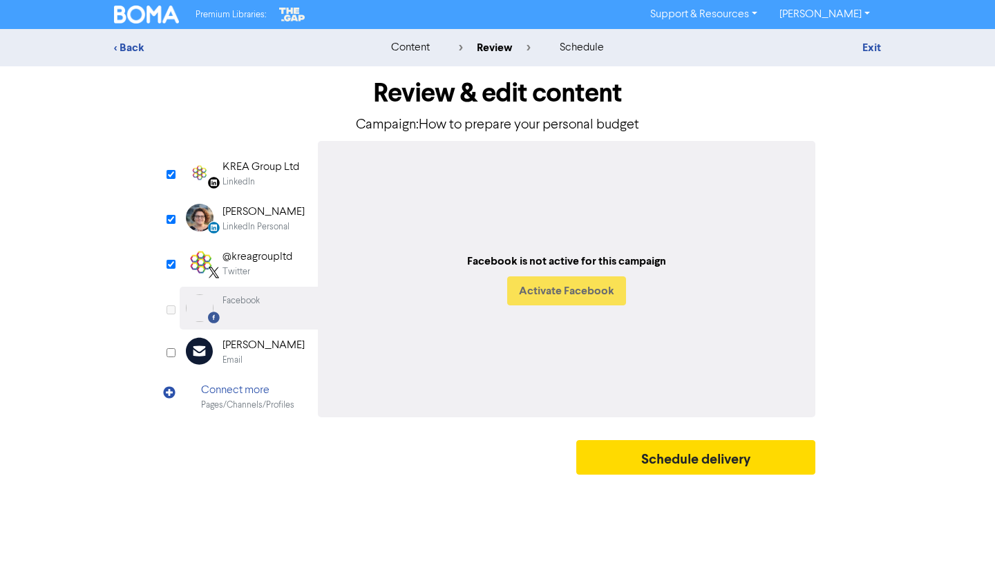
checkbox input "true"
select select "LEARN_MORE"
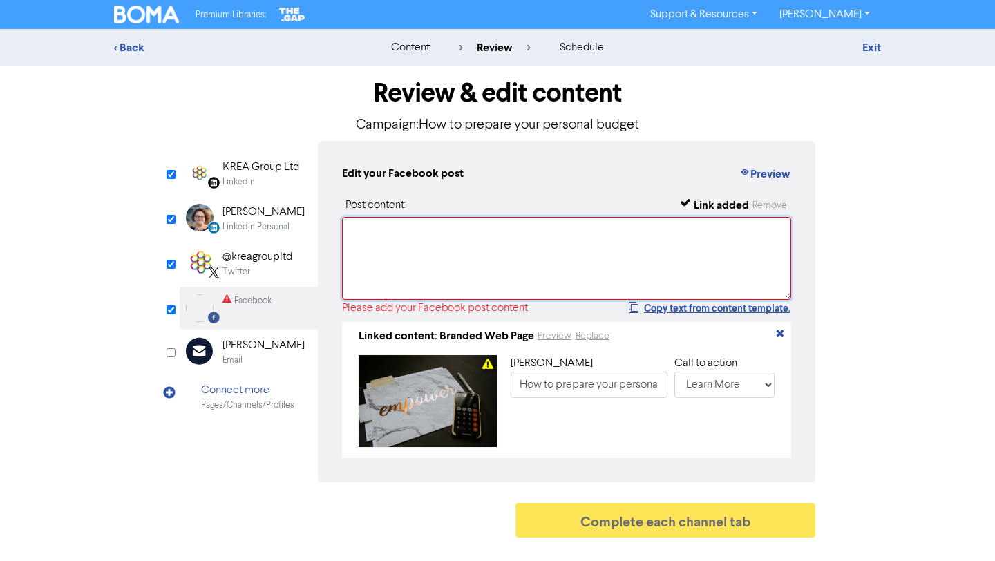
click at [394, 242] on textarea at bounding box center [566, 258] width 449 height 83
paste textarea "Good financial awareness skills start with having a personal budget. Budgeting …"
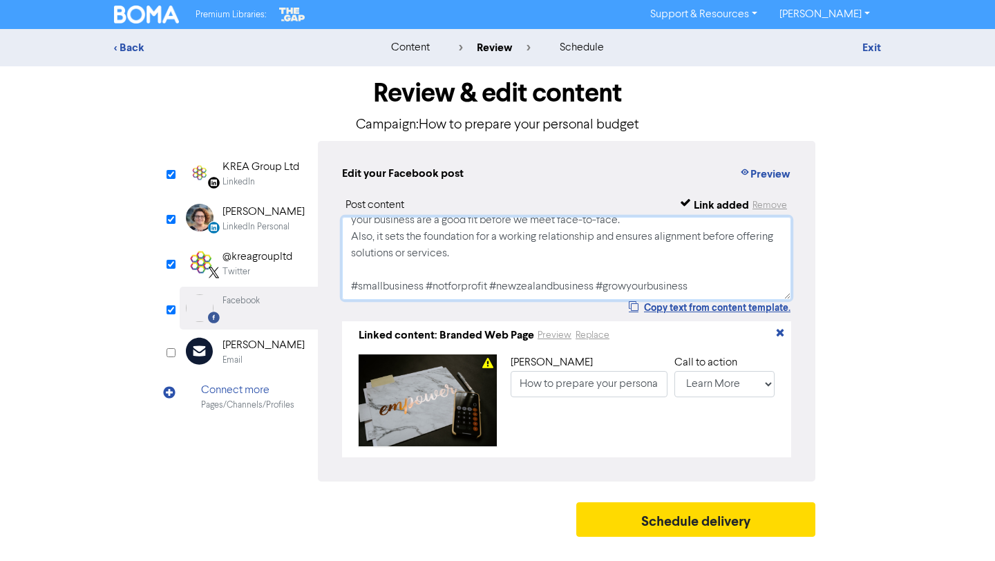
scroll to position [192, 0]
type textarea "Good financial awareness skills start with having a personal budget. Budgeting …"
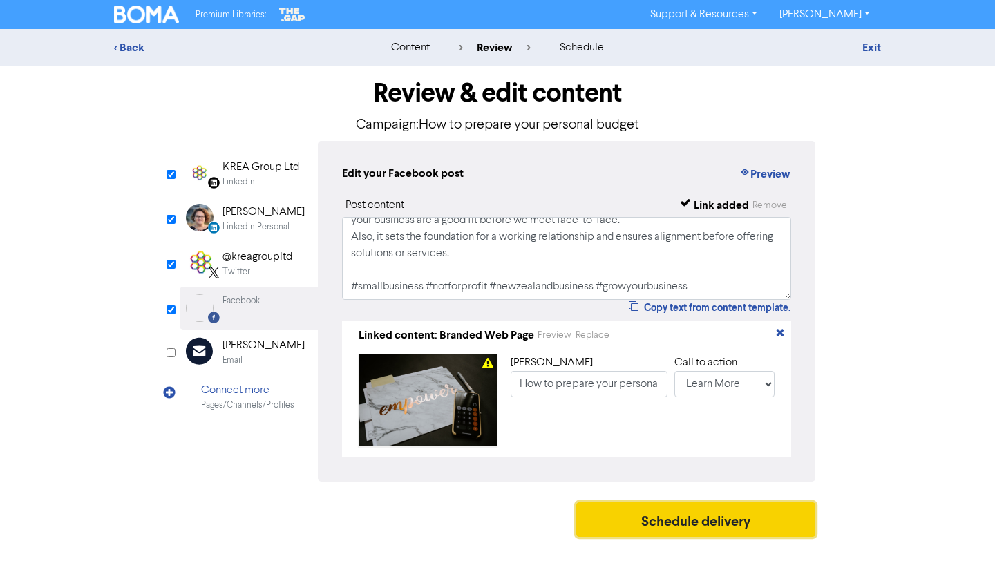
click at [637, 521] on button "Schedule delivery" at bounding box center [695, 519] width 239 height 35
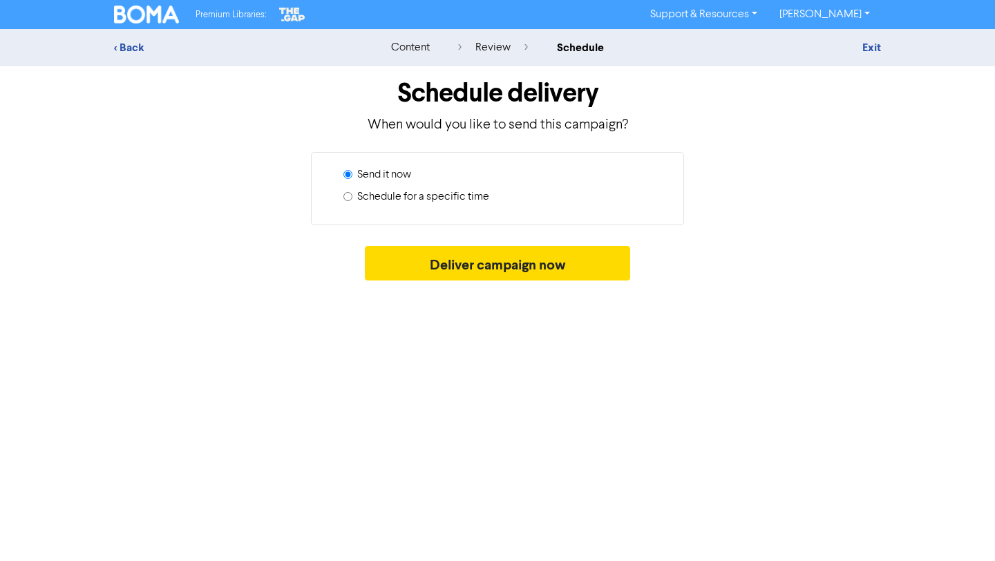
click at [431, 196] on label "Schedule for a specific time" at bounding box center [423, 197] width 132 height 17
click at [352, 196] on input "Schedule for a specific time" at bounding box center [347, 196] width 9 height 9
radio input "true"
radio input "false"
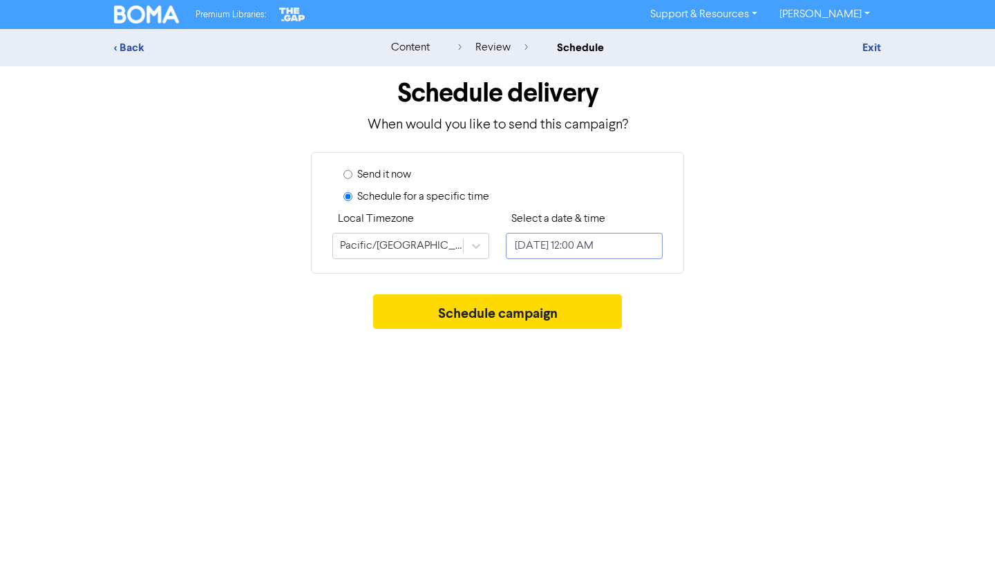
click at [554, 248] on input "[DATE] 12:00 AM" at bounding box center [584, 246] width 157 height 26
select select "8"
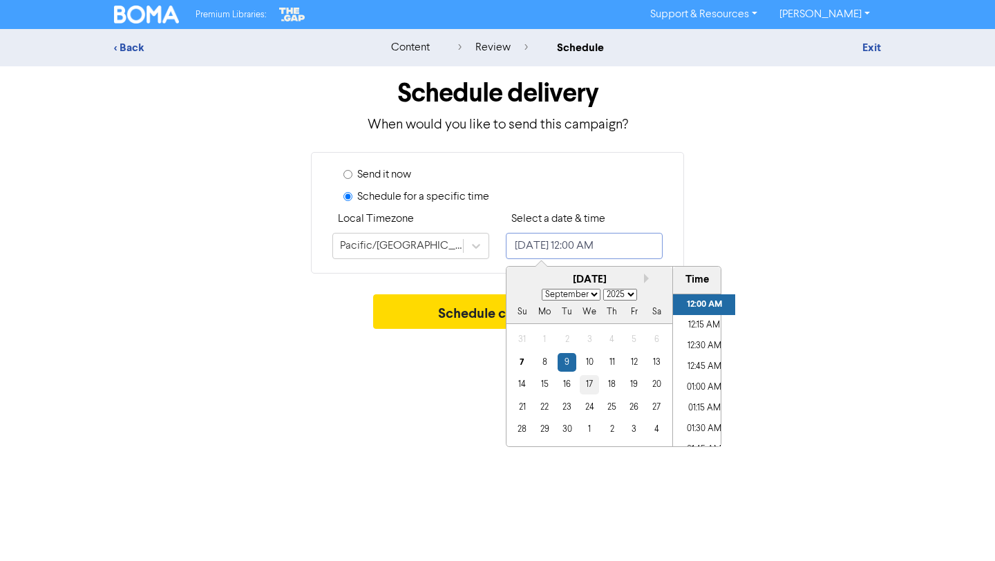
click at [587, 385] on div "17" at bounding box center [589, 384] width 19 height 19
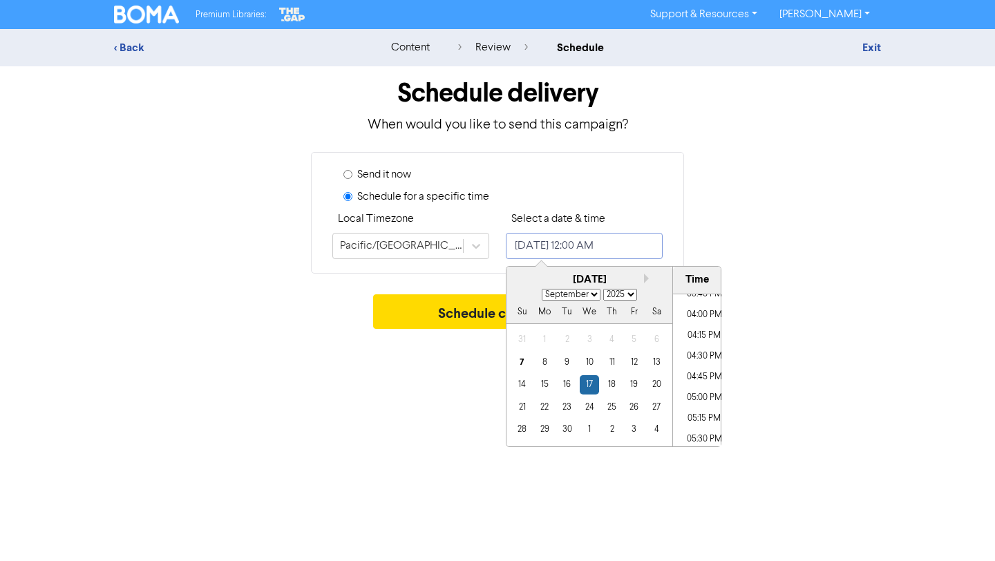
scroll to position [1318, 0]
click at [710, 399] on li "05:00 PM" at bounding box center [704, 396] width 62 height 21
type input "[DATE] 5:00 PM"
click at [820, 375] on div "Premium Libraries: Support & Resources Video Tutorials FAQ & Guides Marketing E…" at bounding box center [497, 280] width 995 height 561
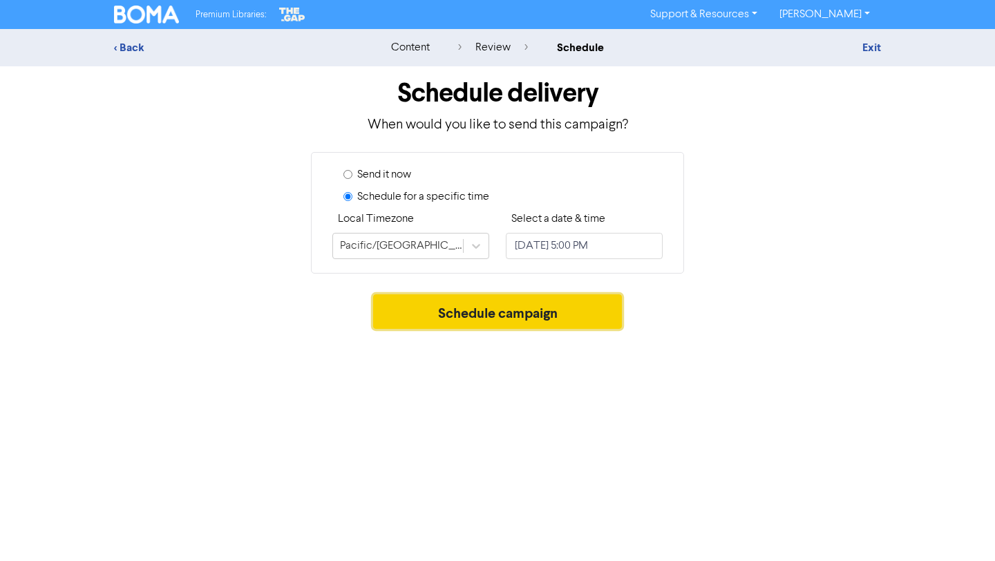
click at [603, 303] on button "Schedule campaign" at bounding box center [497, 311] width 249 height 35
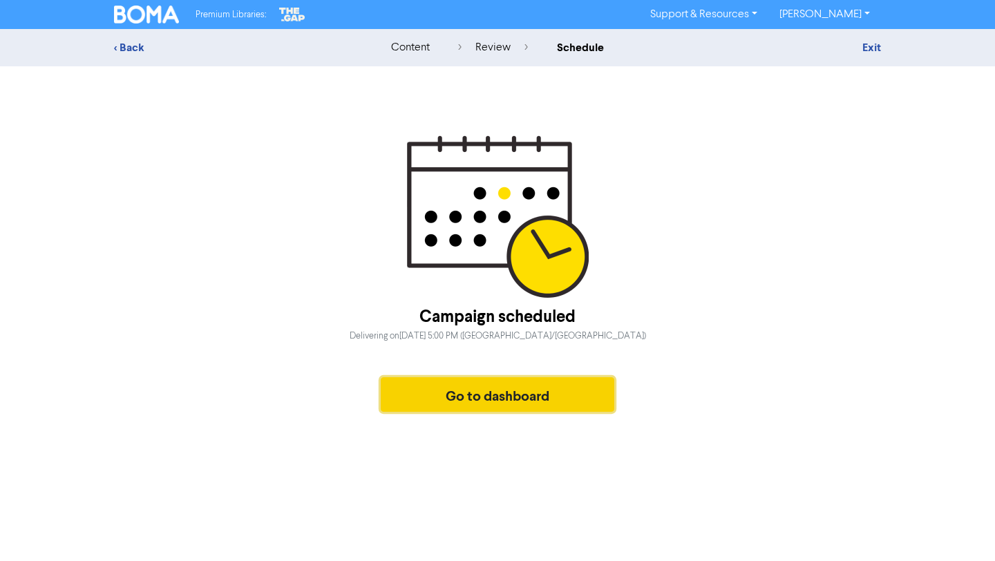
click at [473, 399] on button "Go to dashboard" at bounding box center [498, 394] width 234 height 35
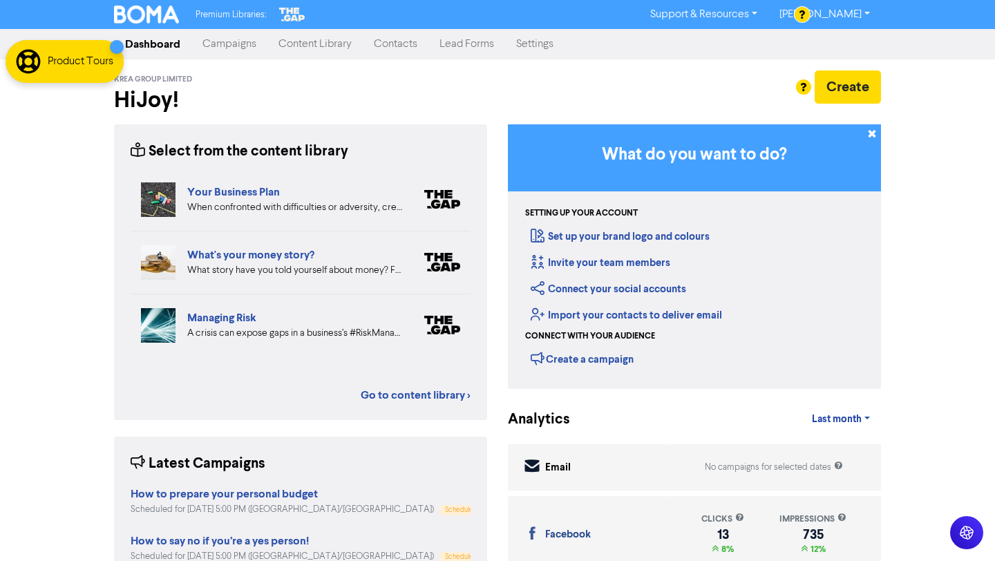
click at [244, 44] on link "Campaigns" at bounding box center [229, 44] width 76 height 28
